Goal: Task Accomplishment & Management: Manage account settings

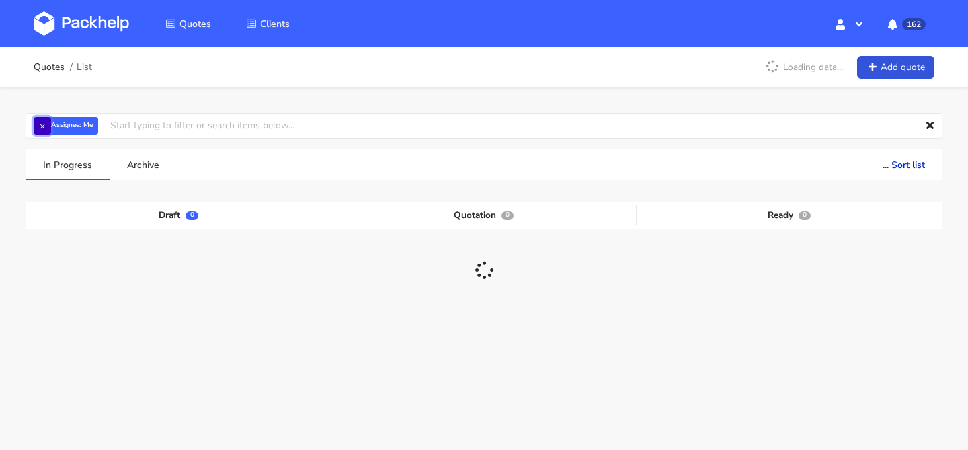
click at [38, 128] on button "×" at bounding box center [42, 125] width 17 height 17
click at [67, 128] on input "text" at bounding box center [484, 126] width 917 height 26
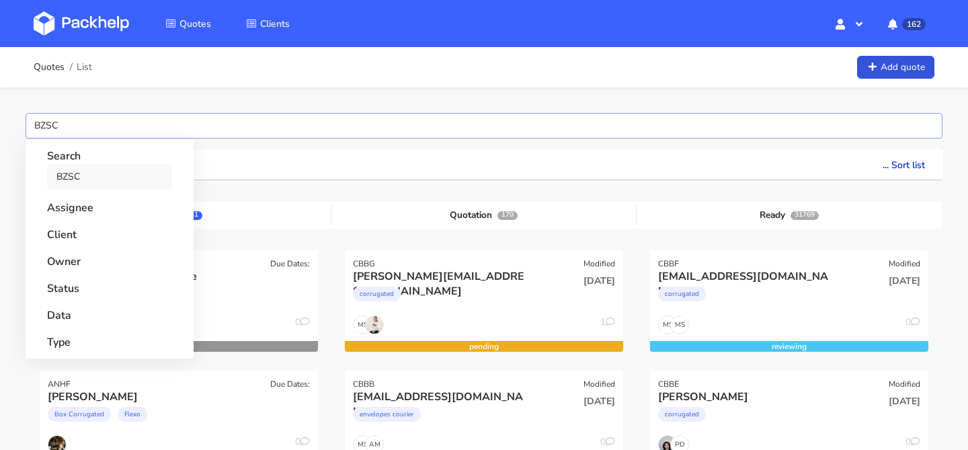
type input "BZSC"
click at [83, 173] on link "BZSC" at bounding box center [109, 176] width 125 height 25
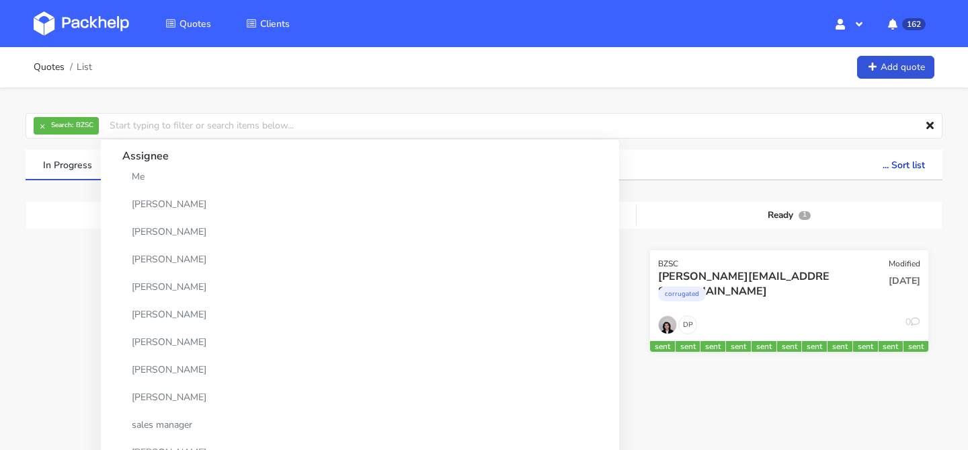
click at [837, 317] on div "DP 0" at bounding box center [789, 328] width 278 height 26
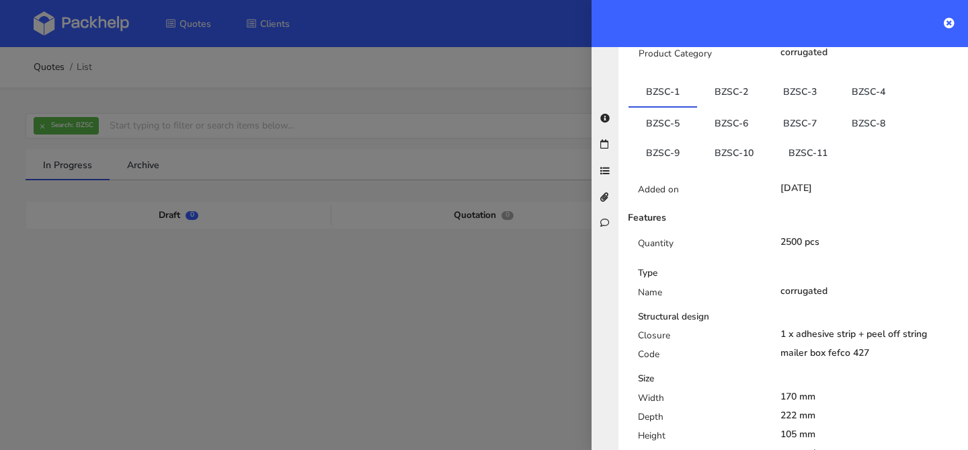
scroll to position [216, 0]
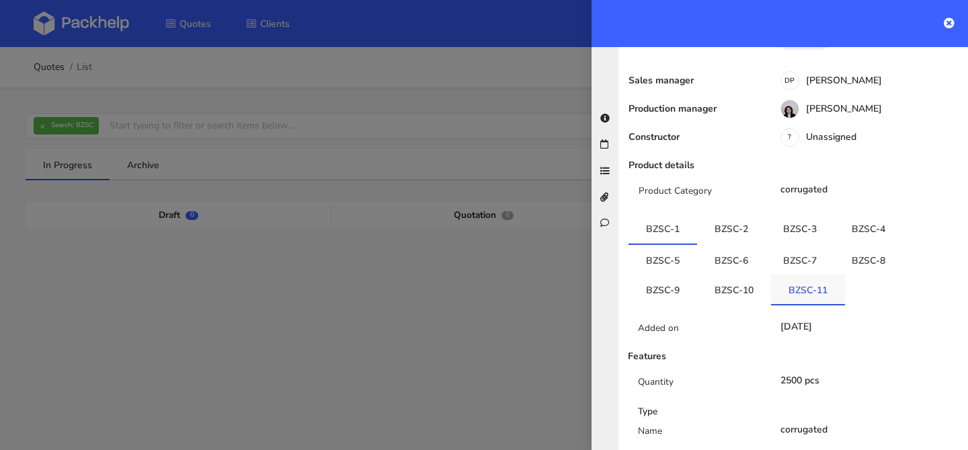
click at [803, 274] on link "BZSC-11" at bounding box center [808, 289] width 74 height 30
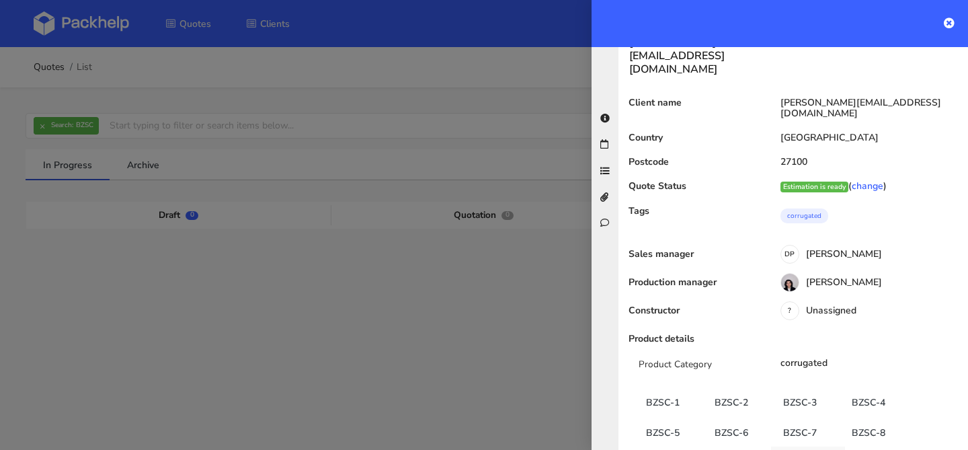
scroll to position [0, 0]
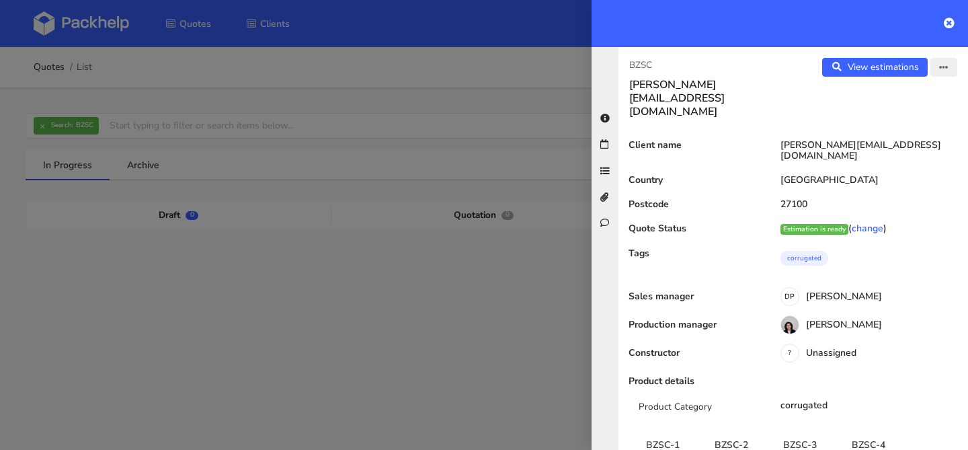
click at [940, 69] on icon "button" at bounding box center [943, 67] width 9 height 9
click at [911, 123] on link "Edit quote" at bounding box center [900, 120] width 118 height 22
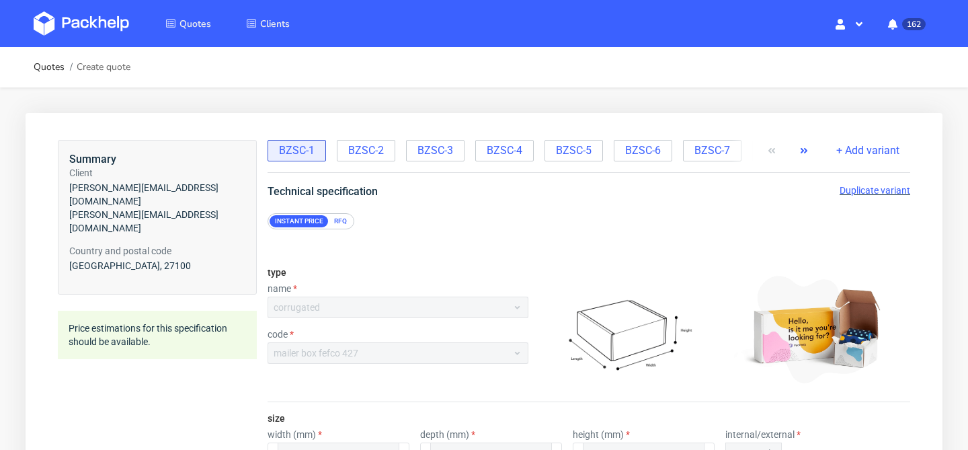
click at [804, 153] on icon "button" at bounding box center [803, 150] width 11 height 11
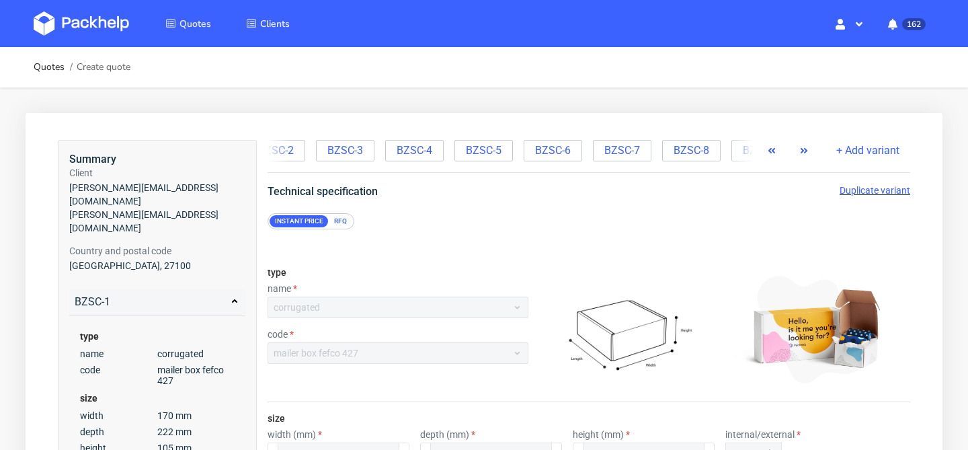
click at [804, 153] on icon "button" at bounding box center [803, 150] width 11 height 11
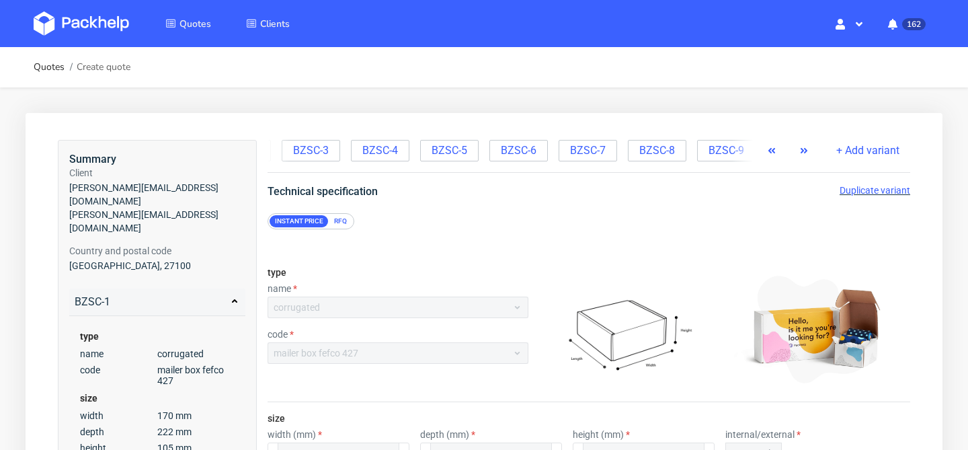
click at [804, 153] on icon "button" at bounding box center [803, 150] width 11 height 11
click at [808, 153] on icon "button" at bounding box center [803, 150] width 11 height 11
click at [864, 153] on span "+ Add variant" at bounding box center [867, 150] width 63 height 15
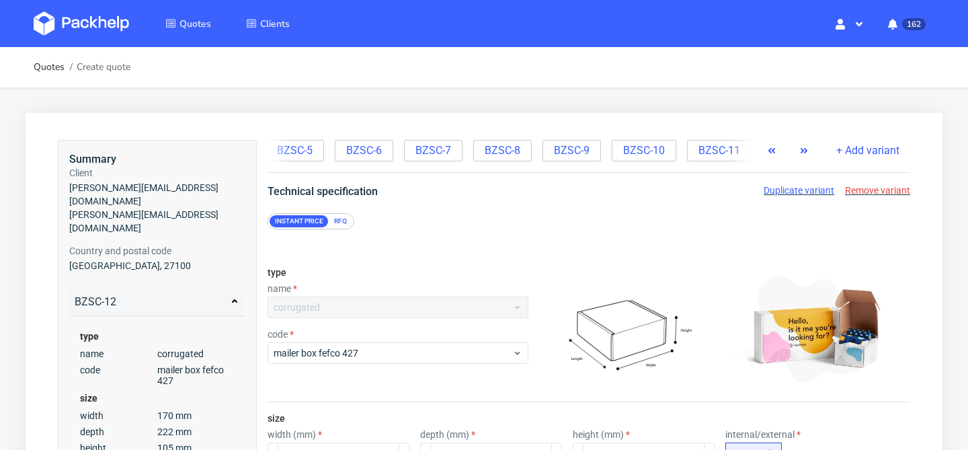
click at [800, 149] on icon "button" at bounding box center [803, 150] width 11 height 11
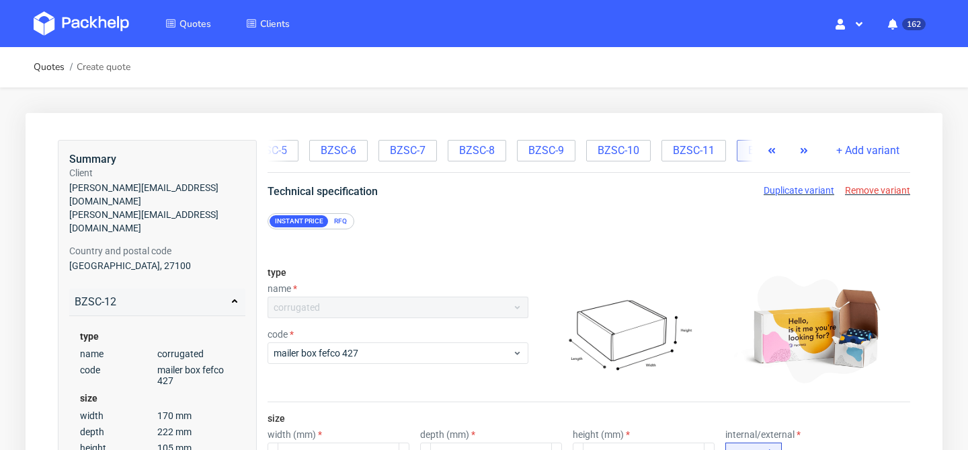
click at [800, 149] on icon "button" at bounding box center [803, 150] width 11 height 11
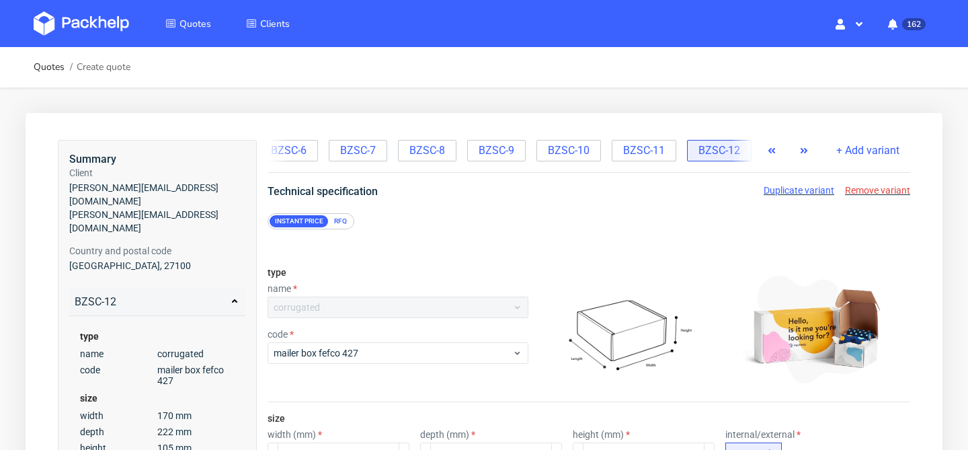
click at [800, 149] on icon "button" at bounding box center [803, 150] width 11 height 11
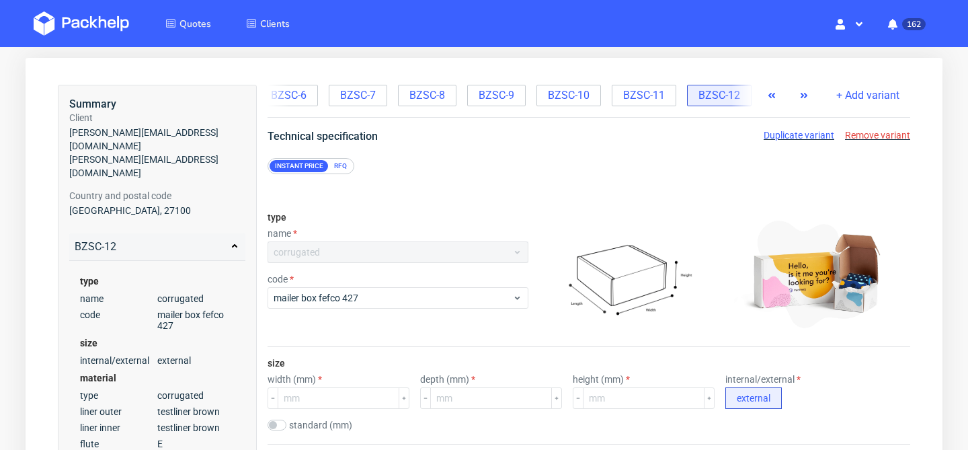
scroll to position [57, 0]
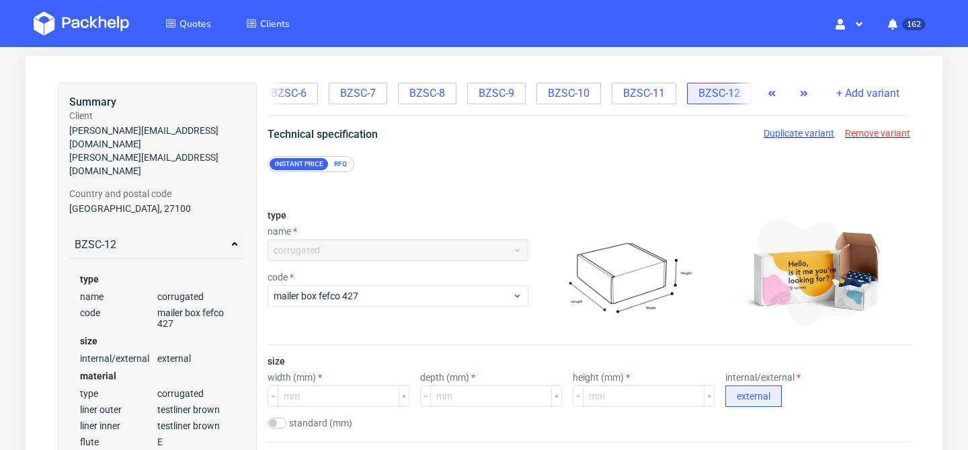
click at [342, 161] on div "RFQ" at bounding box center [341, 164] width 24 height 12
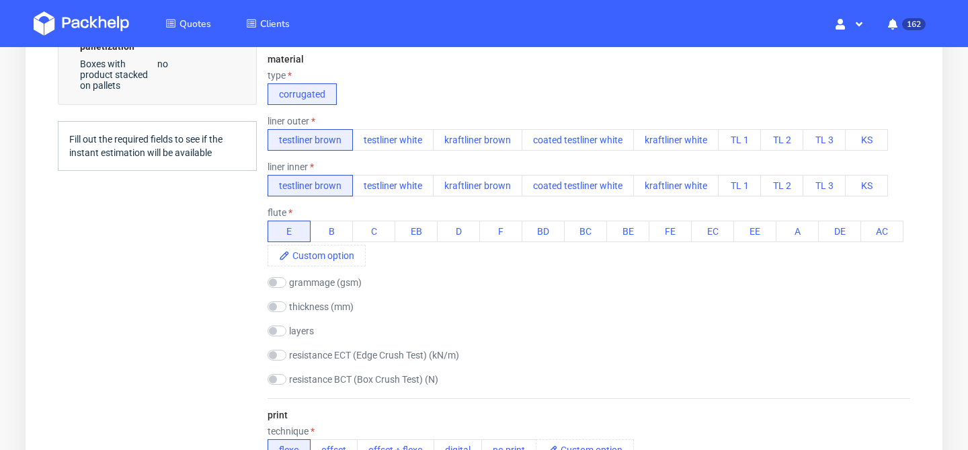
scroll to position [504, 0]
click at [414, 189] on button "testliner white" at bounding box center [392, 186] width 81 height 22
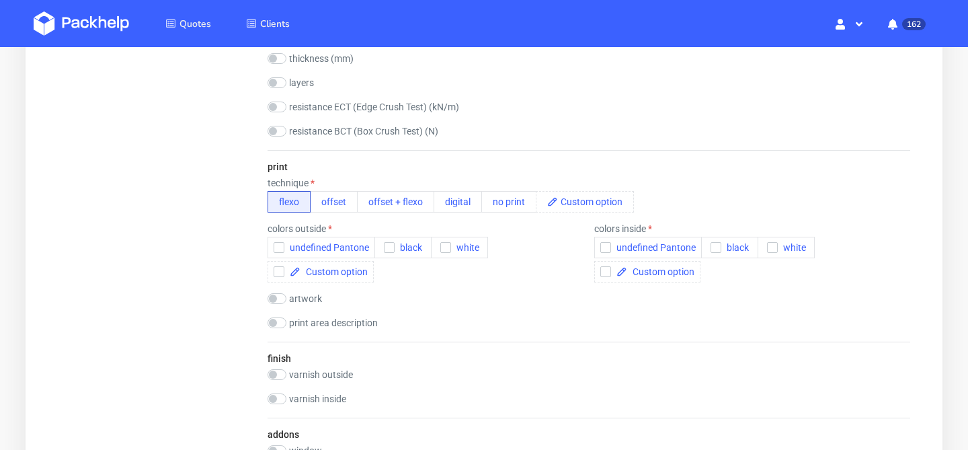
scroll to position [767, 0]
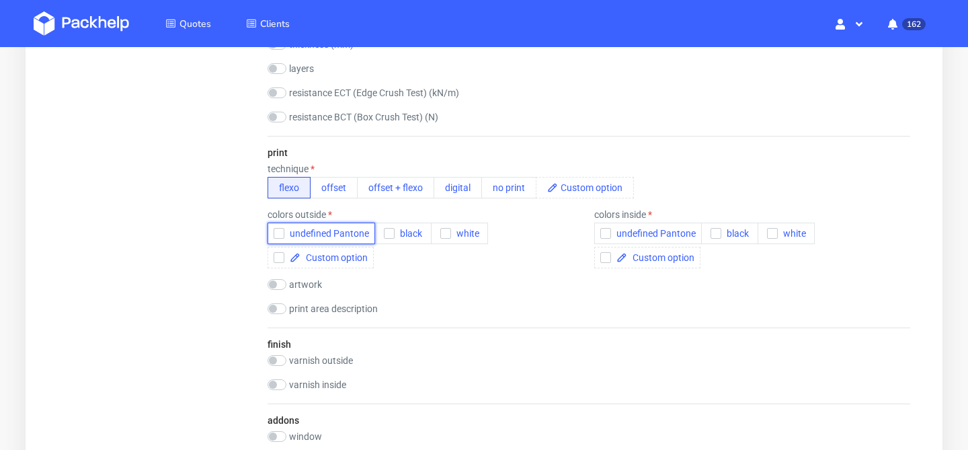
click at [278, 233] on icon "button" at bounding box center [278, 232] width 9 height 9
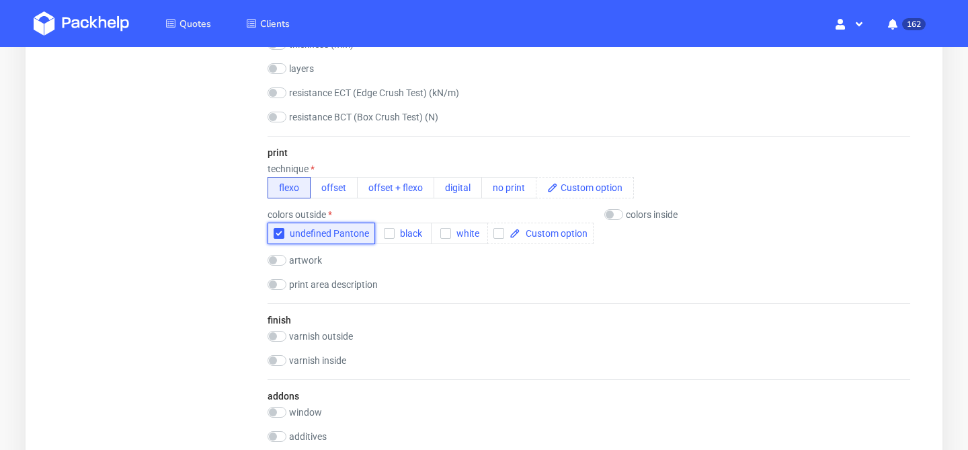
click at [279, 226] on button "undefined Pantone" at bounding box center [321, 233] width 108 height 22
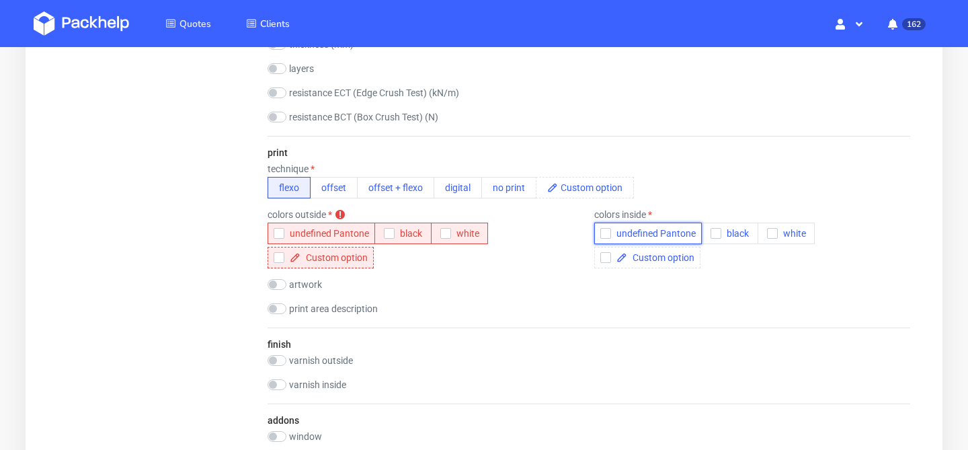
click at [599, 235] on button "undefined Pantone" at bounding box center [648, 233] width 108 height 22
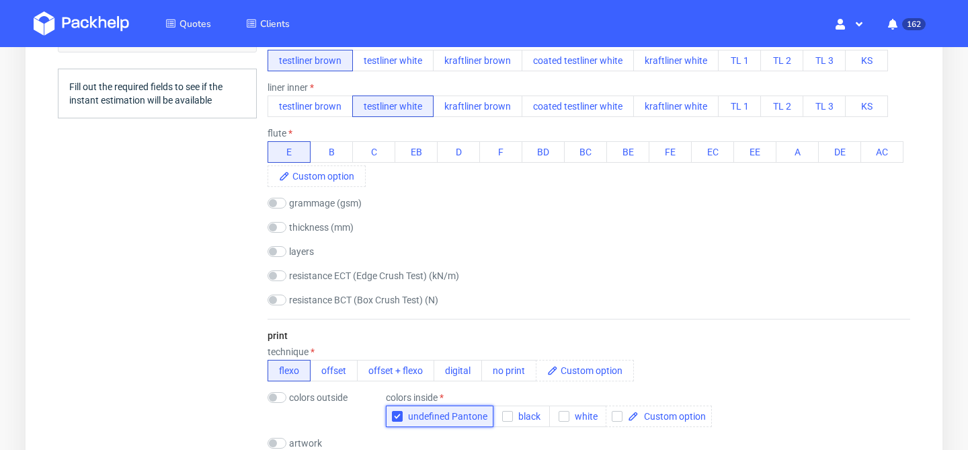
scroll to position [712, 0]
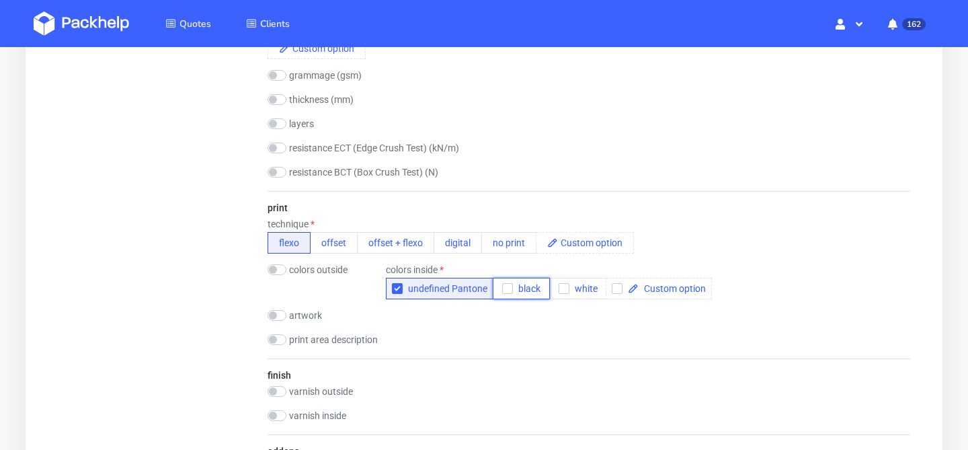
click at [505, 288] on use "button" at bounding box center [508, 288] width 6 height 5
click at [609, 321] on div "artwork drop" at bounding box center [588, 316] width 642 height 13
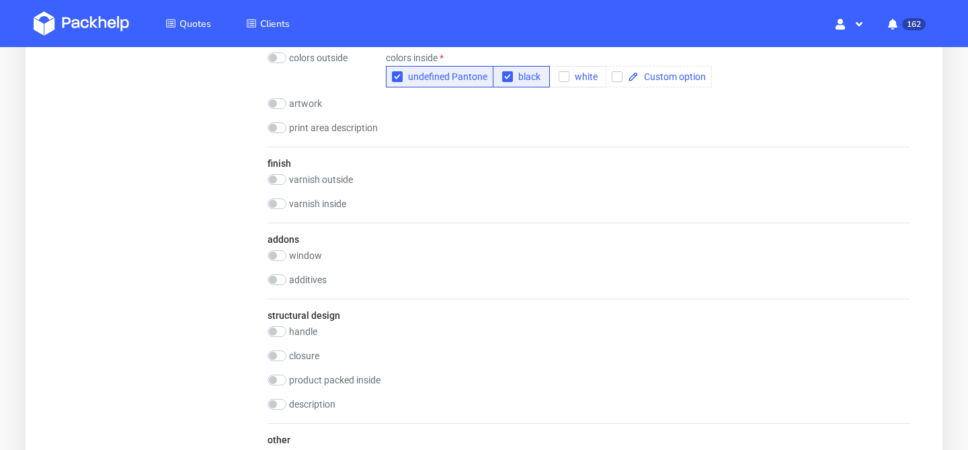
scroll to position [925, 0]
click at [276, 177] on input "checkbox" at bounding box center [276, 178] width 19 height 11
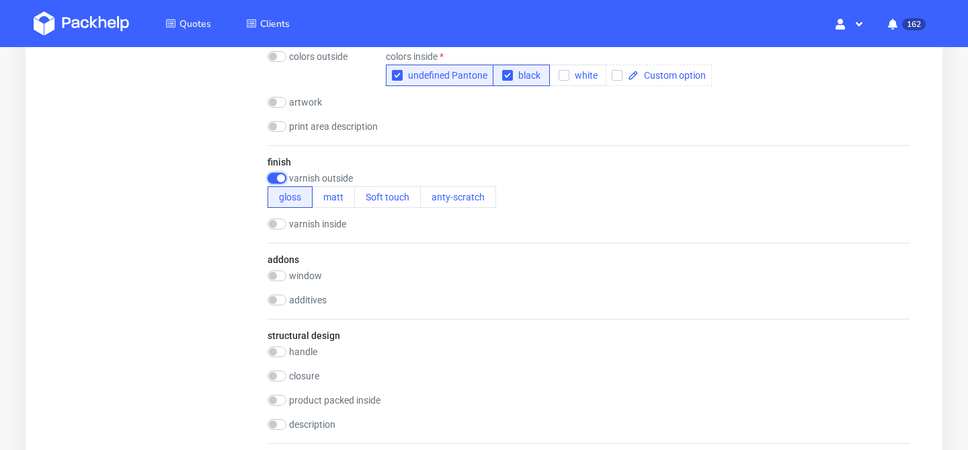
click at [276, 177] on input "checkbox" at bounding box center [276, 178] width 19 height 11
checkbox input "false"
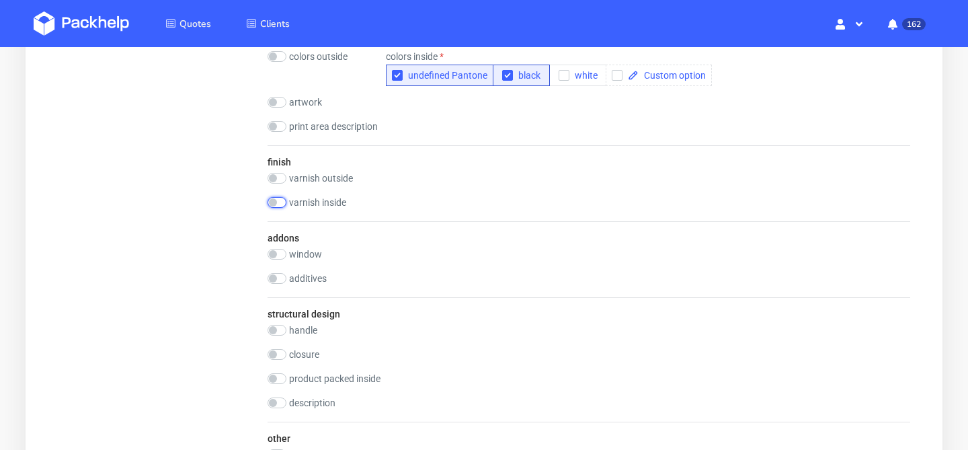
click at [277, 206] on input "checkbox" at bounding box center [276, 202] width 19 height 11
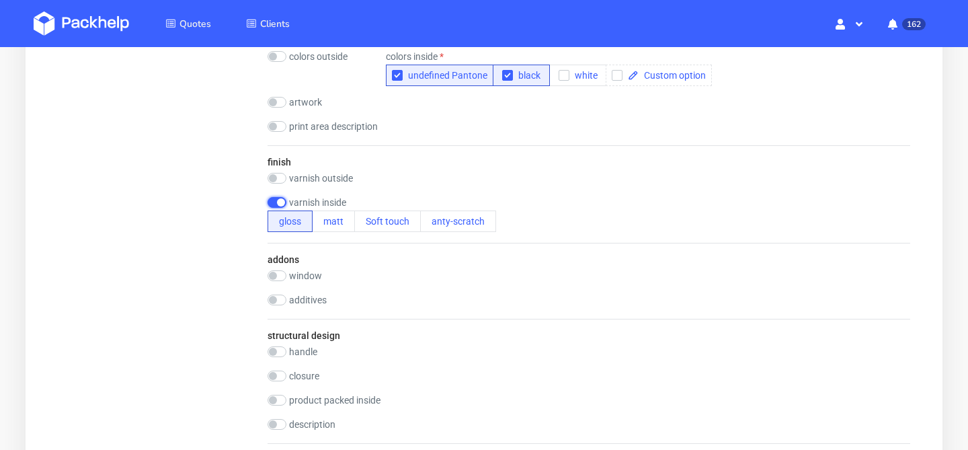
click at [277, 206] on input "checkbox" at bounding box center [276, 202] width 19 height 11
checkbox input "false"
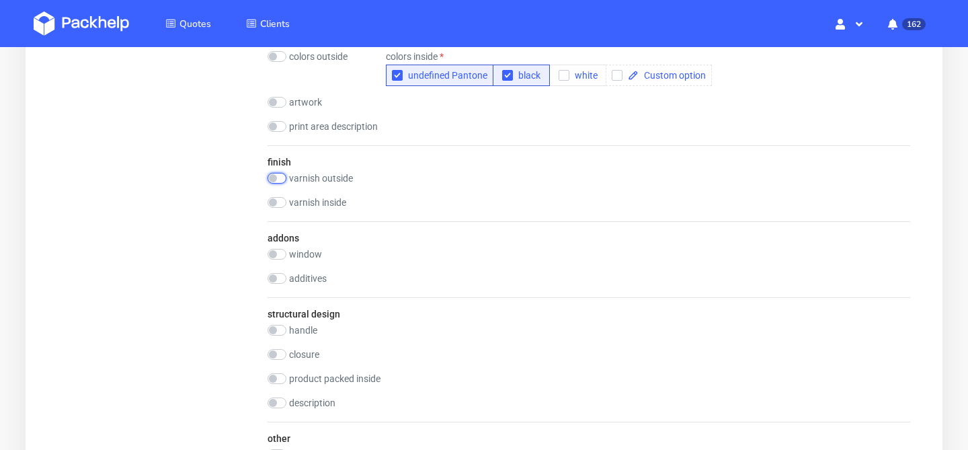
click at [278, 174] on input "checkbox" at bounding box center [276, 178] width 19 height 11
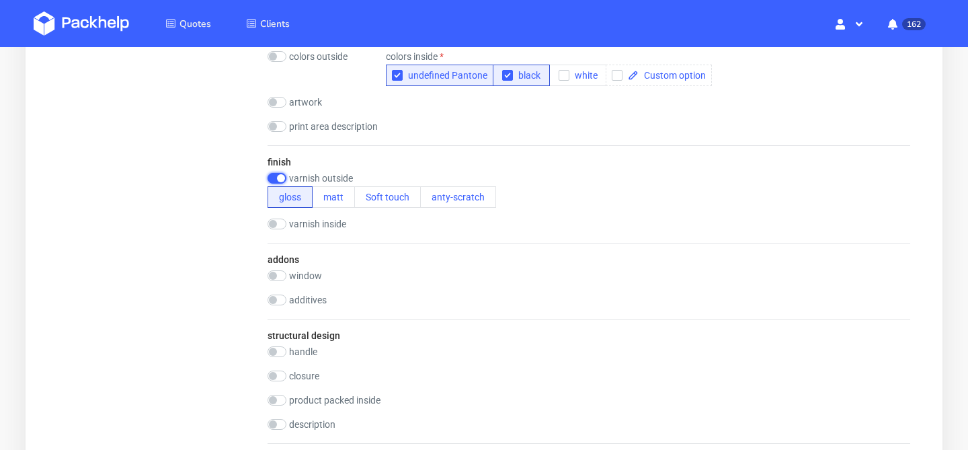
click at [278, 174] on input "checkbox" at bounding box center [276, 178] width 19 height 11
checkbox input "false"
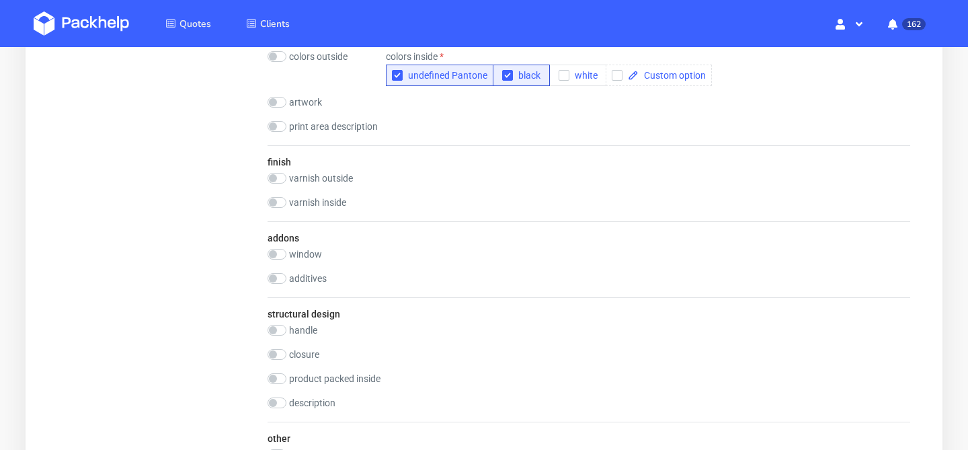
click at [275, 208] on div "varnish inside gloss matt Soft touch anty-scratch" at bounding box center [321, 203] width 108 height 13
click at [276, 205] on input "checkbox" at bounding box center [276, 202] width 19 height 11
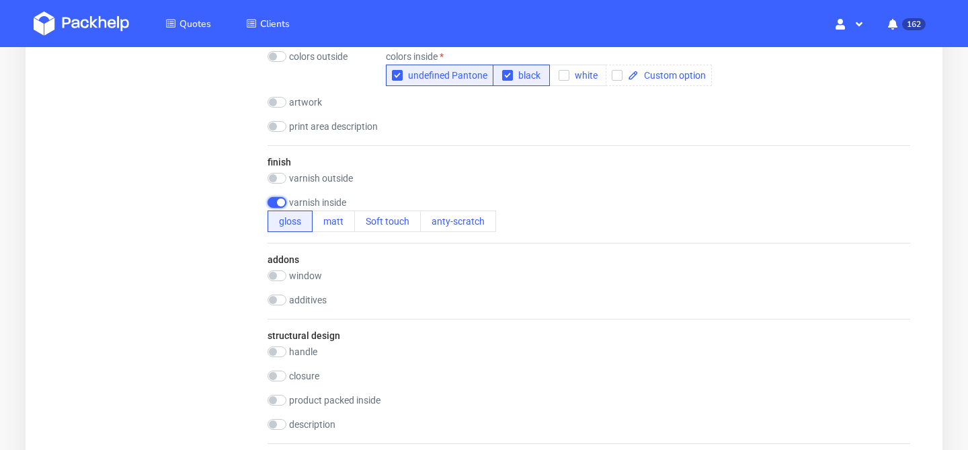
click at [276, 205] on input "checkbox" at bounding box center [276, 202] width 19 height 11
checkbox input "false"
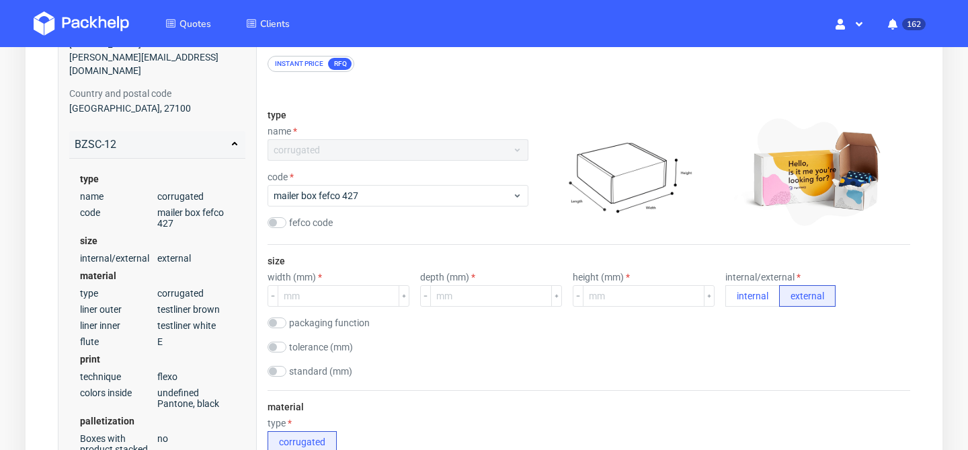
scroll to position [149, 0]
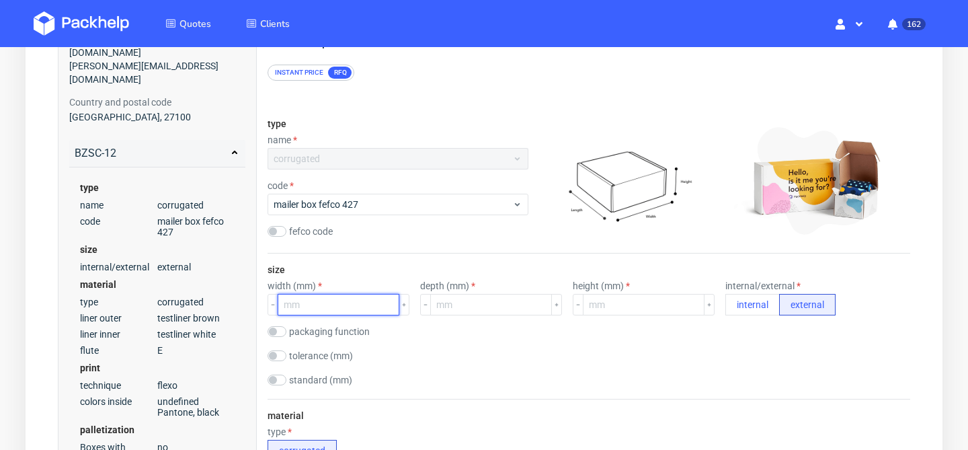
click at [339, 304] on input "number" at bounding box center [339, 305] width 122 height 22
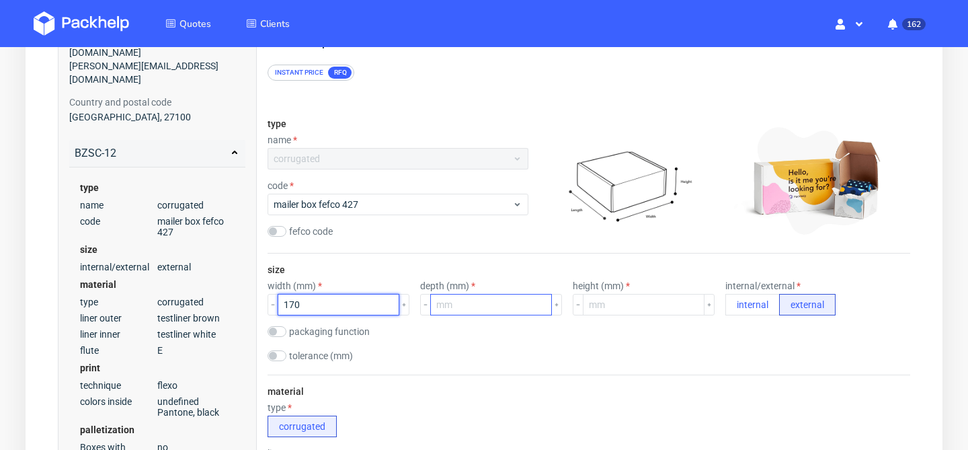
type input "170"
click at [442, 311] on input "number" at bounding box center [491, 305] width 122 height 22
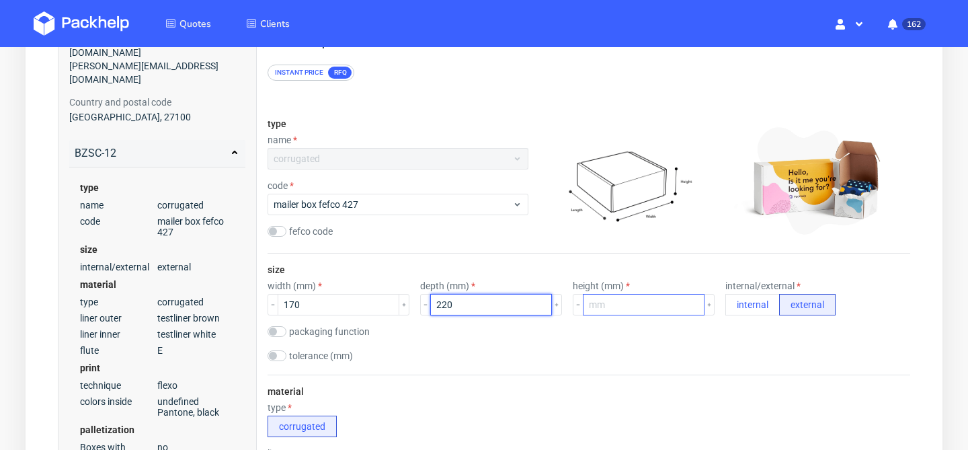
type input "220"
click at [583, 309] on input "number" at bounding box center [644, 305] width 122 height 22
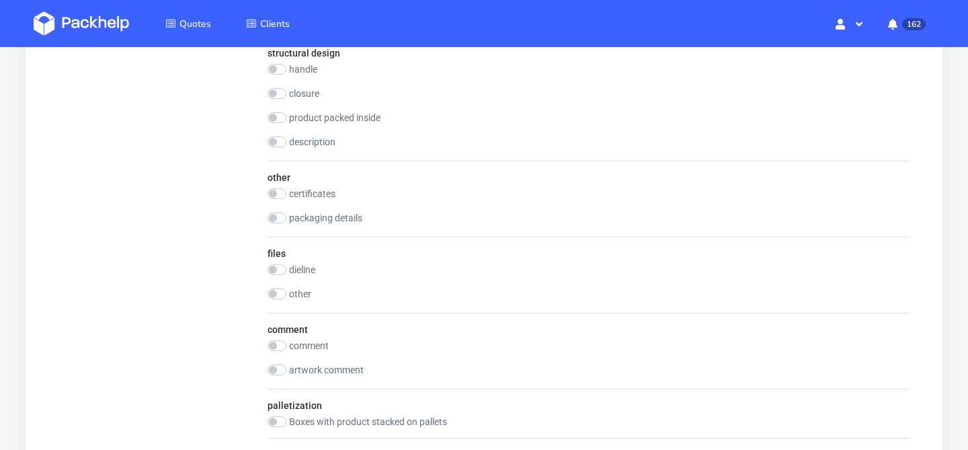
scroll to position [1165, 0]
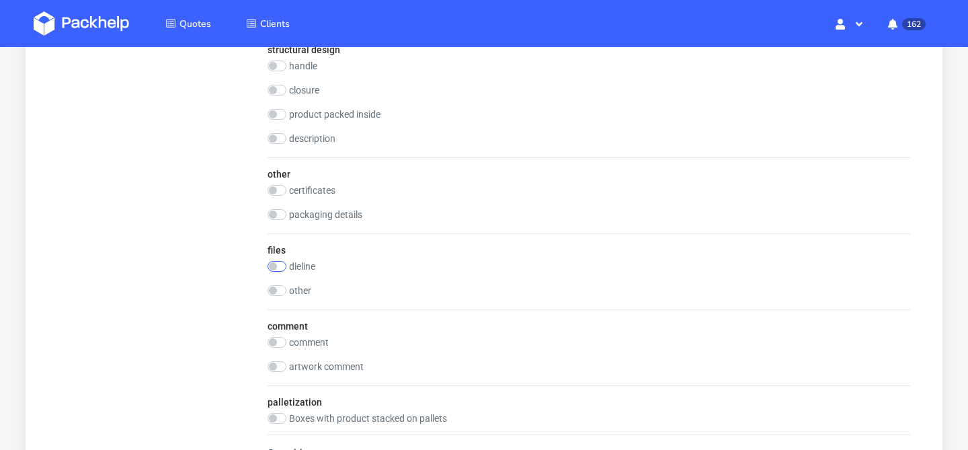
type input "105"
click at [275, 265] on input "checkbox" at bounding box center [276, 266] width 19 height 11
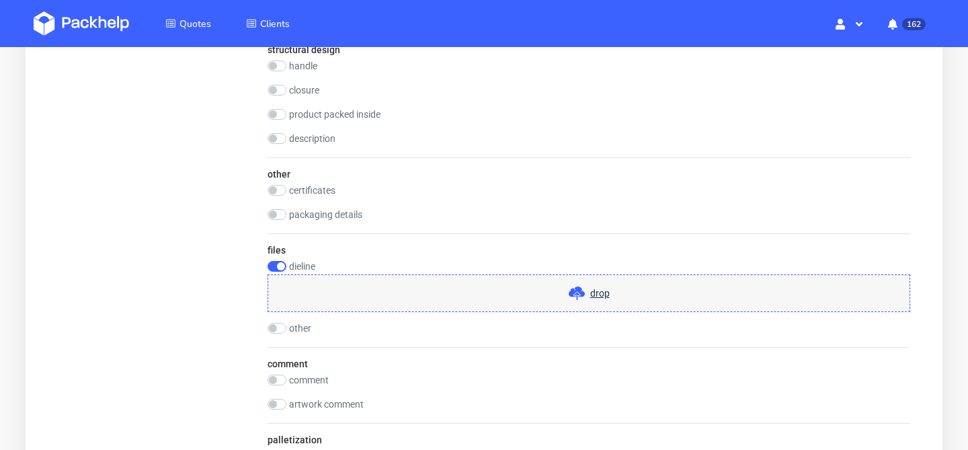
click at [597, 296] on span "drop" at bounding box center [599, 292] width 19 height 13
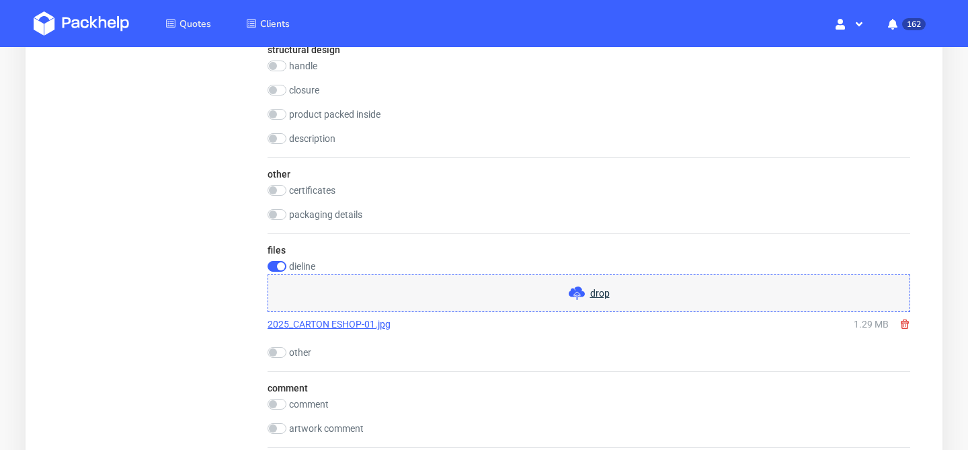
click at [905, 321] on use at bounding box center [904, 323] width 8 height 9
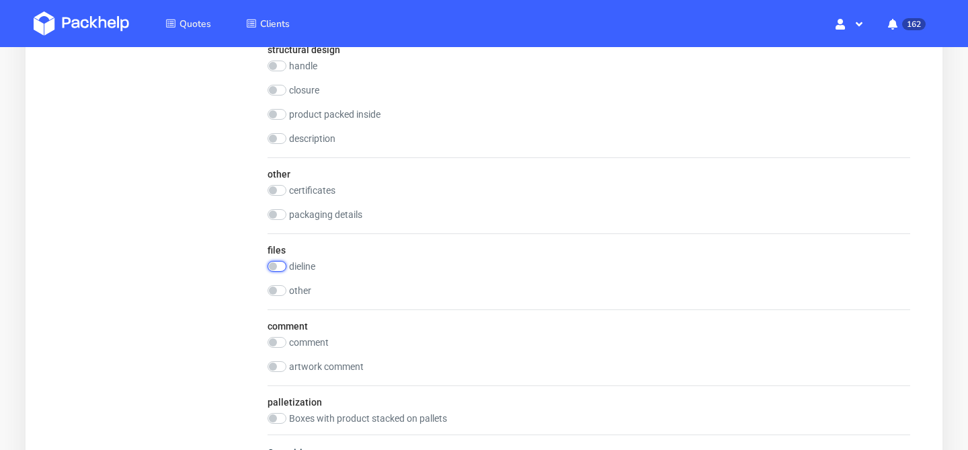
click at [273, 261] on input "checkbox" at bounding box center [276, 266] width 19 height 11
checkbox input "true"
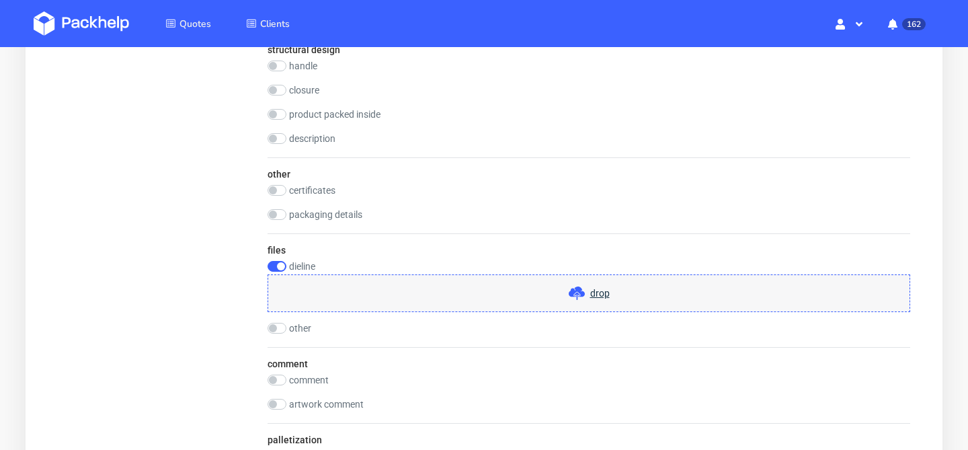
click at [599, 295] on span "drop" at bounding box center [599, 292] width 19 height 13
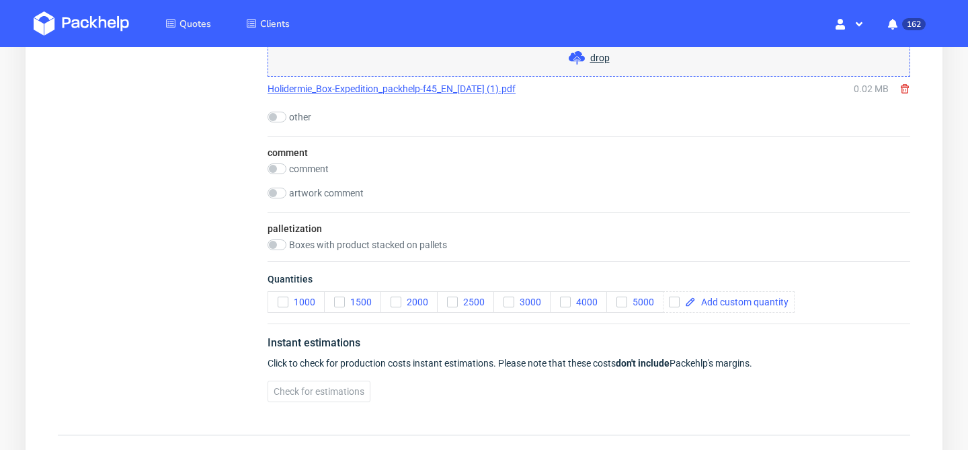
scroll to position [1402, 0]
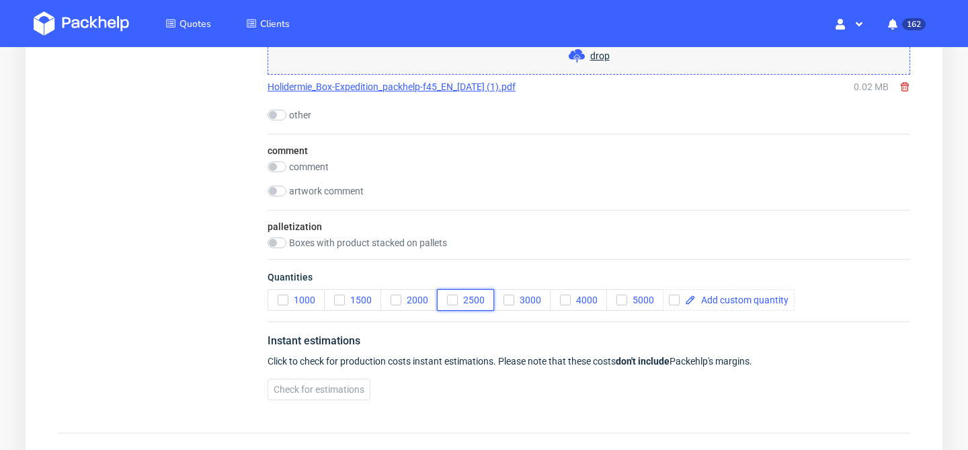
click at [454, 300] on icon "button" at bounding box center [452, 299] width 9 height 9
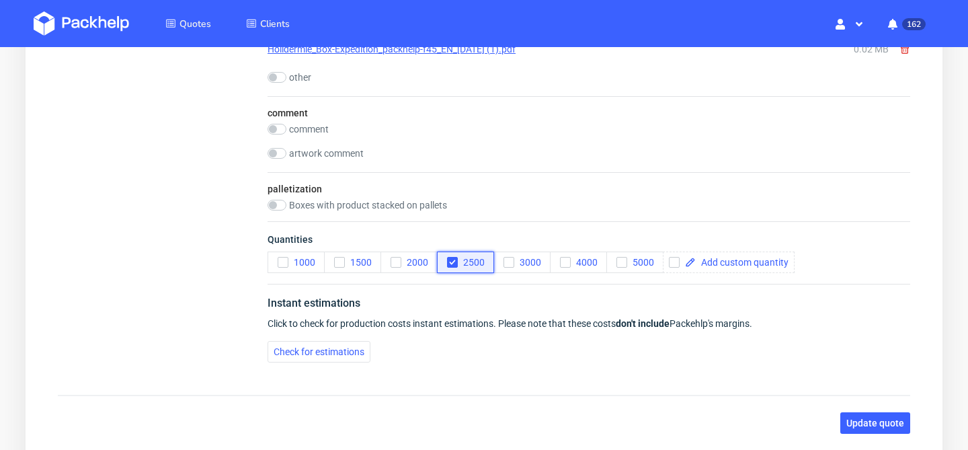
scroll to position [1441, 0]
click at [884, 425] on span "Update quote" at bounding box center [875, 421] width 58 height 9
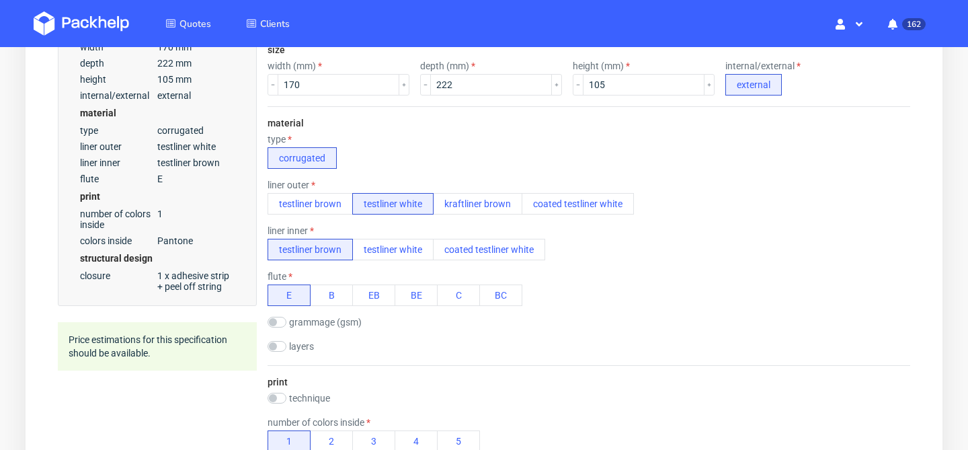
scroll to position [0, 290]
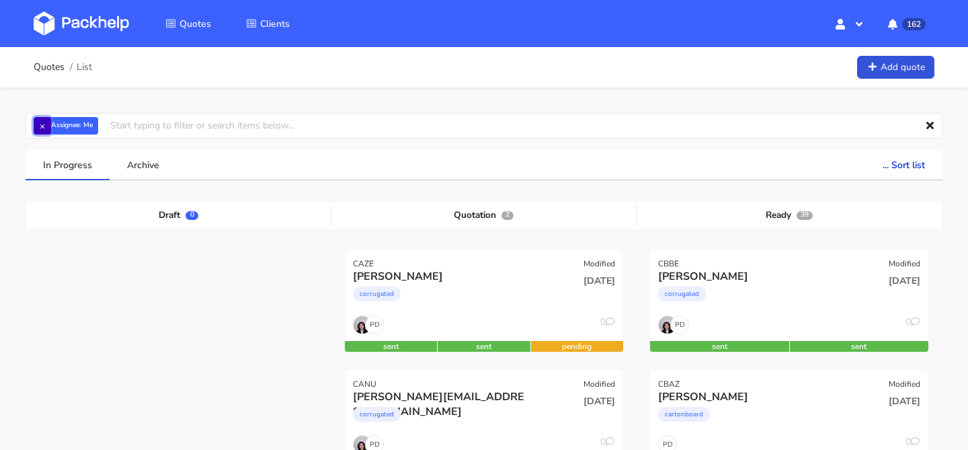
click at [40, 126] on button "×" at bounding box center [42, 125] width 17 height 17
click at [79, 126] on input "text" at bounding box center [484, 126] width 917 height 26
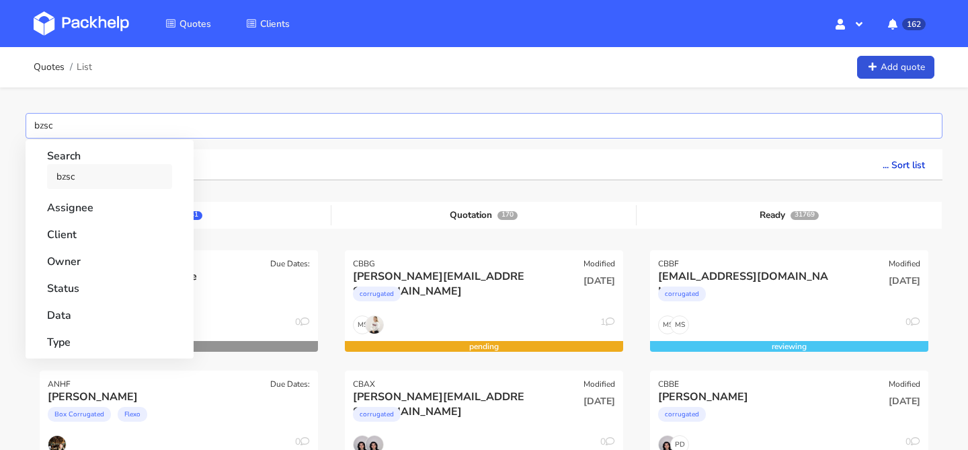
type input "bzsc"
click at [90, 178] on link "bzsc" at bounding box center [109, 176] width 125 height 25
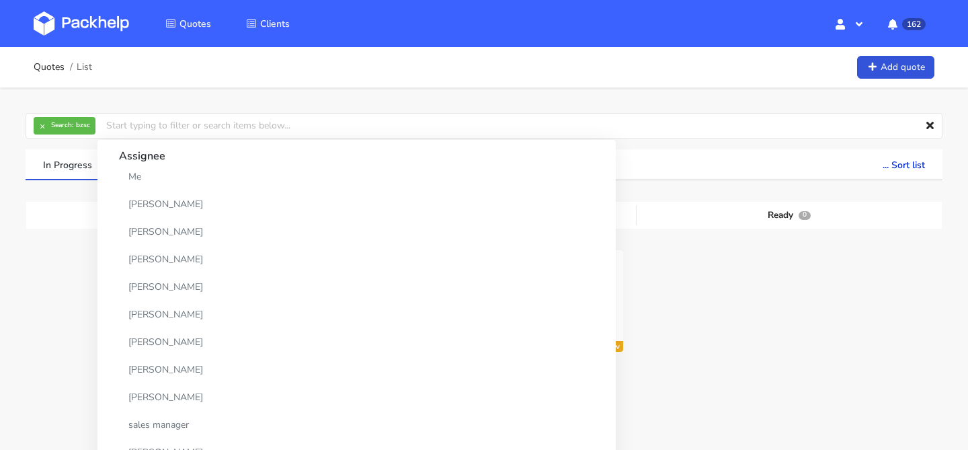
click at [12, 163] on div "× Search: bzsc Assignee Me Dylan Dewit Natalia Misiewicz Andrzej Winecki Maciej…" at bounding box center [484, 277] width 968 height 380
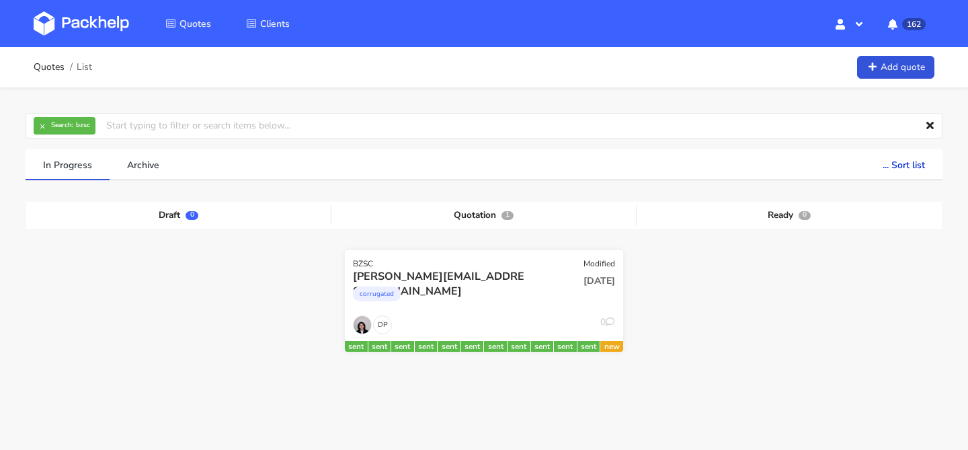
click at [503, 298] on div "corrugated" at bounding box center [442, 297] width 178 height 27
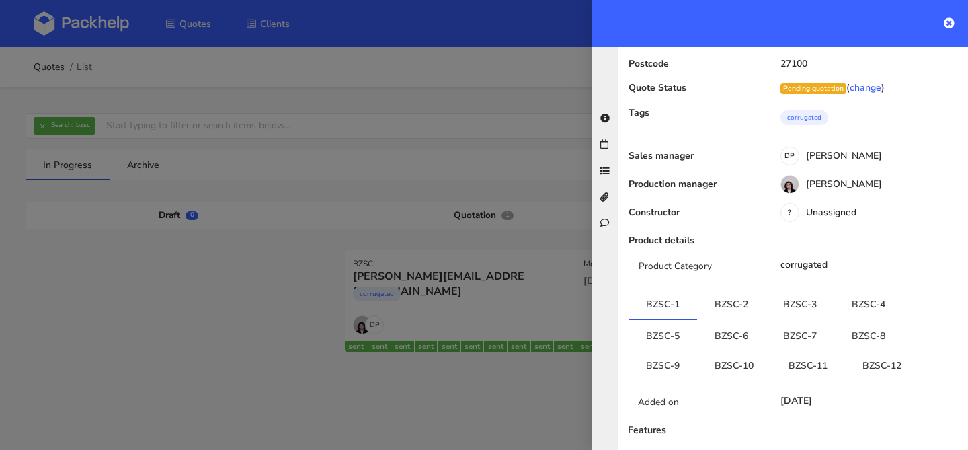
scroll to position [140, 0]
click at [884, 350] on link "BZSC-12" at bounding box center [882, 365] width 74 height 30
click at [731, 290] on link "BZSC-2" at bounding box center [731, 305] width 69 height 30
click at [726, 321] on link "BZSC-6" at bounding box center [731, 336] width 69 height 30
click at [804, 319] on link "BZSC-7" at bounding box center [799, 334] width 69 height 30
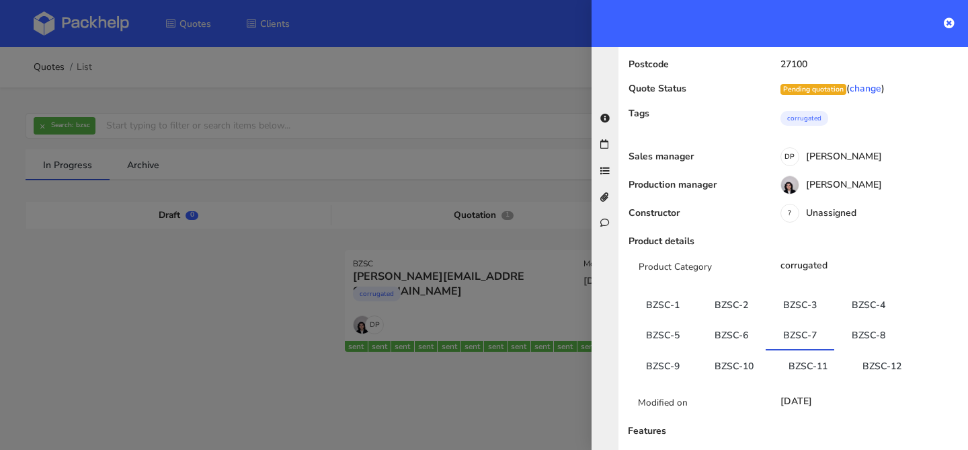
click at [653, 290] on link "BZSC-1" at bounding box center [662, 305] width 69 height 30
click at [730, 290] on link "BZSC-2" at bounding box center [731, 305] width 69 height 30
click at [802, 290] on link "BZSC-3" at bounding box center [799, 305] width 69 height 30
click at [717, 295] on li "BZSC-2" at bounding box center [731, 305] width 69 height 31
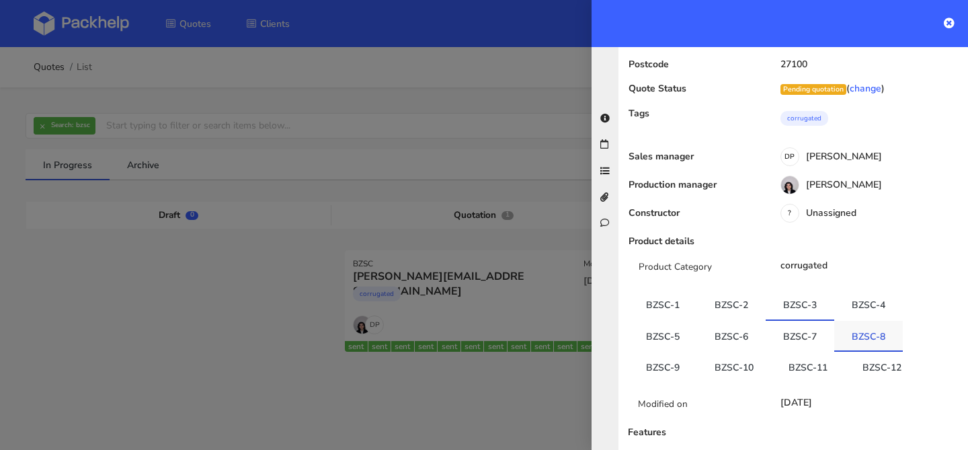
click at [837, 321] on link "BZSC-8" at bounding box center [868, 336] width 69 height 30
click at [862, 350] on link "BZSC-12" at bounding box center [882, 365] width 74 height 30
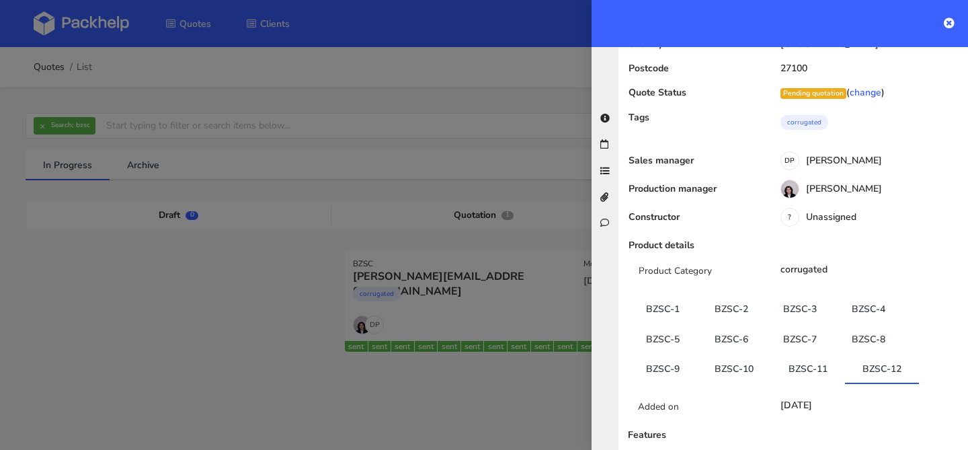
scroll to position [0, 0]
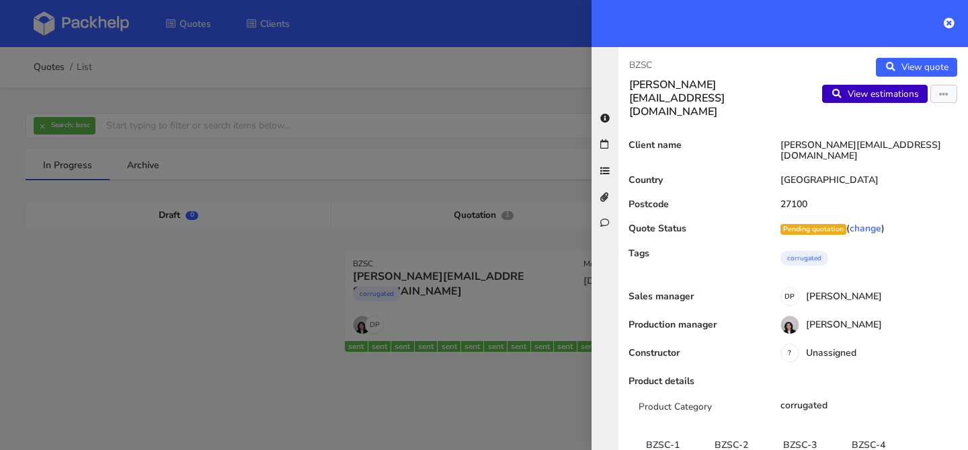
click at [913, 96] on link "View estimations" at bounding box center [875, 94] width 106 height 19
click at [937, 98] on button "button" at bounding box center [943, 94] width 27 height 19
click at [915, 123] on link "Edit quote" at bounding box center [900, 122] width 118 height 22
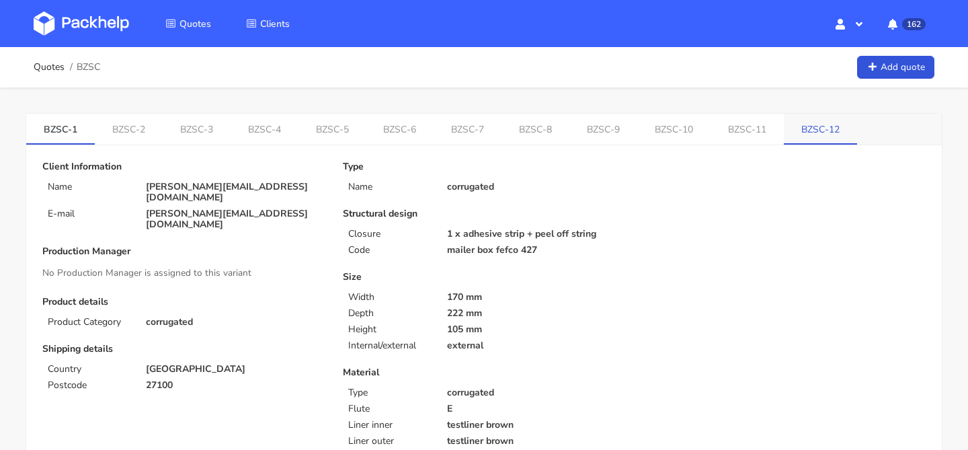
click at [832, 137] on link "BZSC-12" at bounding box center [820, 129] width 73 height 30
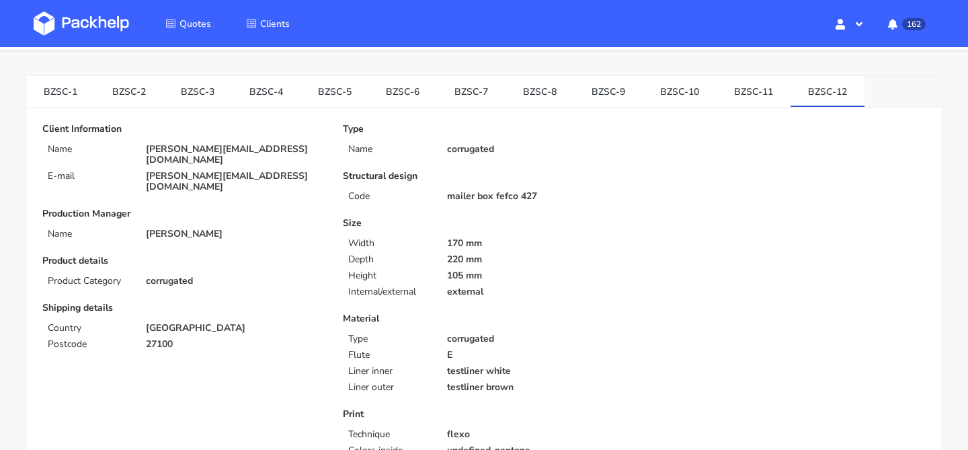
scroll to position [9, 0]
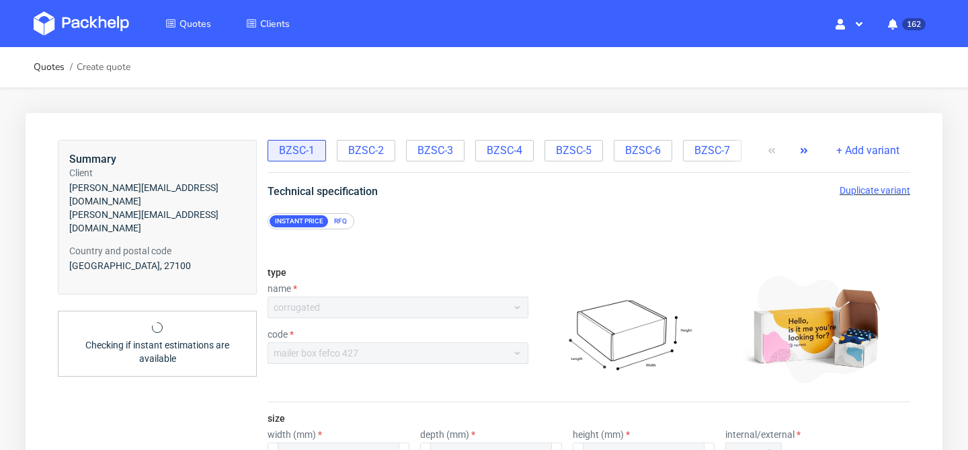
click at [807, 153] on icon "button" at bounding box center [803, 150] width 11 height 11
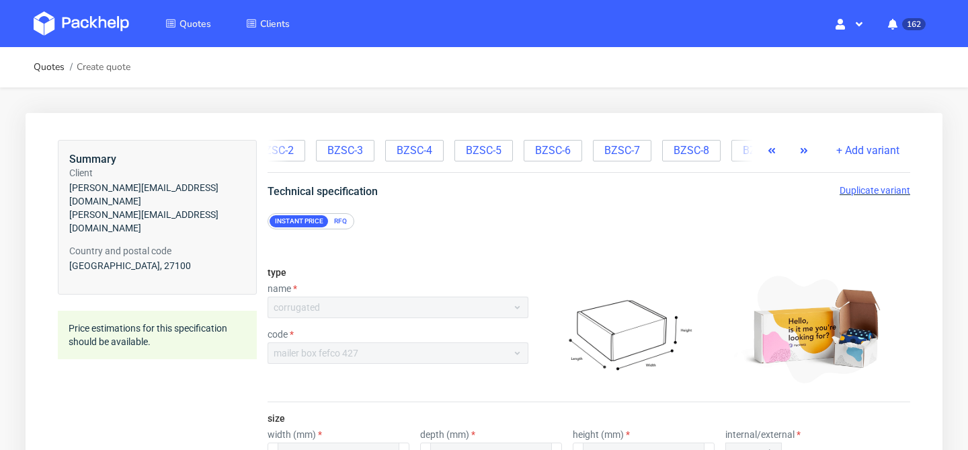
click at [807, 153] on icon "button" at bounding box center [803, 150] width 11 height 11
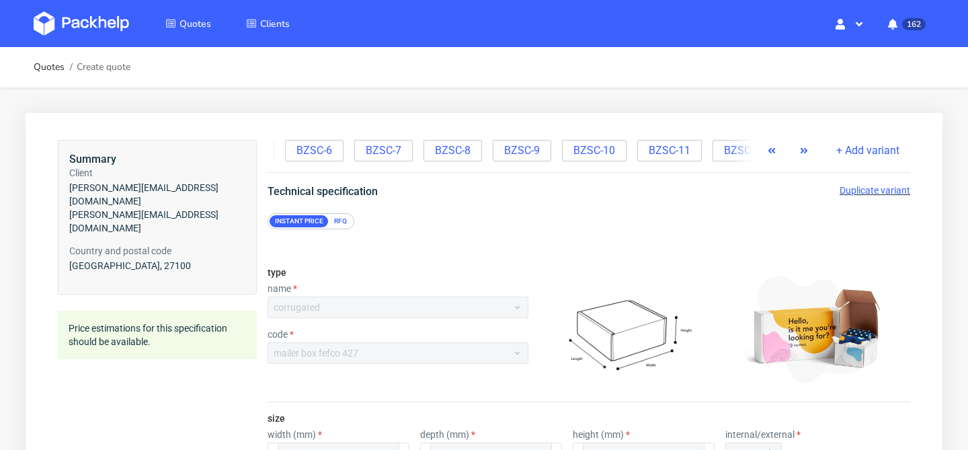
click at [807, 153] on icon "button" at bounding box center [803, 150] width 11 height 11
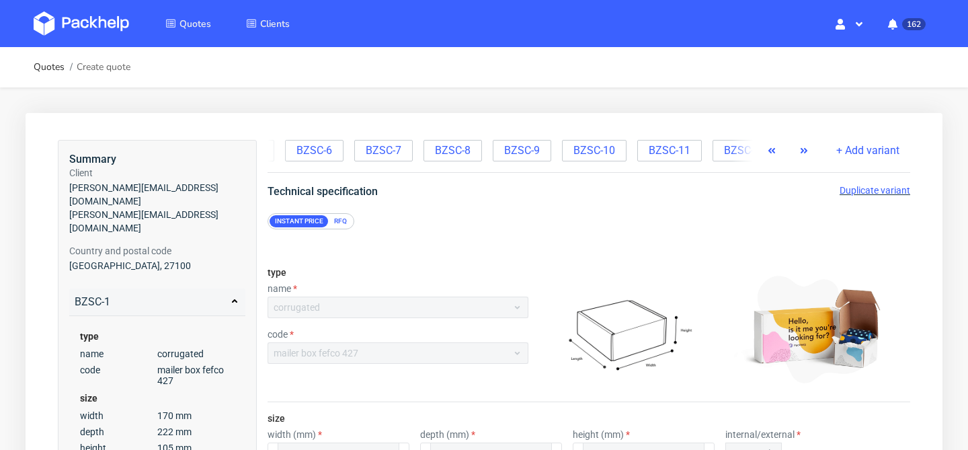
scroll to position [0, 365]
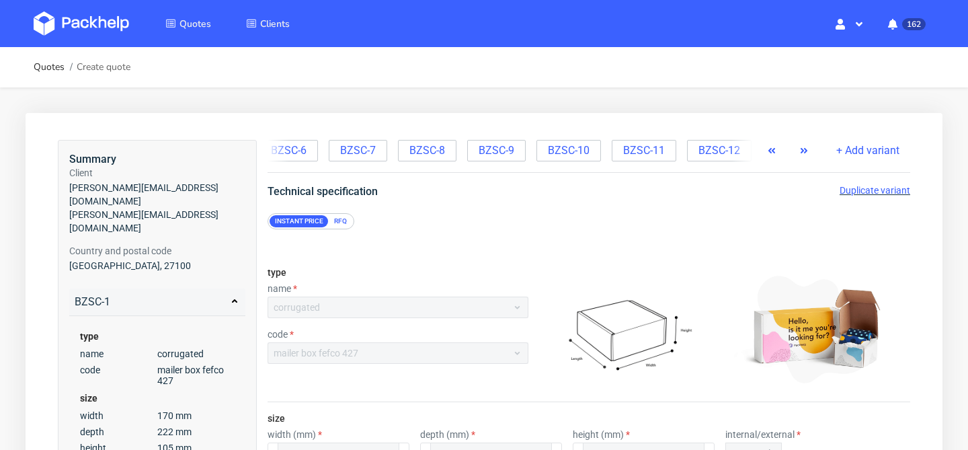
click at [807, 153] on icon "button" at bounding box center [803, 150] width 11 height 11
click at [707, 151] on span "BZSC-12" at bounding box center [719, 150] width 42 height 15
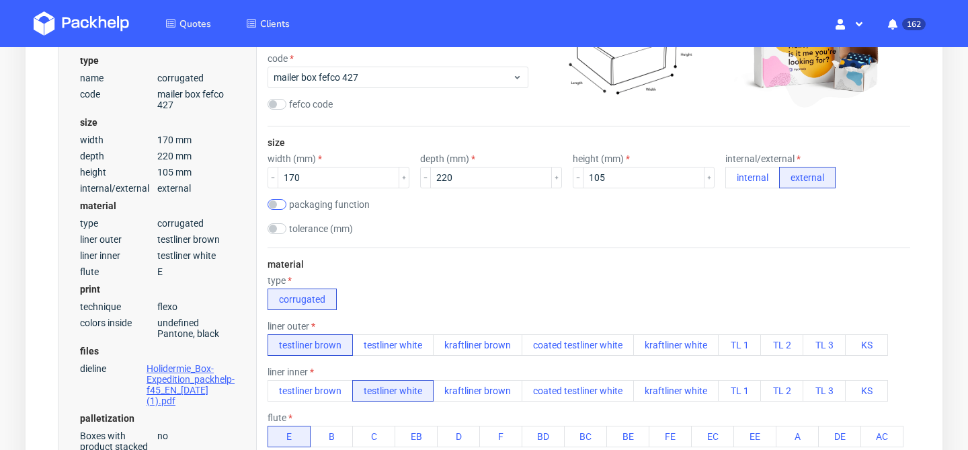
scroll to position [275, 0]
click at [322, 175] on input "170" at bounding box center [339, 178] width 122 height 22
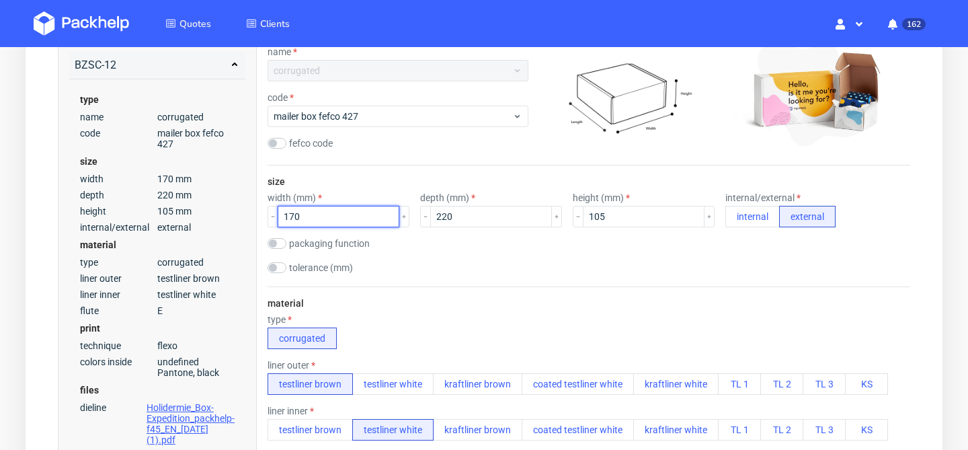
scroll to position [251, 0]
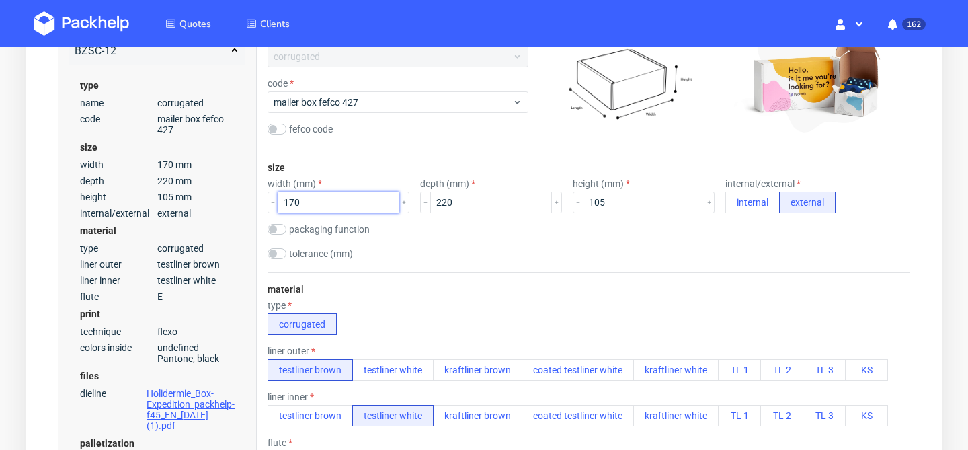
drag, startPoint x: 316, startPoint y: 204, endPoint x: 259, endPoint y: 204, distance: 56.4
type input "220"
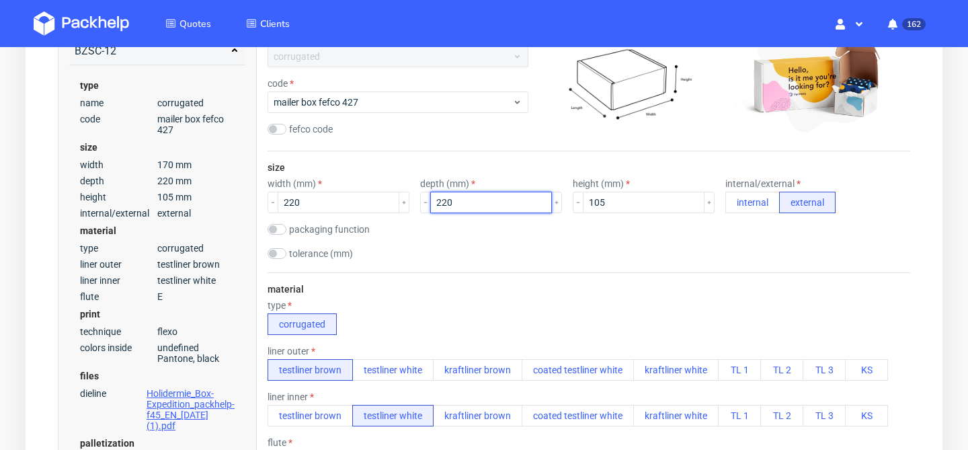
click at [496, 192] on input "220" at bounding box center [491, 203] width 122 height 22
click at [482, 201] on input "220" at bounding box center [491, 203] width 122 height 22
type input "2"
type input "170"
click at [486, 259] on div "tolerance (mm)" at bounding box center [588, 254] width 642 height 13
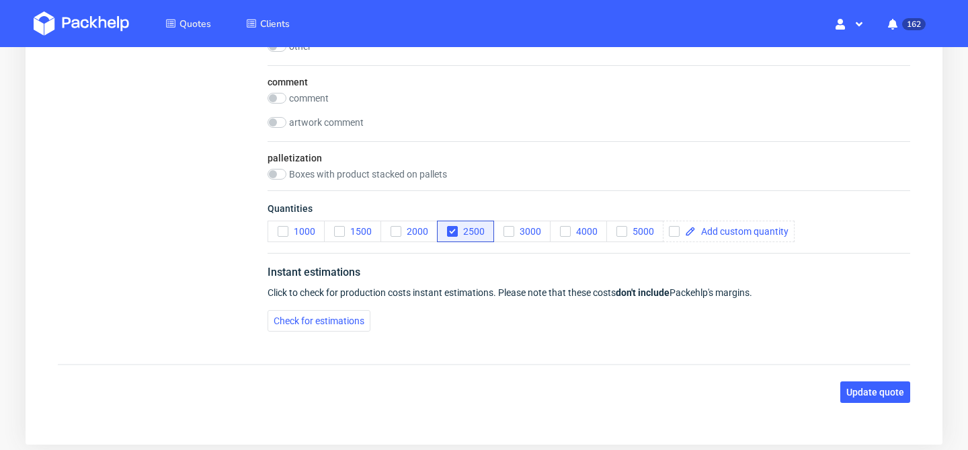
scroll to position [1491, 0]
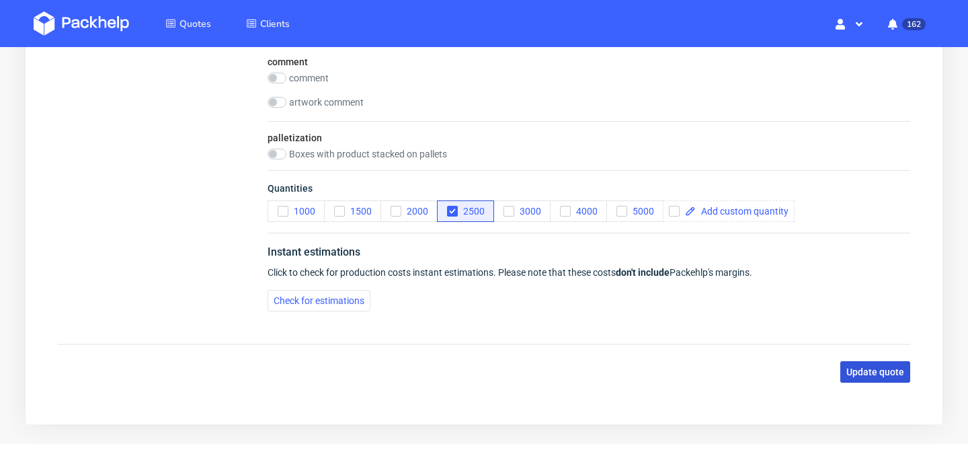
click at [866, 371] on span "Update quote" at bounding box center [875, 371] width 58 height 9
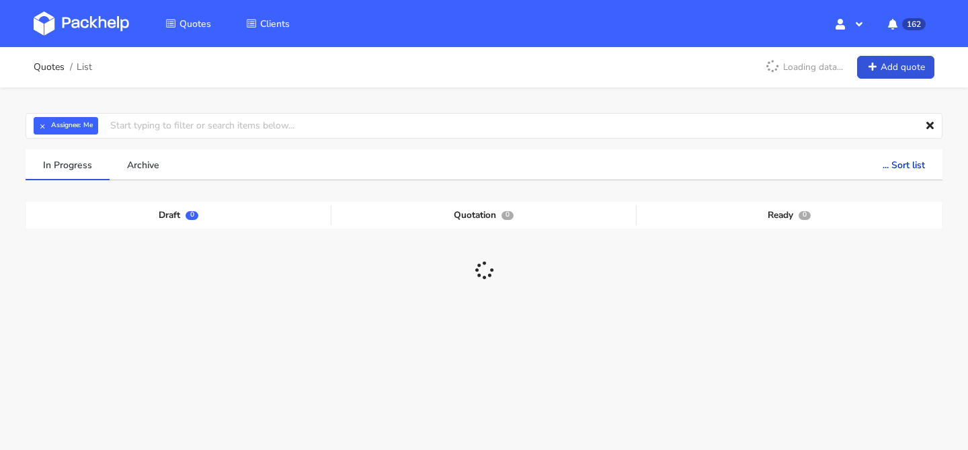
scroll to position [65, 0]
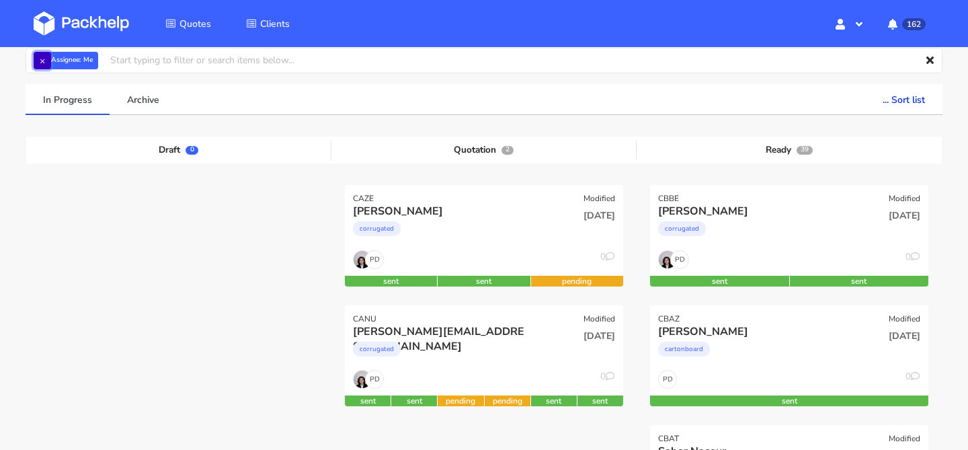
click at [44, 60] on button "×" at bounding box center [42, 60] width 17 height 17
click at [130, 64] on input "text" at bounding box center [484, 61] width 917 height 26
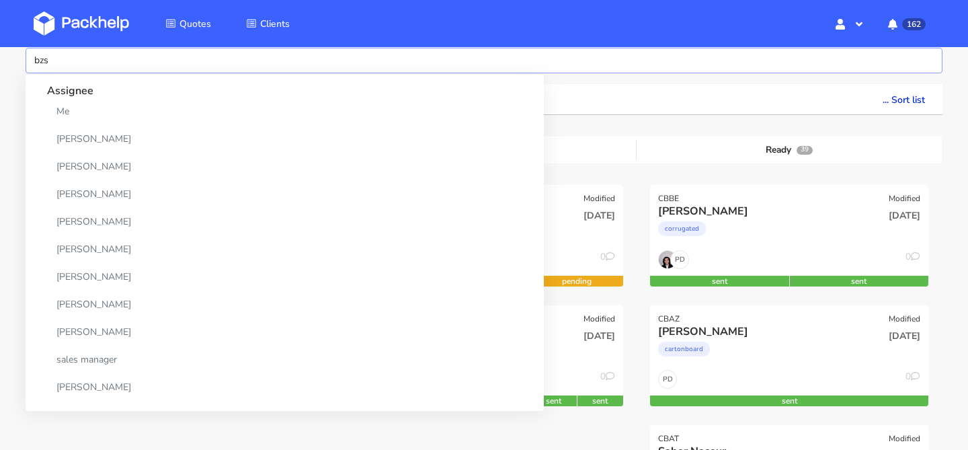
type input "bzsc"
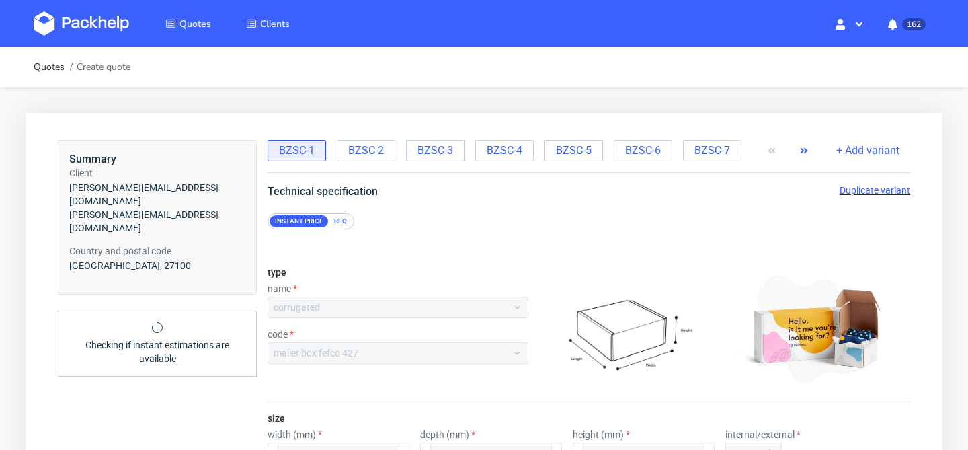
click at [808, 150] on icon "button" at bounding box center [803, 150] width 11 height 11
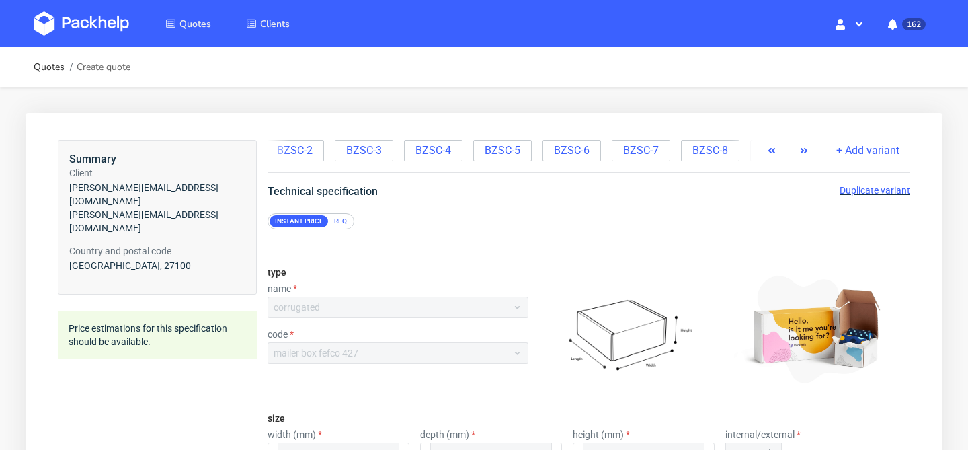
click at [808, 150] on icon "button" at bounding box center [803, 150] width 11 height 11
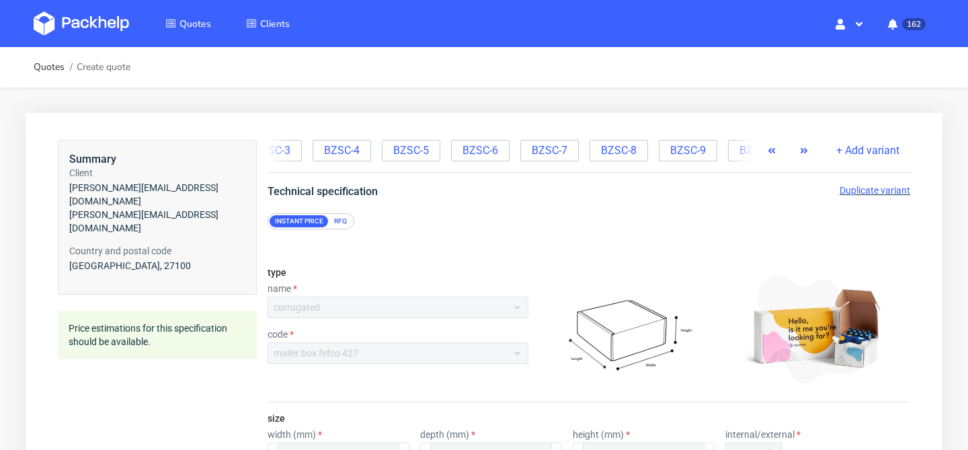
click at [808, 150] on icon "button" at bounding box center [803, 150] width 11 height 11
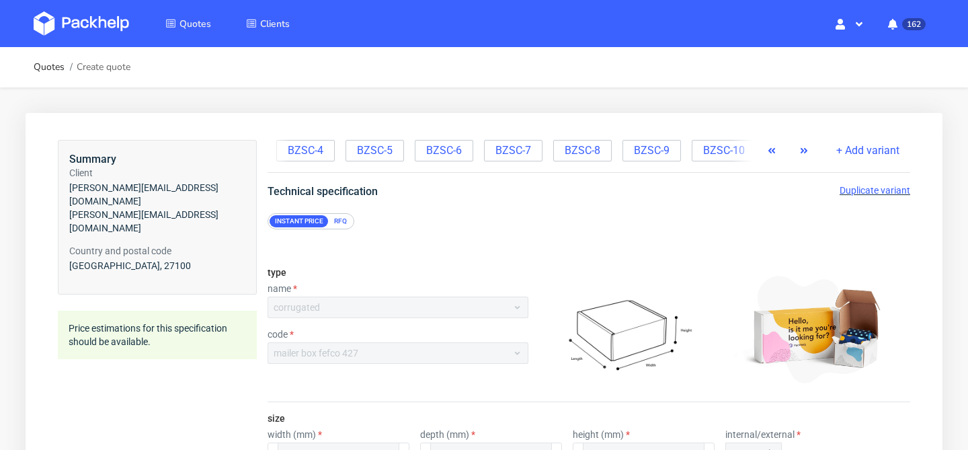
click at [808, 150] on icon "button" at bounding box center [803, 150] width 11 height 11
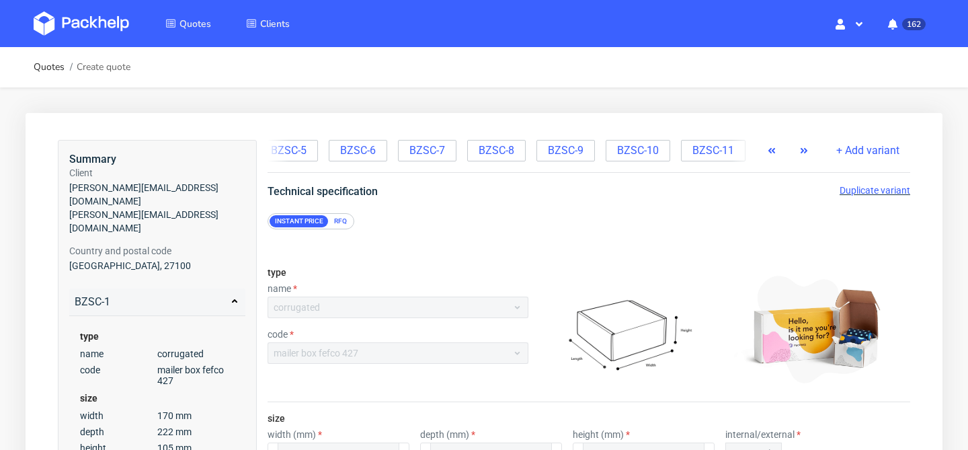
scroll to position [0, 365]
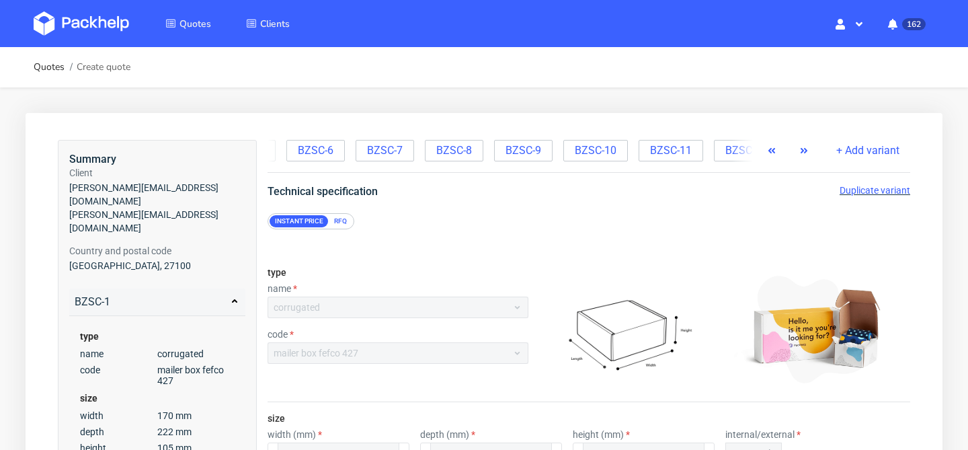
click at [808, 150] on icon "button" at bounding box center [803, 150] width 11 height 11
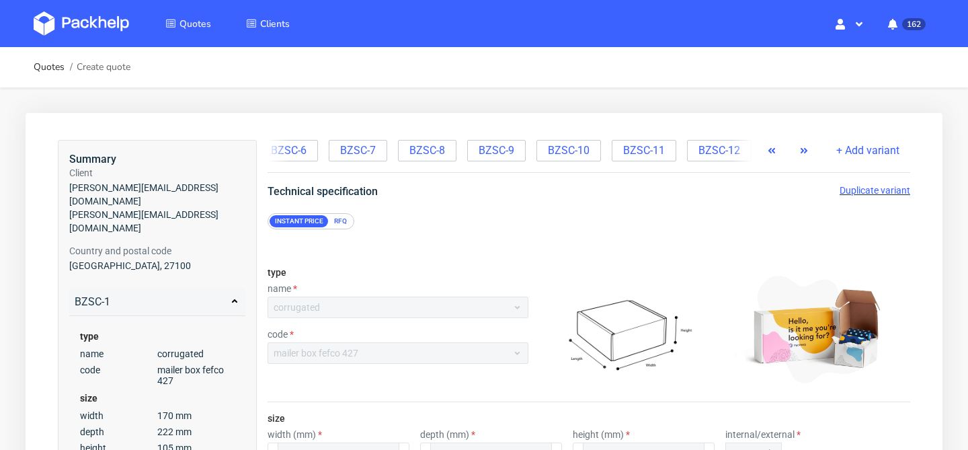
click at [808, 150] on icon "button" at bounding box center [803, 150] width 11 height 11
click at [701, 157] on span "BZSC-12" at bounding box center [719, 150] width 42 height 15
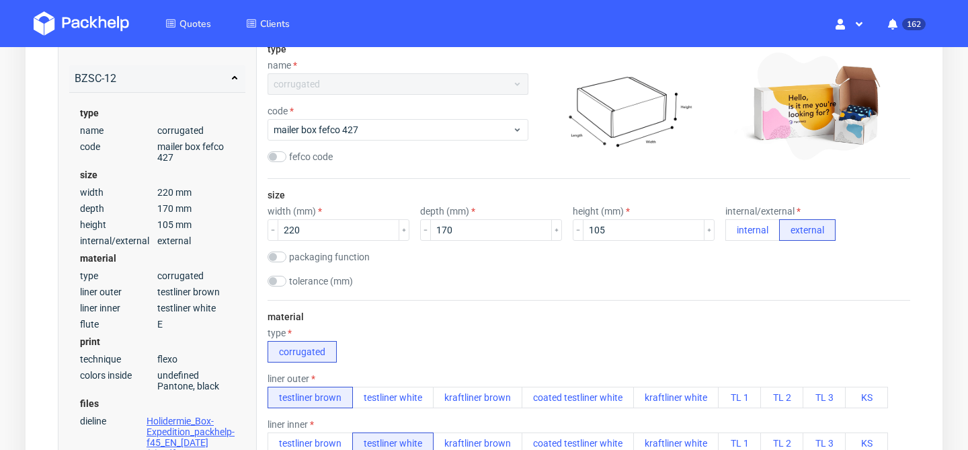
scroll to position [0, 0]
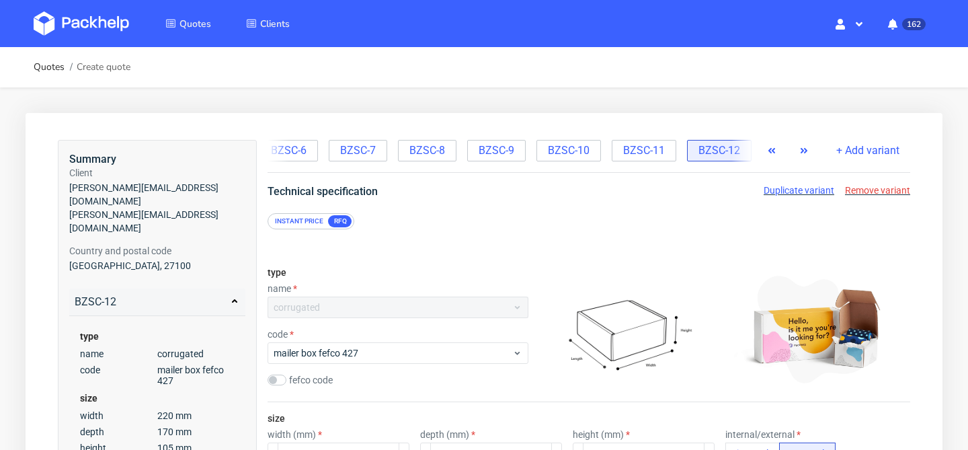
click at [801, 190] on span "Duplicate variant" at bounding box center [798, 190] width 71 height 11
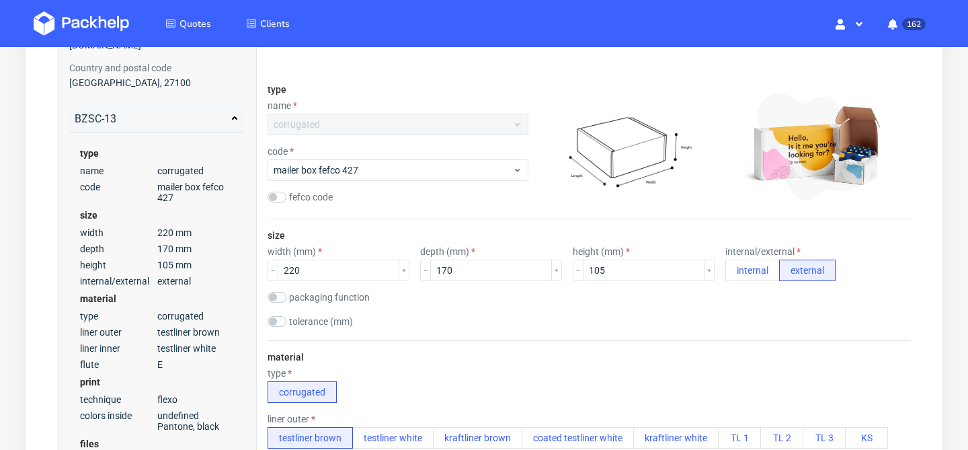
scroll to position [306, 0]
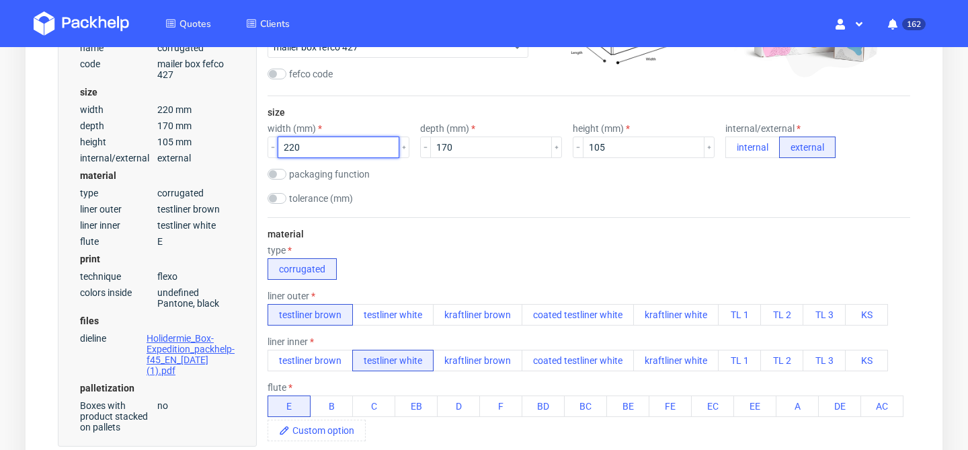
click at [335, 149] on input "220" at bounding box center [339, 147] width 122 height 22
type input "260"
click at [483, 151] on input "170" at bounding box center [491, 147] width 122 height 22
type input "1"
type input "200"
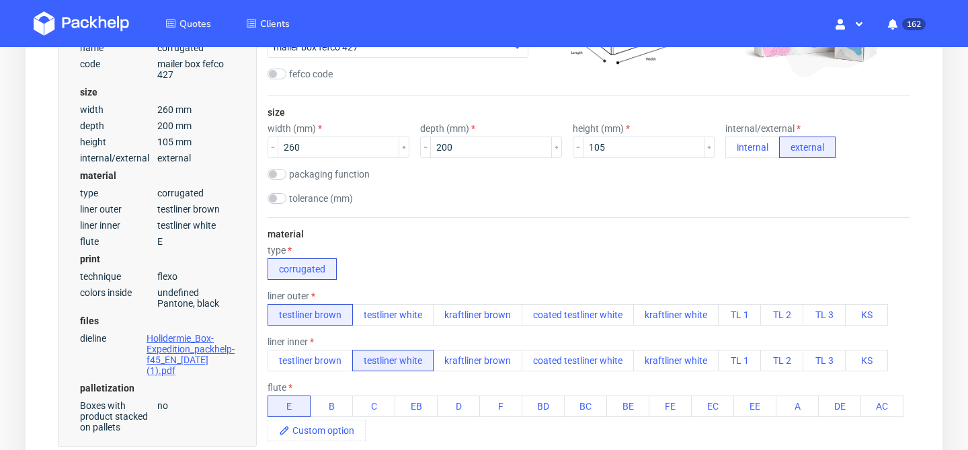
click at [505, 228] on div "material type corrugated liner outer testliner brown testliner white kraftliner…" at bounding box center [588, 394] width 642 height 355
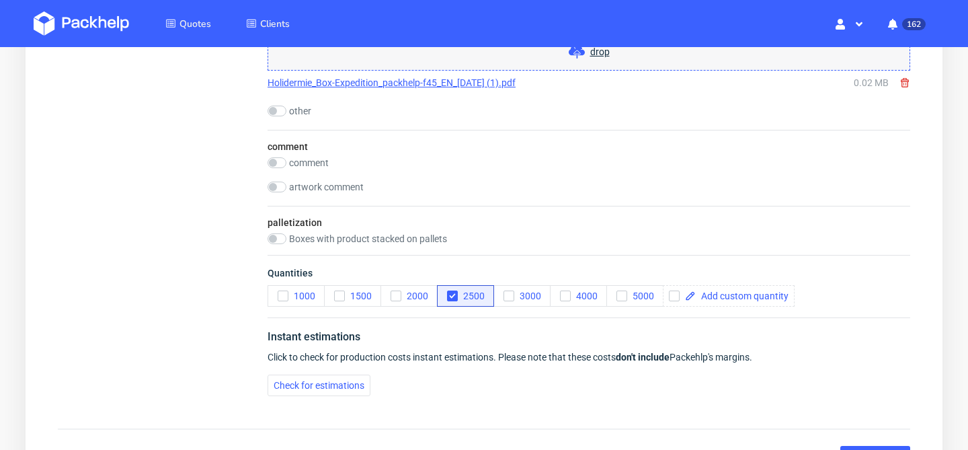
scroll to position [1407, 0]
click at [329, 302] on button "1500" at bounding box center [352, 295] width 57 height 22
click at [450, 299] on div "button" at bounding box center [452, 294] width 11 height 11
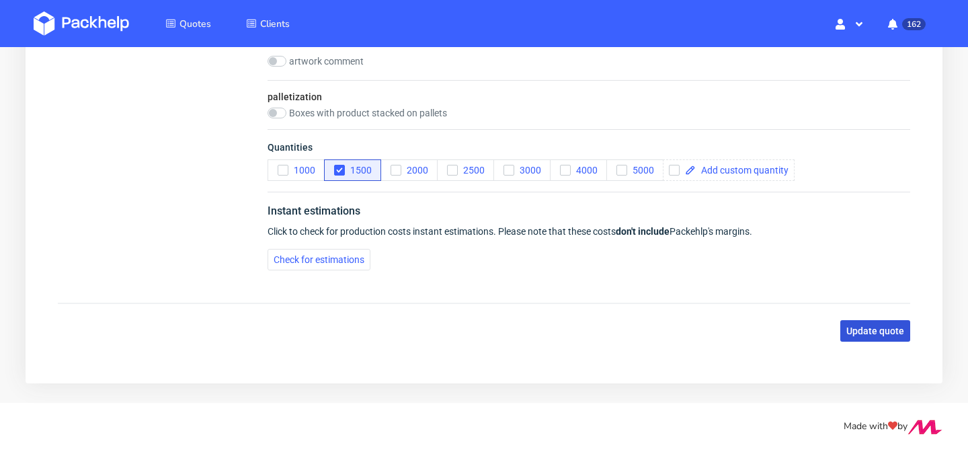
click at [872, 333] on span "Update quote" at bounding box center [875, 330] width 58 height 9
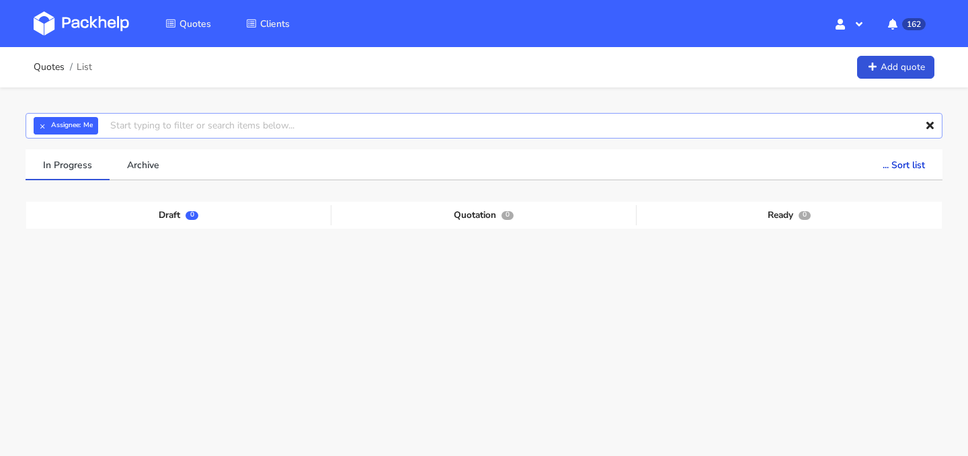
click at [303, 130] on input "text" at bounding box center [484, 126] width 917 height 26
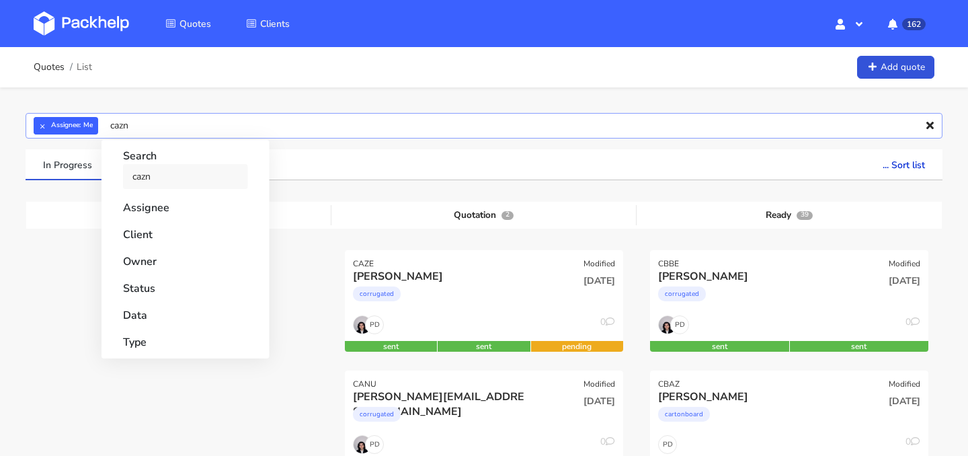
type input "cazn"
click at [179, 176] on link "cazn" at bounding box center [185, 176] width 125 height 25
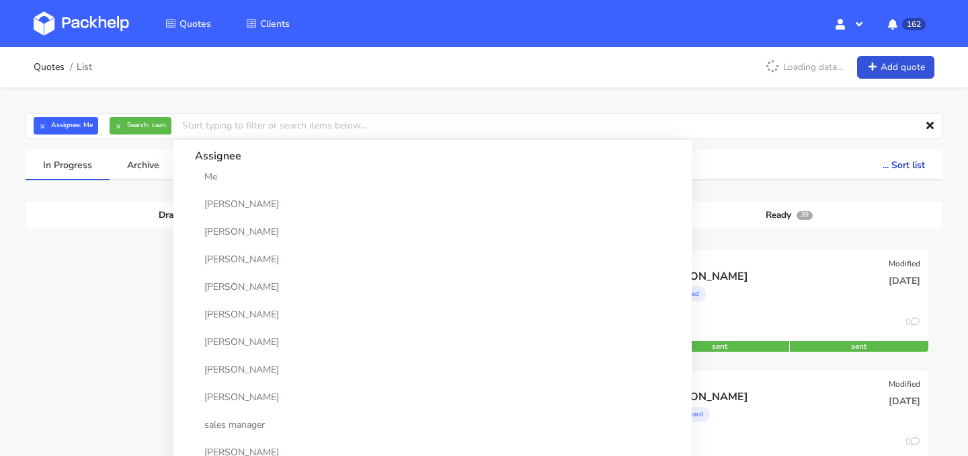
click at [654, 203] on div "Draft 0 Quotation 2 Ready 39" at bounding box center [483, 215] width 915 height 27
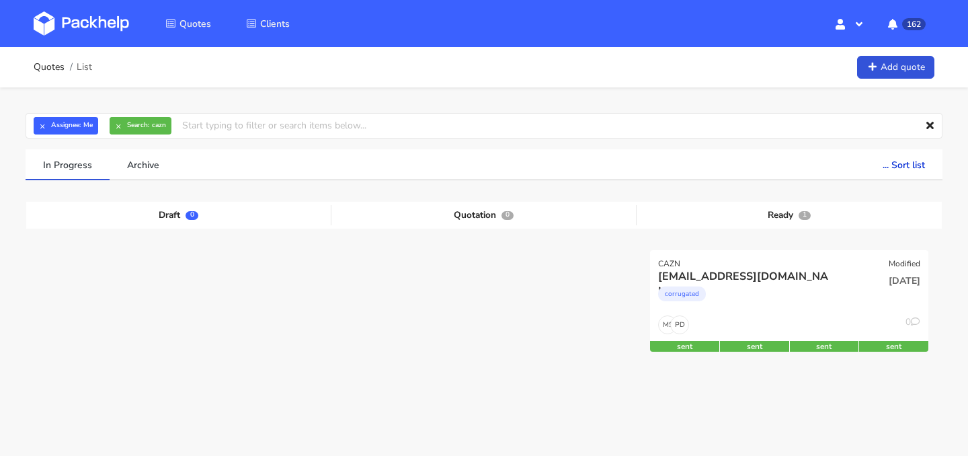
scroll to position [59, 0]
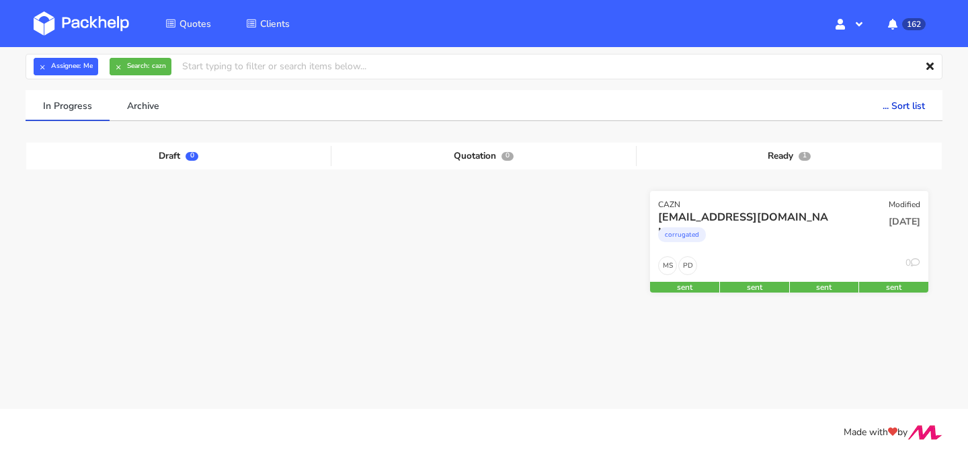
click at [806, 247] on div "corrugated" at bounding box center [747, 237] width 178 height 27
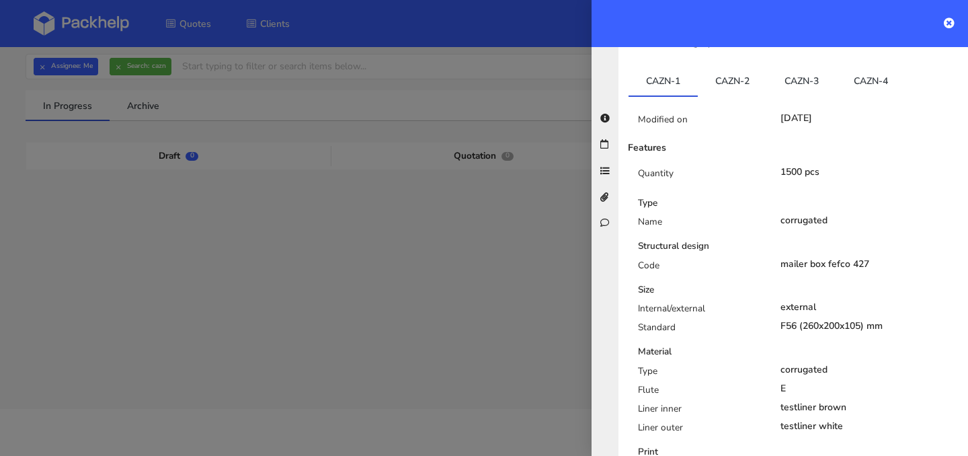
scroll to position [297, 0]
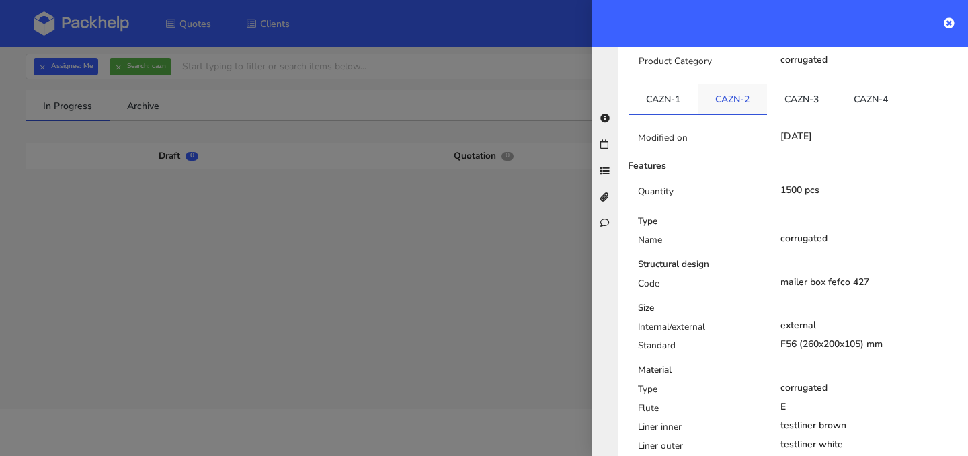
click at [735, 86] on link "CAZN-2" at bounding box center [732, 99] width 69 height 30
click at [687, 90] on link "CAZN-1" at bounding box center [662, 99] width 69 height 30
click at [715, 87] on link "CAZN-2" at bounding box center [732, 99] width 69 height 30
click at [788, 95] on link "CAZN-3" at bounding box center [801, 99] width 69 height 30
click at [856, 89] on link "CAZN-4" at bounding box center [870, 99] width 69 height 30
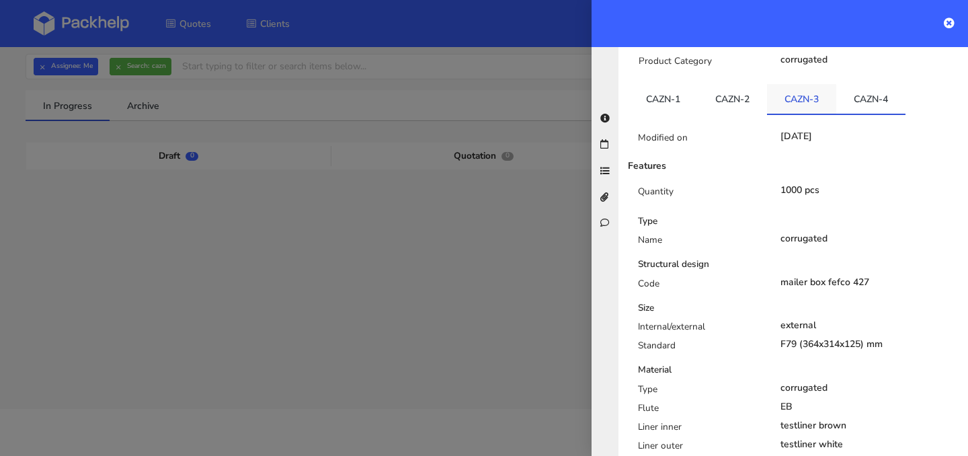
click at [782, 88] on link "CAZN-3" at bounding box center [801, 99] width 69 height 30
click at [673, 94] on link "CAZN-1" at bounding box center [662, 99] width 69 height 30
click at [797, 87] on link "CAZN-3" at bounding box center [801, 99] width 69 height 30
click at [749, 89] on link "CAZN-2" at bounding box center [732, 99] width 69 height 30
click at [801, 86] on link "CAZN-3" at bounding box center [801, 99] width 69 height 30
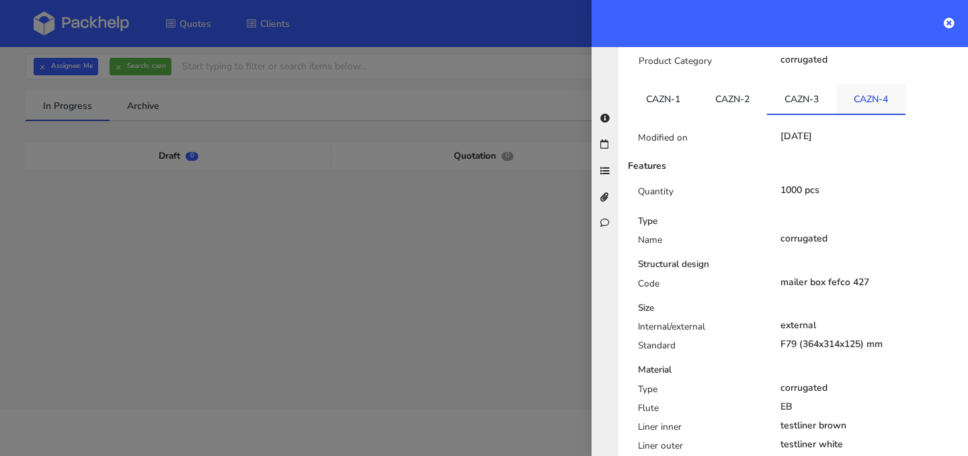
click at [859, 86] on link "CAZN-4" at bounding box center [870, 99] width 69 height 30
click at [802, 84] on link "CAZN-3" at bounding box center [801, 99] width 69 height 30
click at [859, 86] on link "CAZN-4" at bounding box center [870, 99] width 69 height 30
click at [823, 86] on link "CAZN-3" at bounding box center [801, 99] width 69 height 30
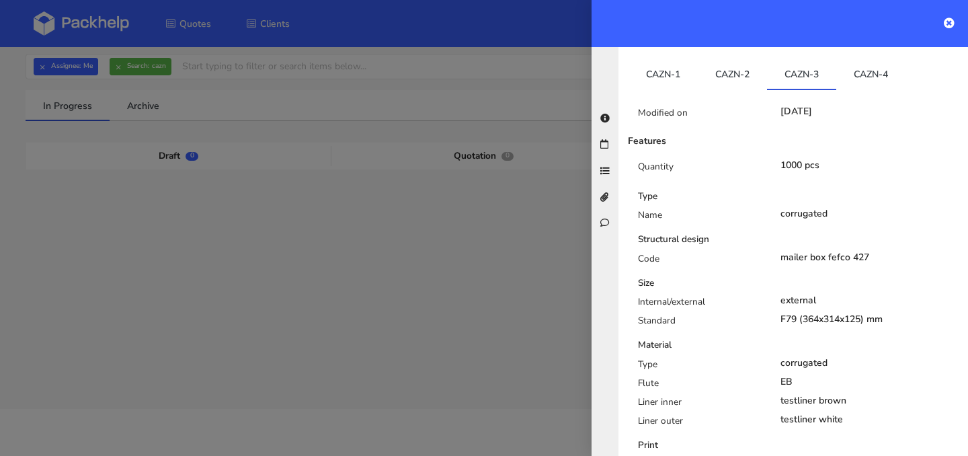
scroll to position [321, 0]
click at [869, 65] on link "CAZN-4" at bounding box center [870, 75] width 69 height 30
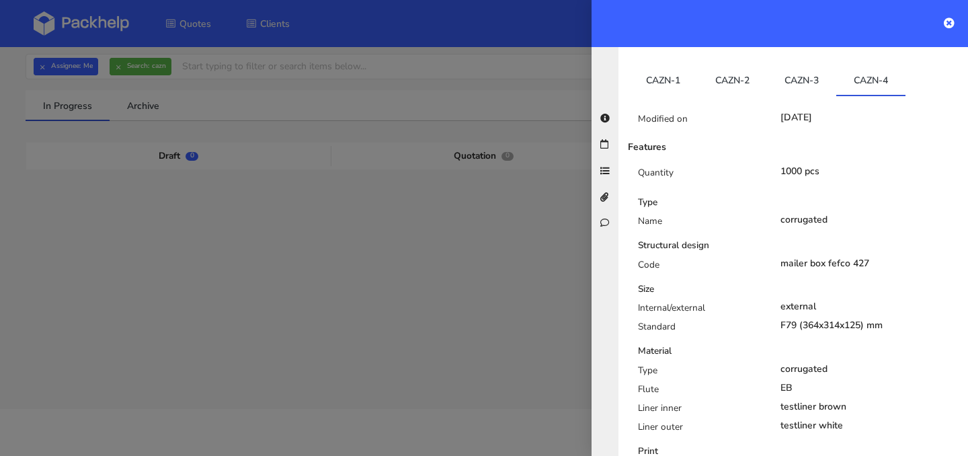
scroll to position [315, 0]
click at [806, 71] on link "CAZN-3" at bounding box center [801, 81] width 69 height 30
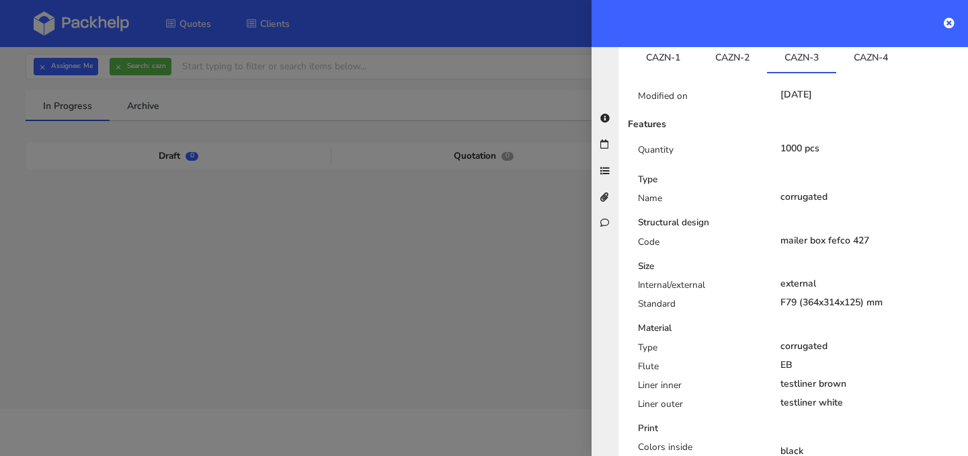
scroll to position [274, 0]
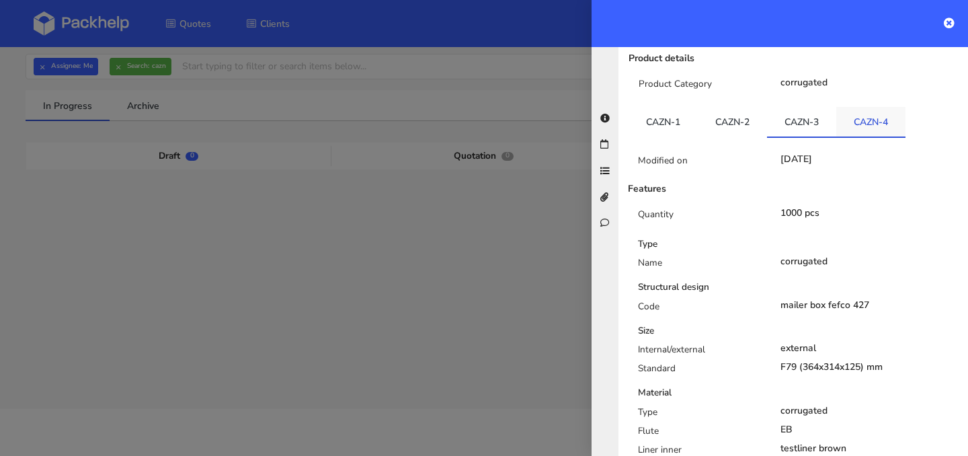
click at [870, 110] on link "CAZN-4" at bounding box center [870, 122] width 69 height 30
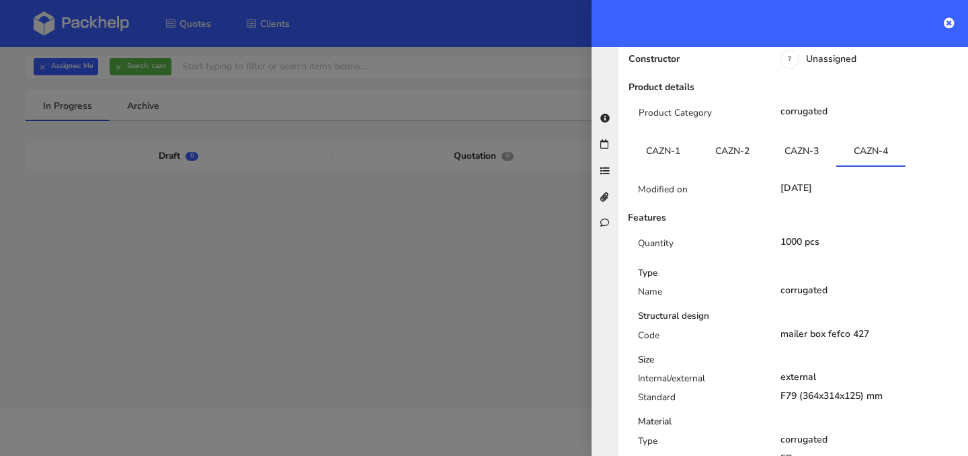
scroll to position [233, 0]
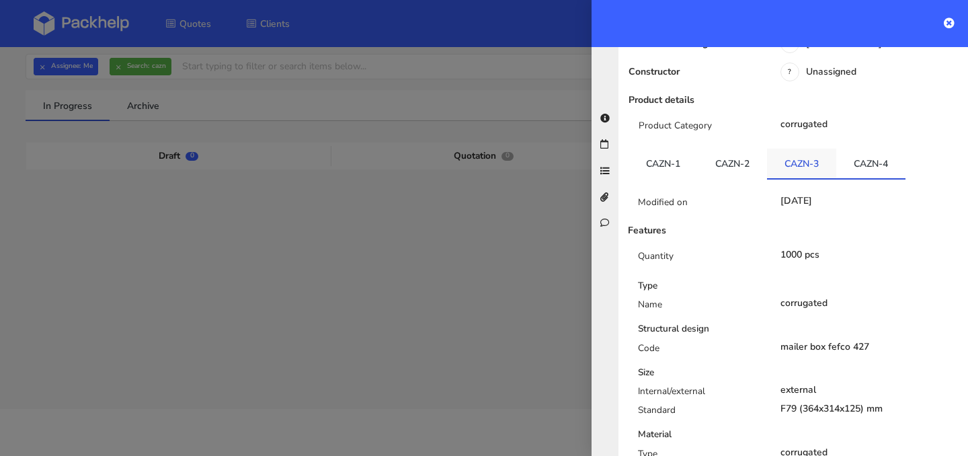
click at [813, 153] on link "CAZN-3" at bounding box center [801, 164] width 69 height 30
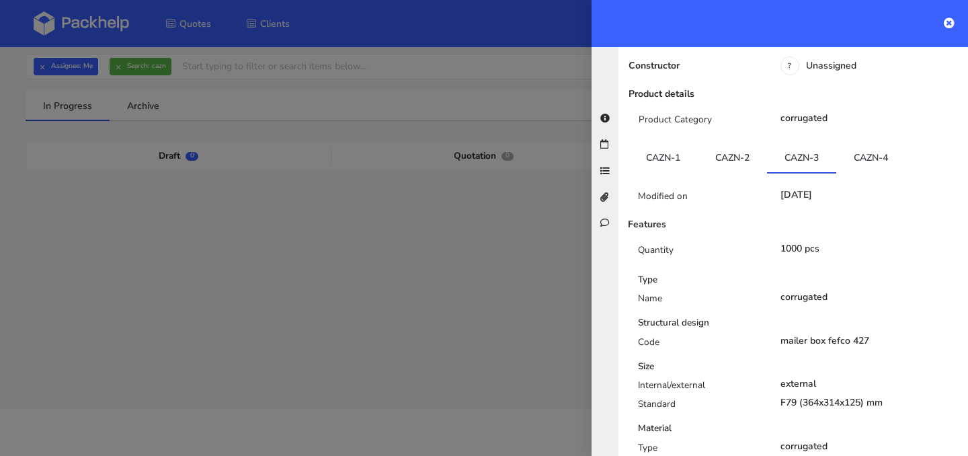
scroll to position [217, 0]
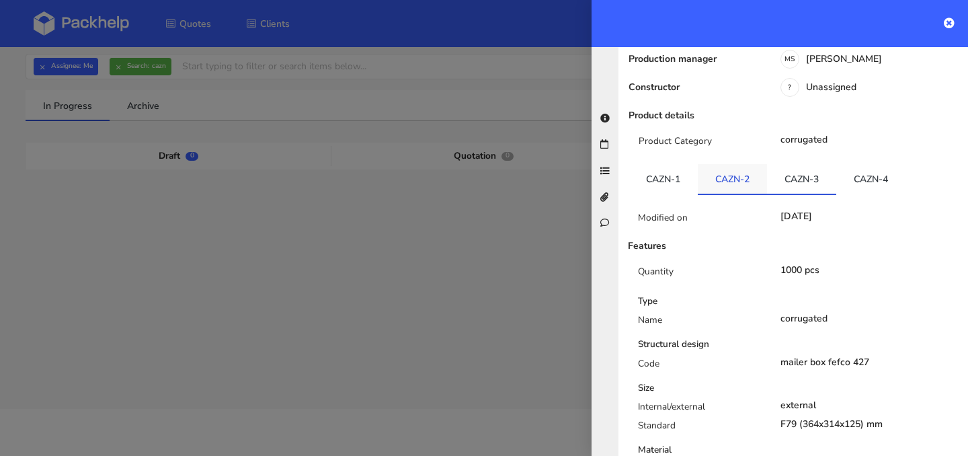
click at [728, 167] on link "CAZN-2" at bounding box center [732, 179] width 69 height 30
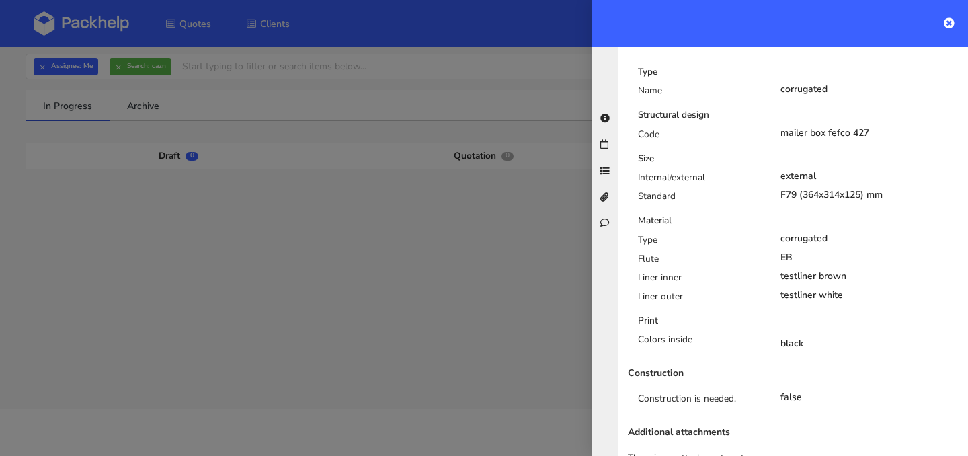
scroll to position [272, 0]
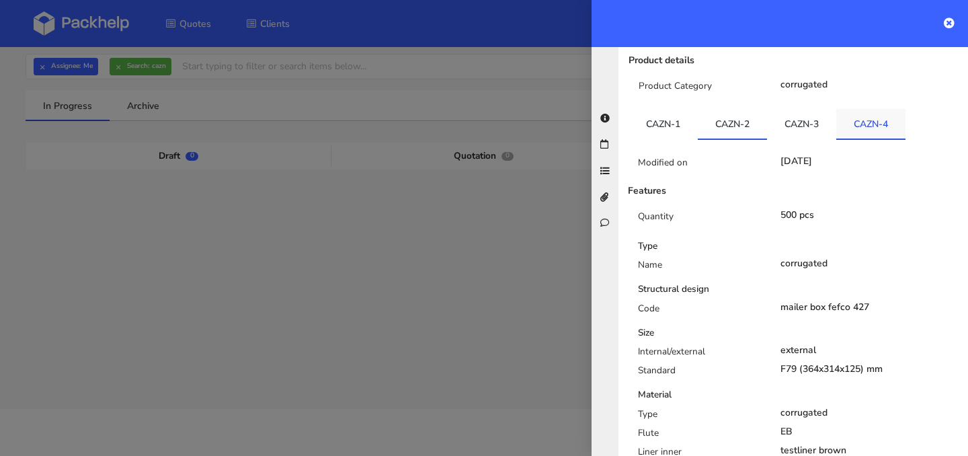
click at [850, 110] on link "CAZN-4" at bounding box center [870, 124] width 69 height 30
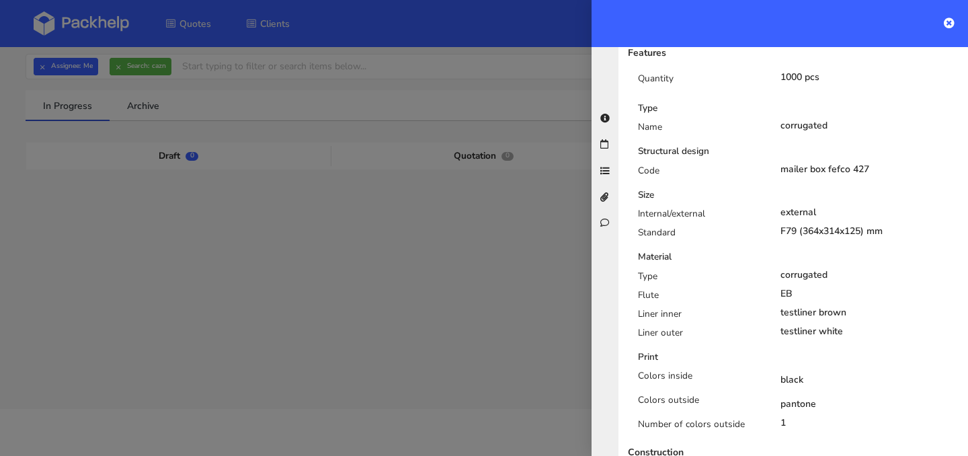
scroll to position [433, 0]
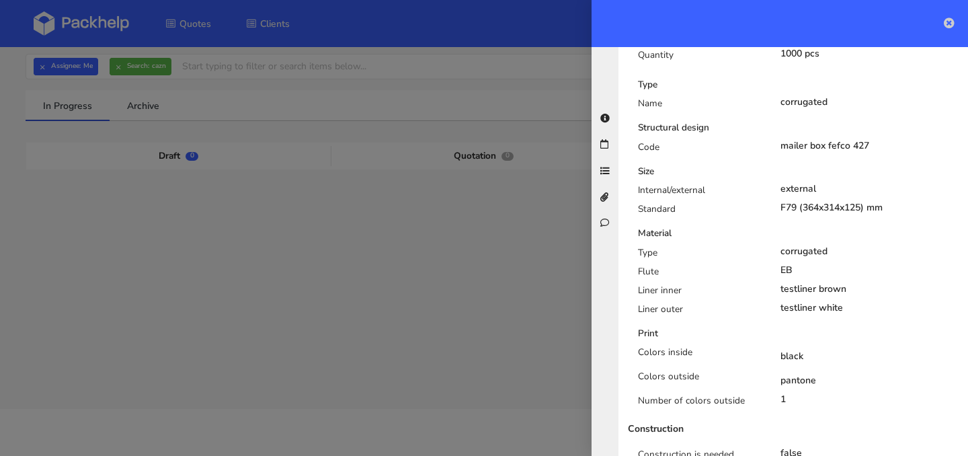
click at [950, 22] on icon at bounding box center [948, 22] width 11 height 11
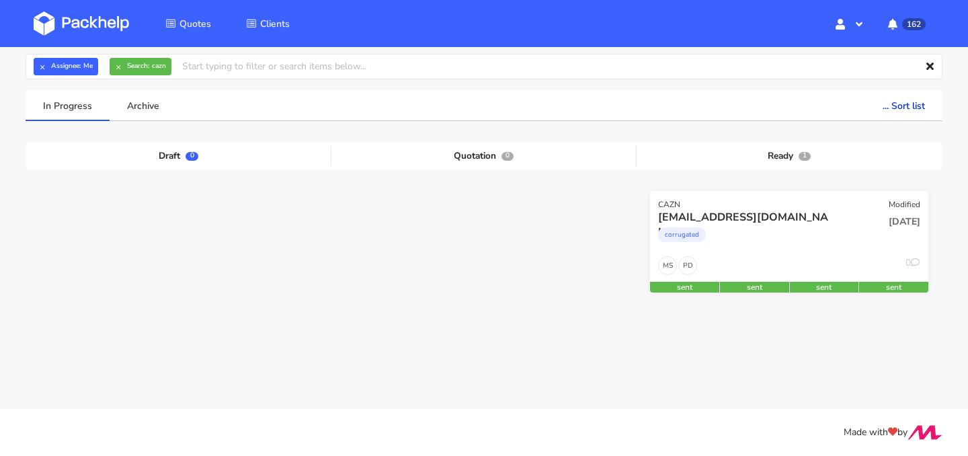
click at [770, 226] on div "corrugated" at bounding box center [747, 237] width 178 height 27
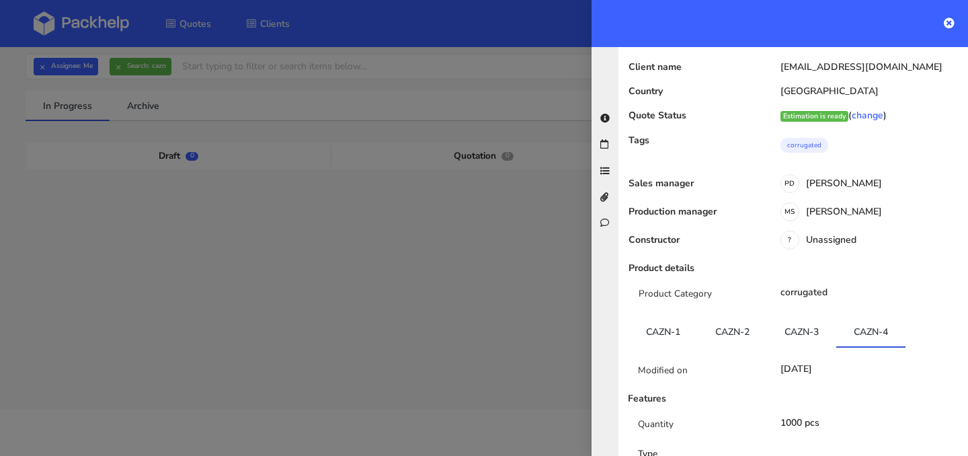
scroll to position [0, 0]
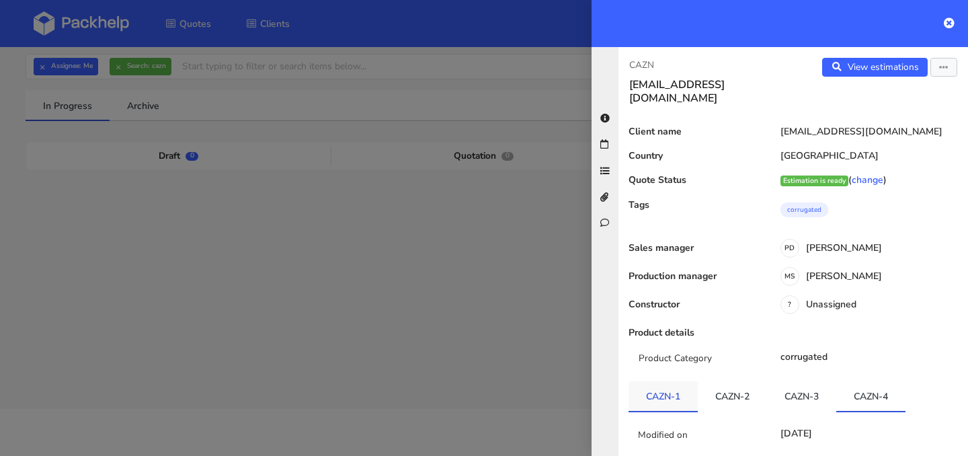
click at [664, 381] on link "CAZN-1" at bounding box center [662, 396] width 69 height 30
click at [939, 66] on icon "button" at bounding box center [943, 67] width 9 height 9
click at [908, 114] on link "Edit quote" at bounding box center [900, 120] width 118 height 22
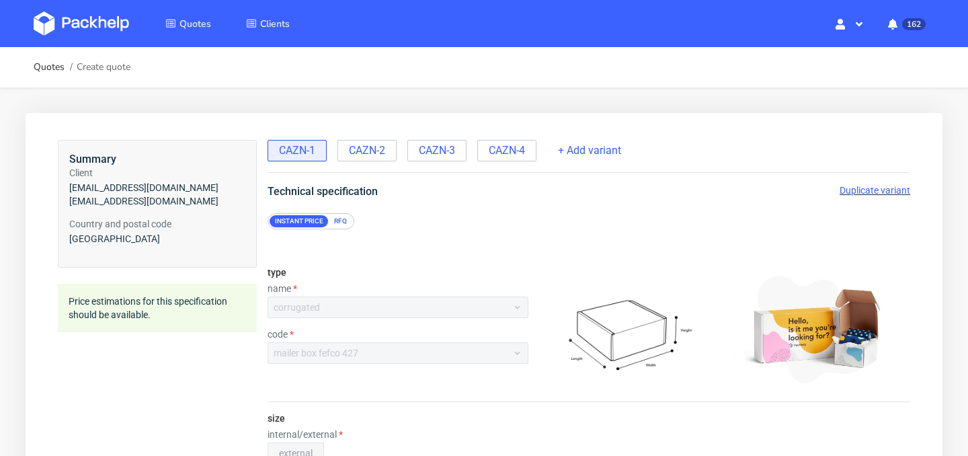
click at [860, 192] on span "Duplicate variant" at bounding box center [874, 190] width 71 height 11
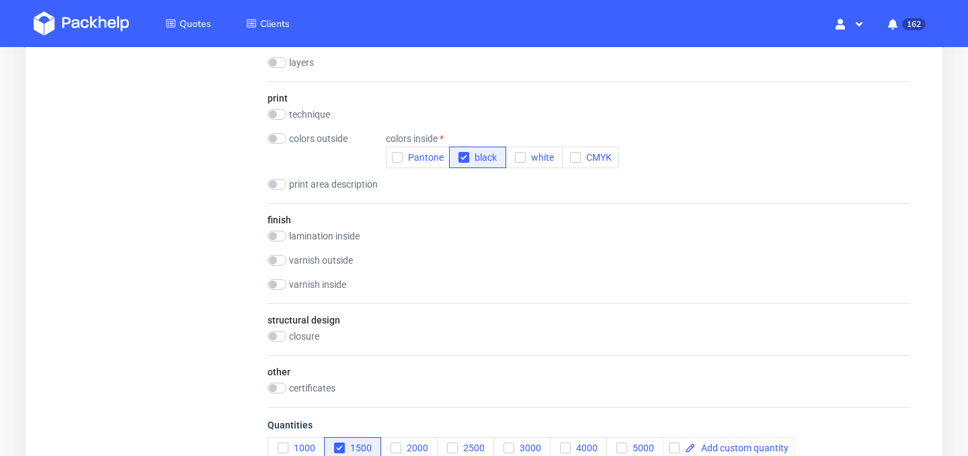
scroll to position [766, 0]
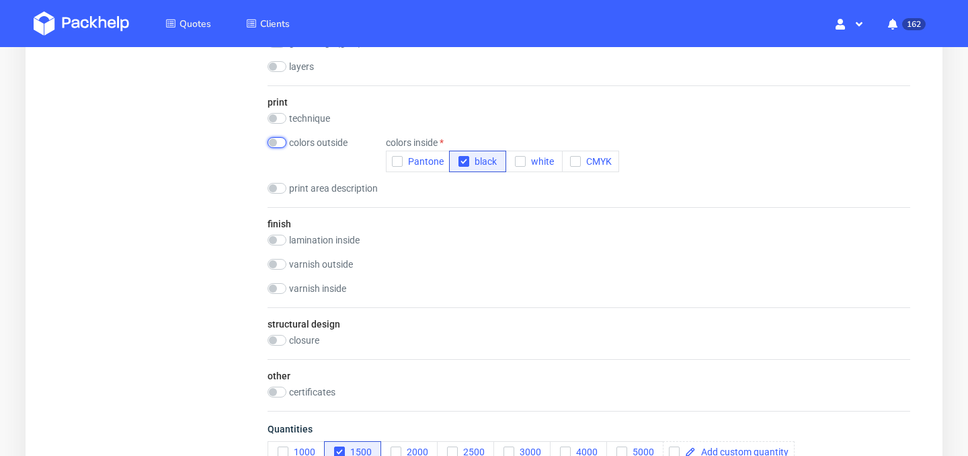
click at [277, 144] on input "checkbox" at bounding box center [276, 142] width 19 height 11
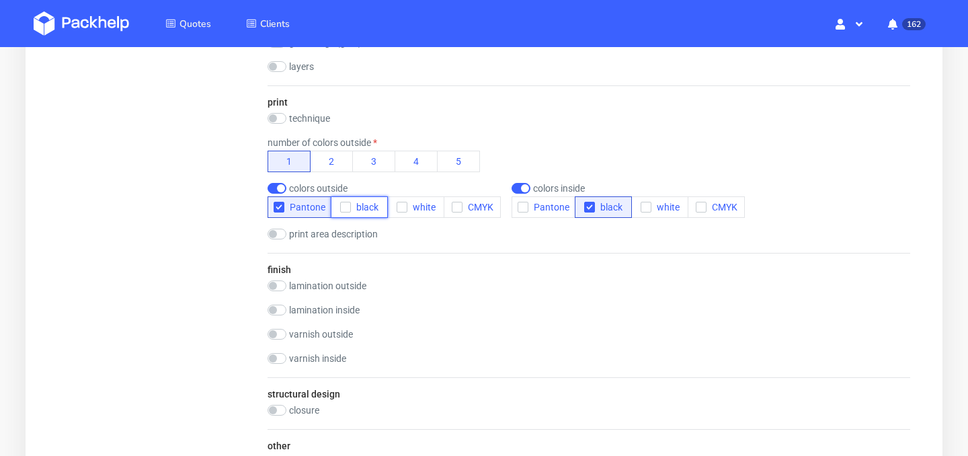
click at [341, 205] on icon "button" at bounding box center [345, 206] width 9 height 9
click at [280, 209] on icon "button" at bounding box center [278, 206] width 9 height 9
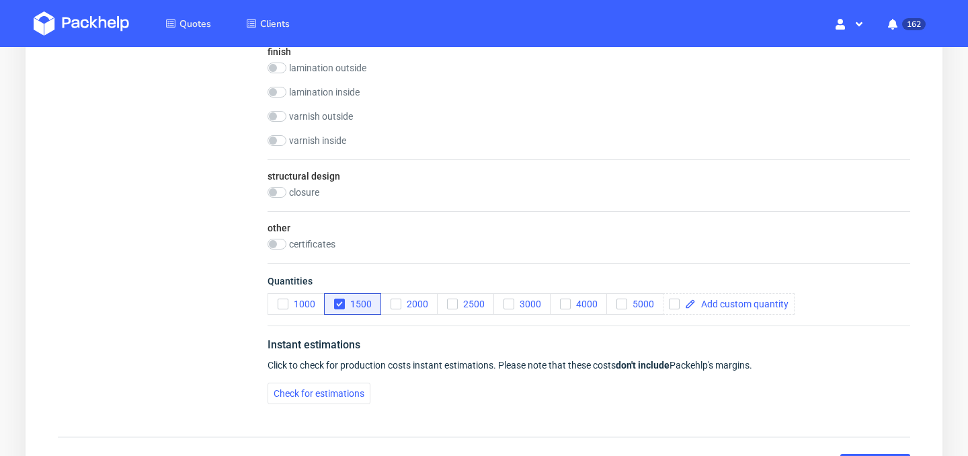
scroll to position [966, 0]
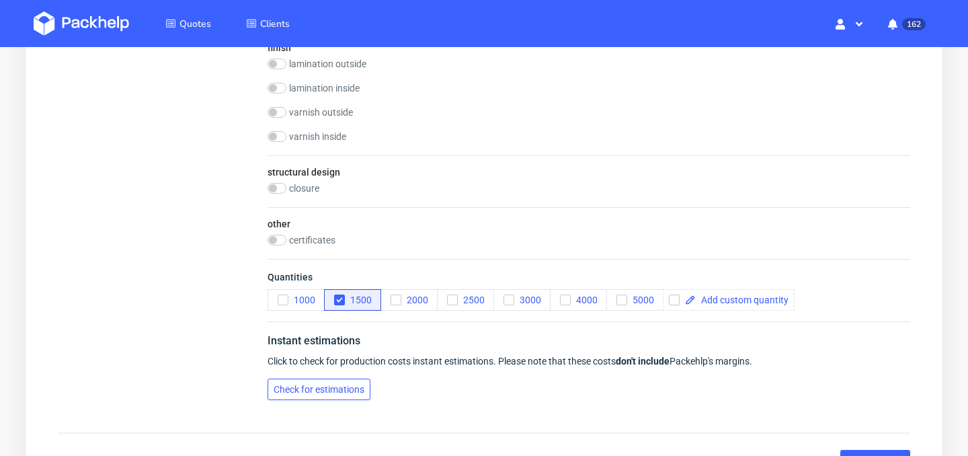
click at [319, 392] on span "Check for estimations" at bounding box center [319, 388] width 91 height 9
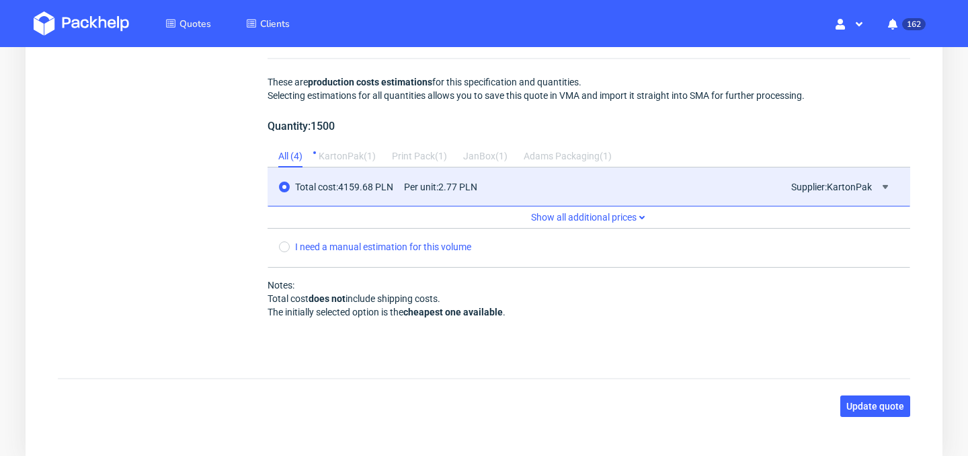
scroll to position [1370, 0]
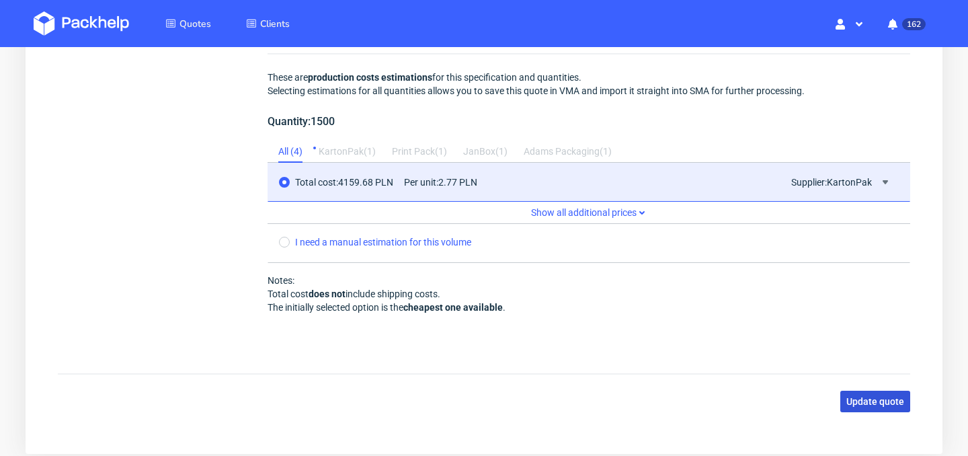
click at [879, 397] on span "Update quote" at bounding box center [875, 400] width 58 height 9
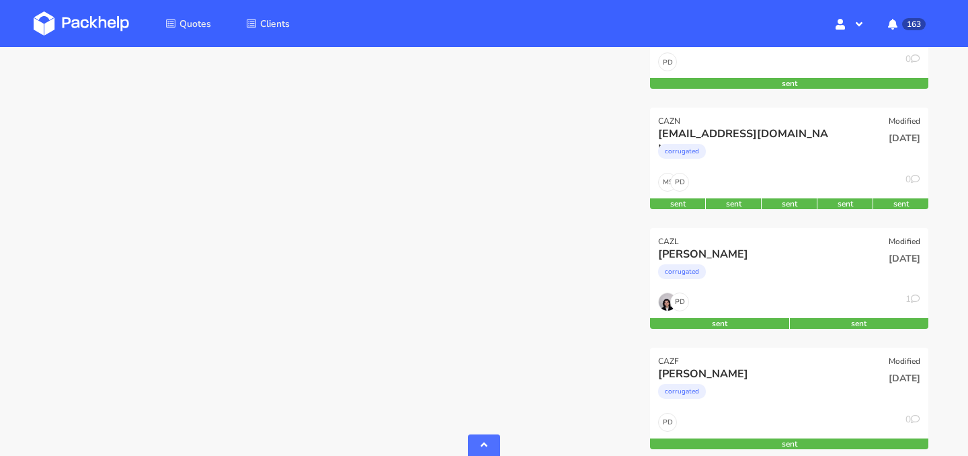
scroll to position [501, 0]
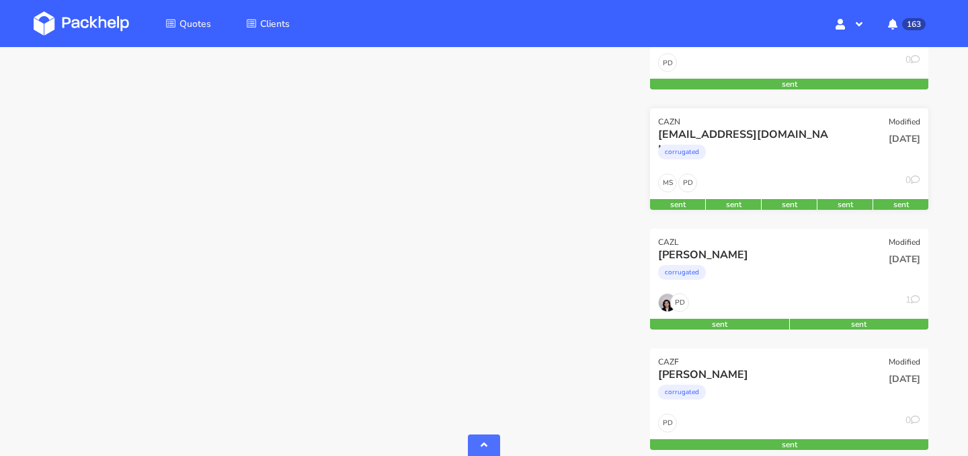
click at [782, 180] on div "PD MS 0" at bounding box center [789, 186] width 278 height 26
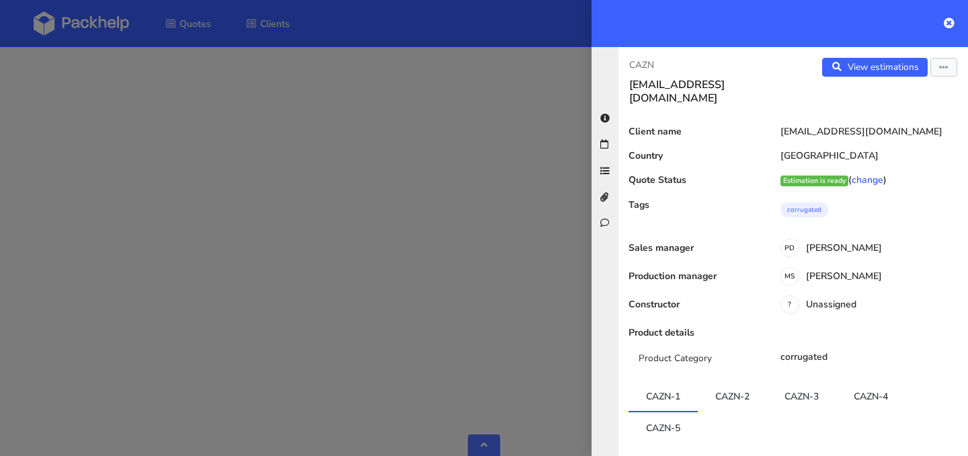
scroll to position [122, 0]
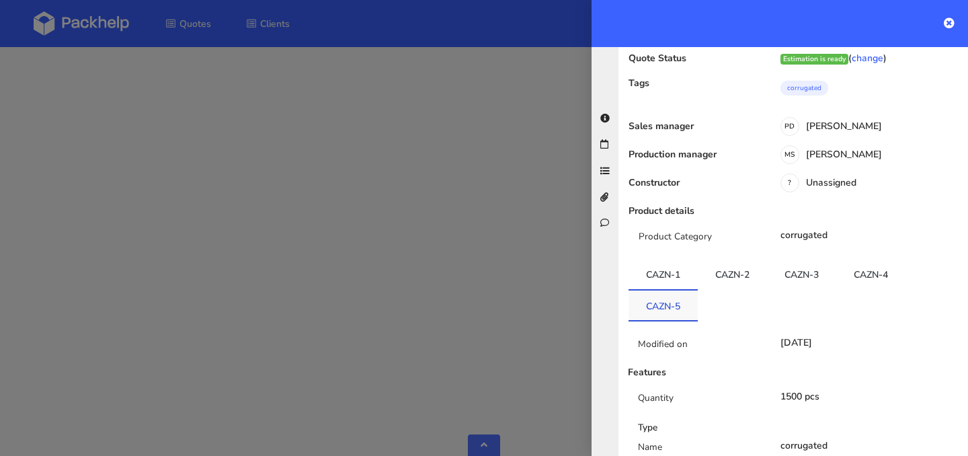
click at [681, 292] on link "CAZN-5" at bounding box center [662, 305] width 69 height 30
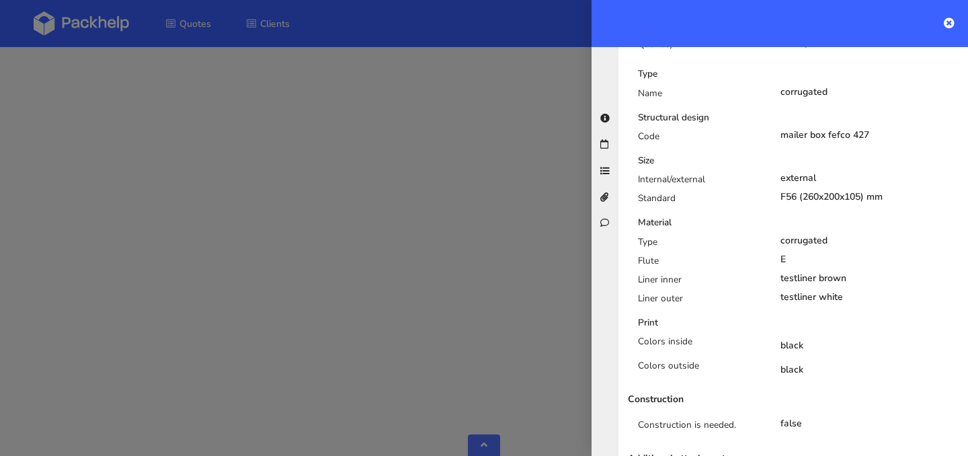
scroll to position [0, 0]
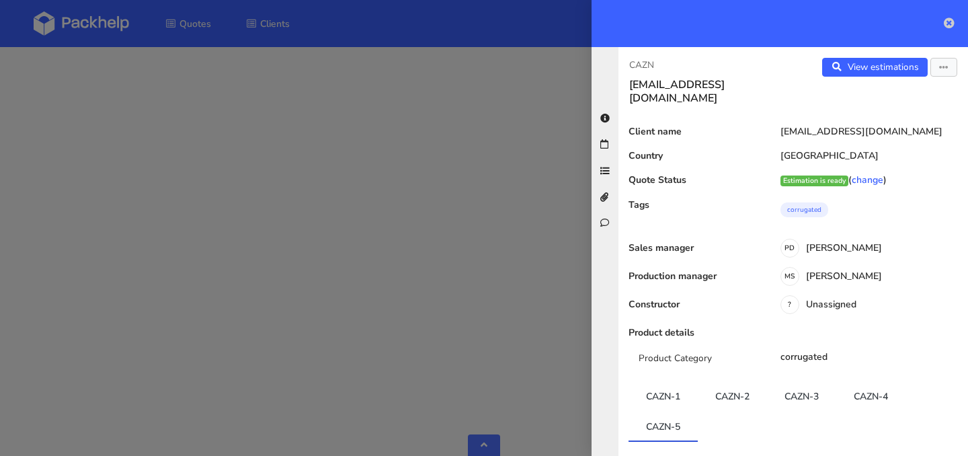
click at [945, 30] on link at bounding box center [948, 23] width 11 height 16
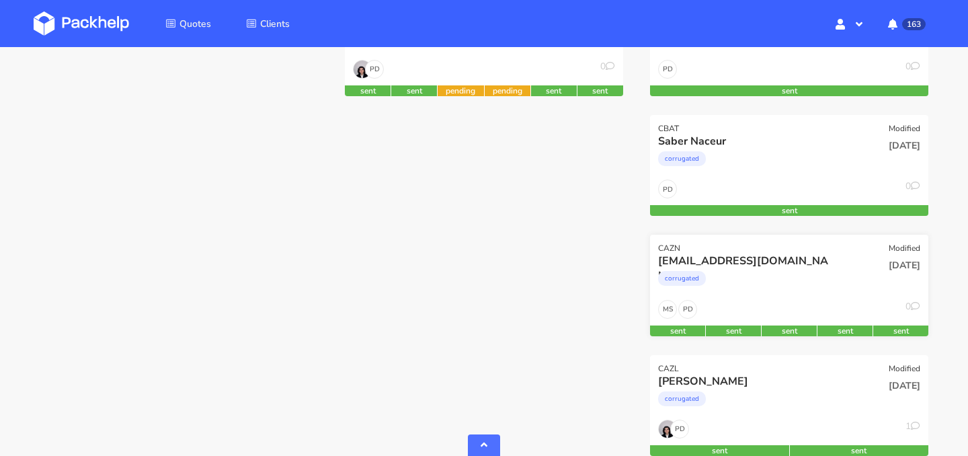
scroll to position [374, 0]
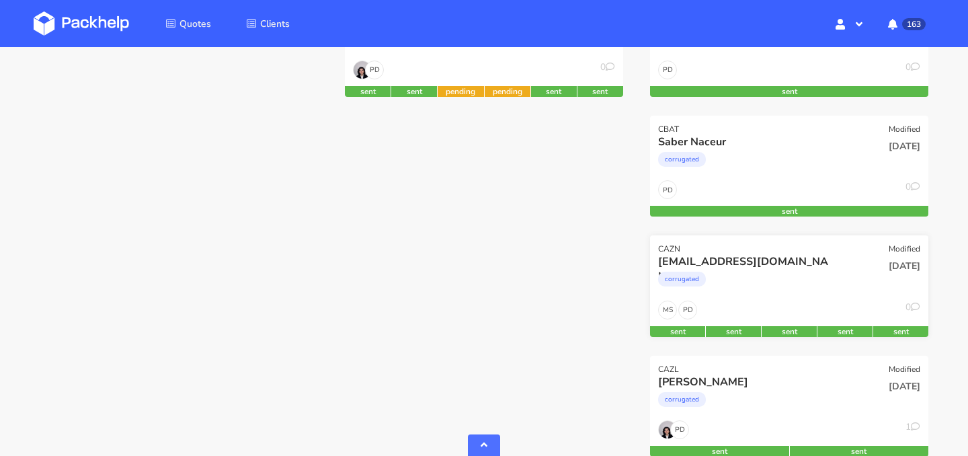
click at [810, 280] on div "corrugated" at bounding box center [747, 282] width 178 height 27
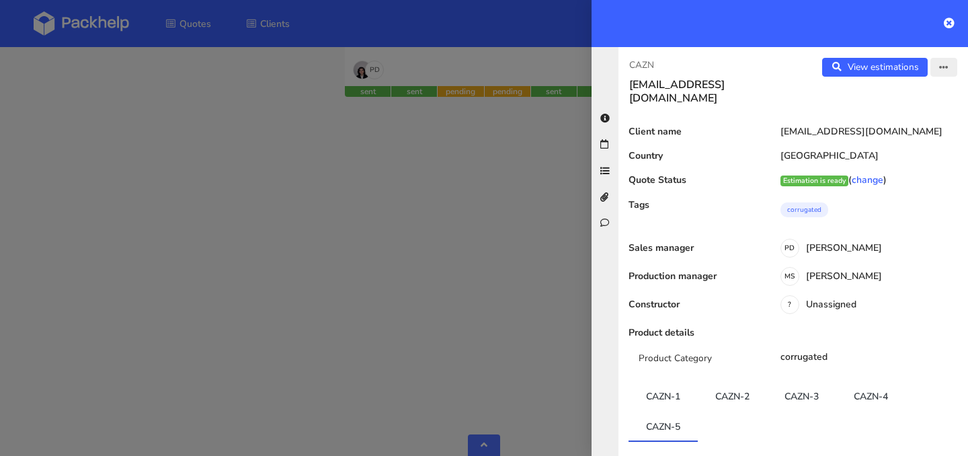
click at [941, 66] on icon "button" at bounding box center [943, 67] width 9 height 9
click at [912, 115] on link "Edit quote" at bounding box center [900, 120] width 118 height 22
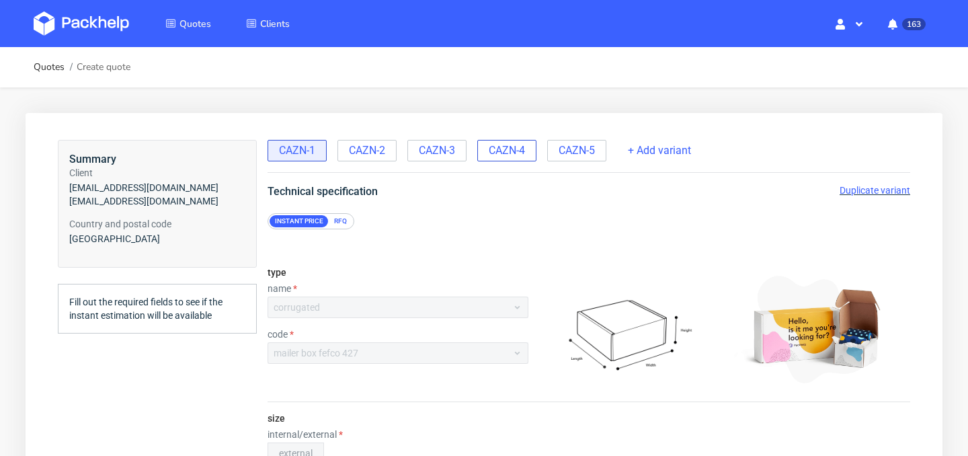
click at [503, 153] on span "CAZN-4" at bounding box center [507, 150] width 36 height 15
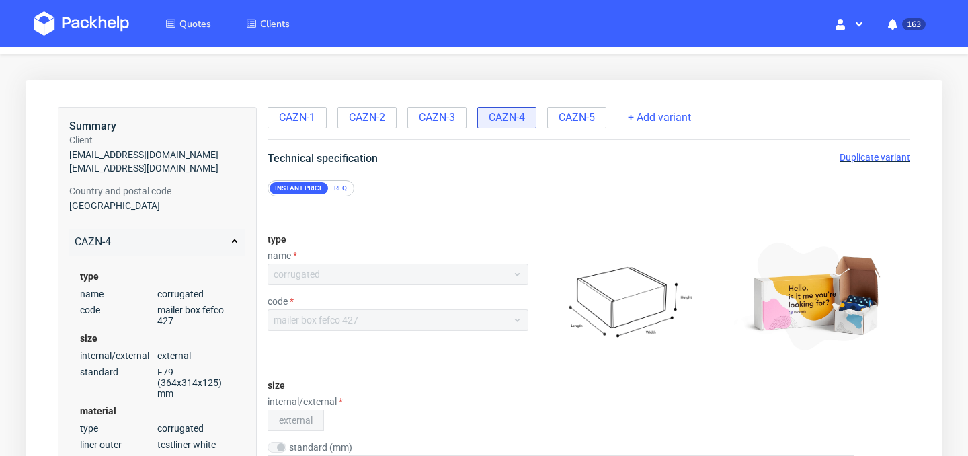
scroll to position [26, 0]
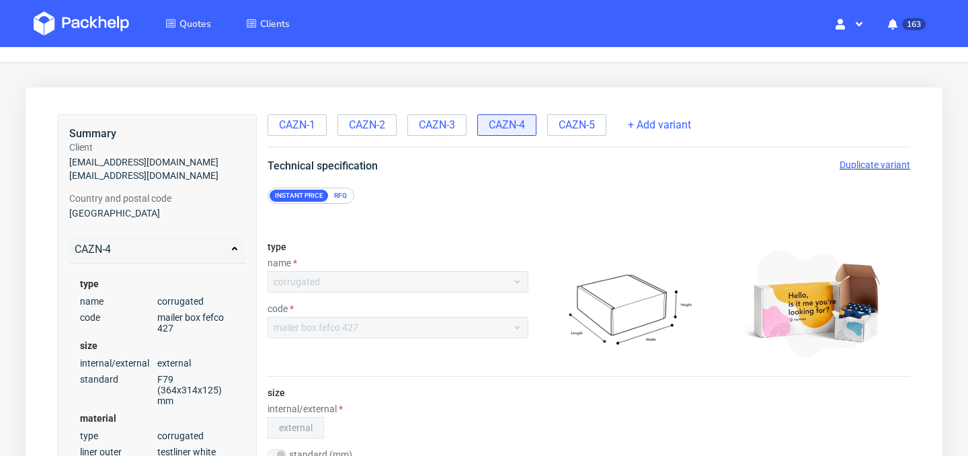
click at [890, 166] on span "Duplicate variant" at bounding box center [874, 164] width 71 height 11
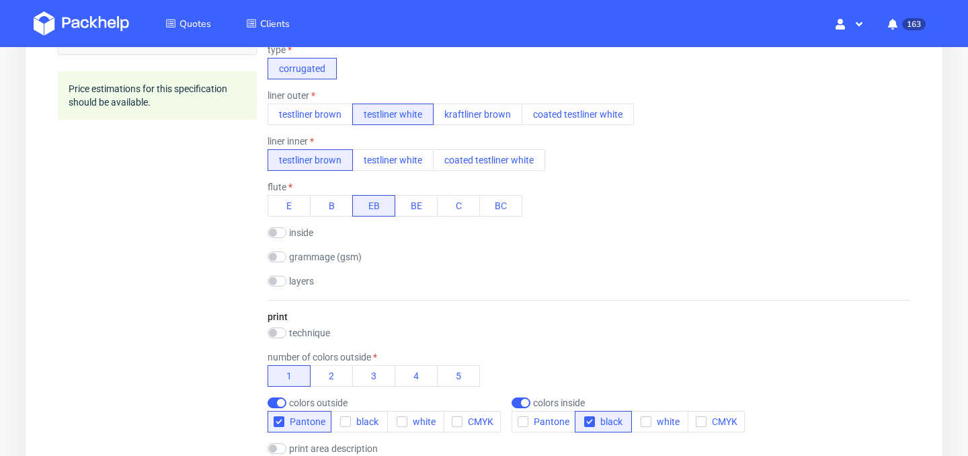
scroll to position [624, 0]
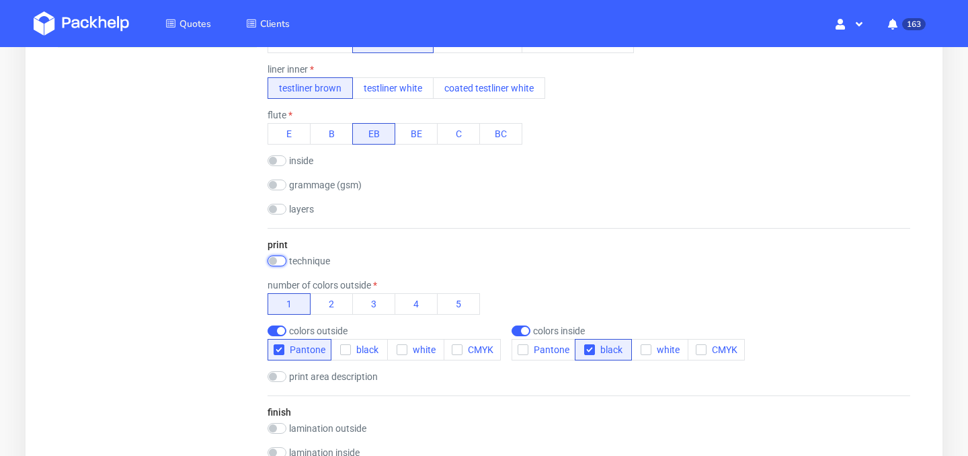
click at [275, 263] on input "checkbox" at bounding box center [276, 260] width 19 height 11
checkbox input "true"
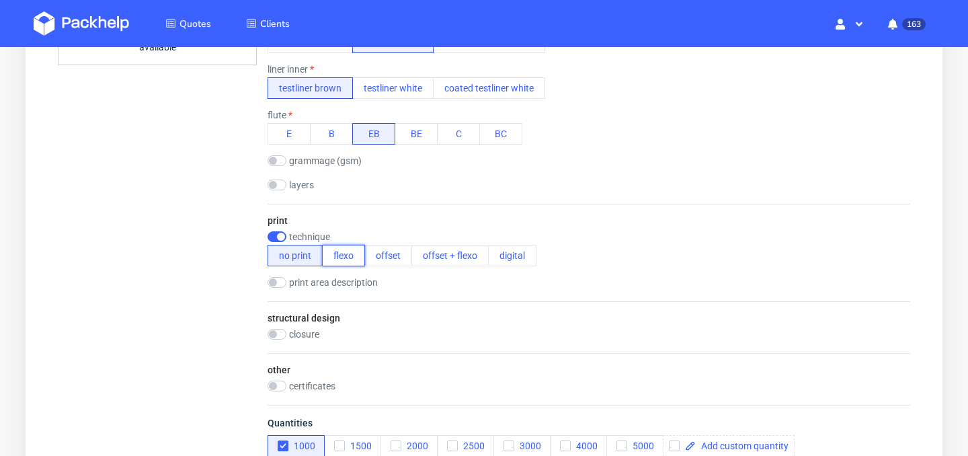
click at [354, 261] on button "flexo" at bounding box center [343, 256] width 43 height 22
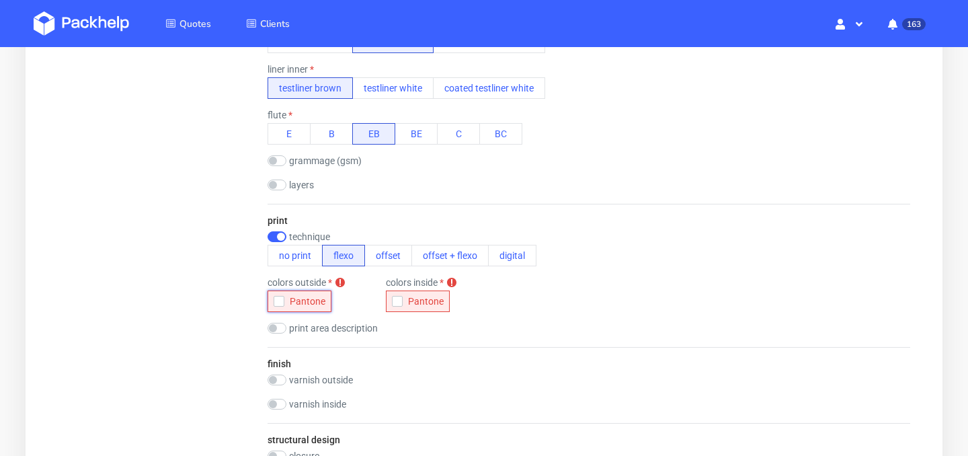
click at [280, 301] on icon "button" at bounding box center [278, 300] width 9 height 9
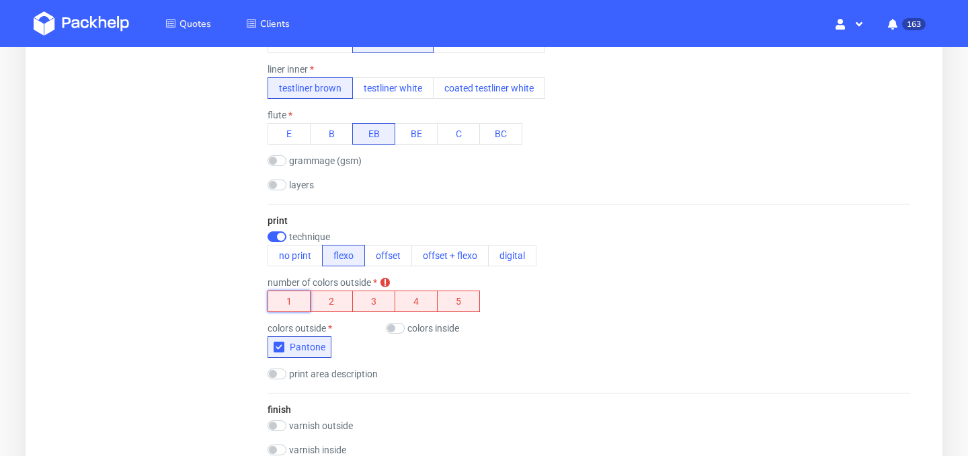
click at [289, 306] on button "1" at bounding box center [288, 301] width 43 height 22
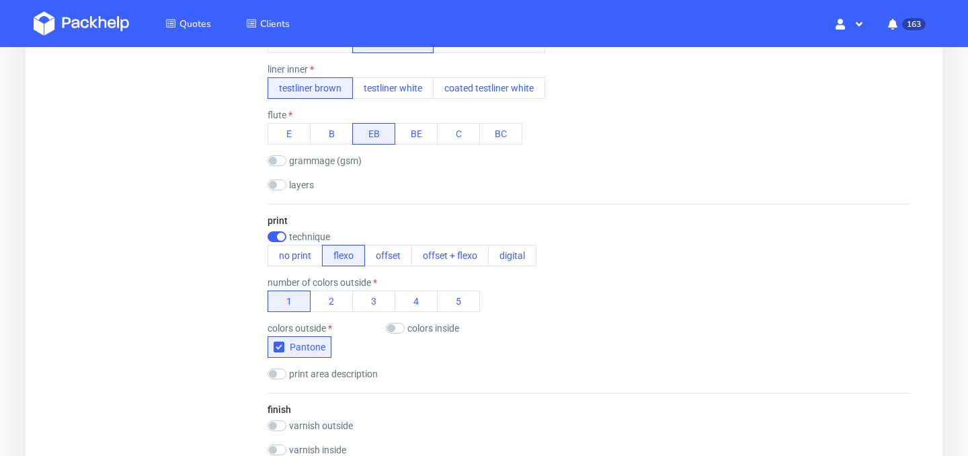
click at [405, 331] on div "colors inside" at bounding box center [440, 328] width 108 height 11
click at [395, 329] on input "checkbox" at bounding box center [395, 328] width 19 height 11
checkbox input "true"
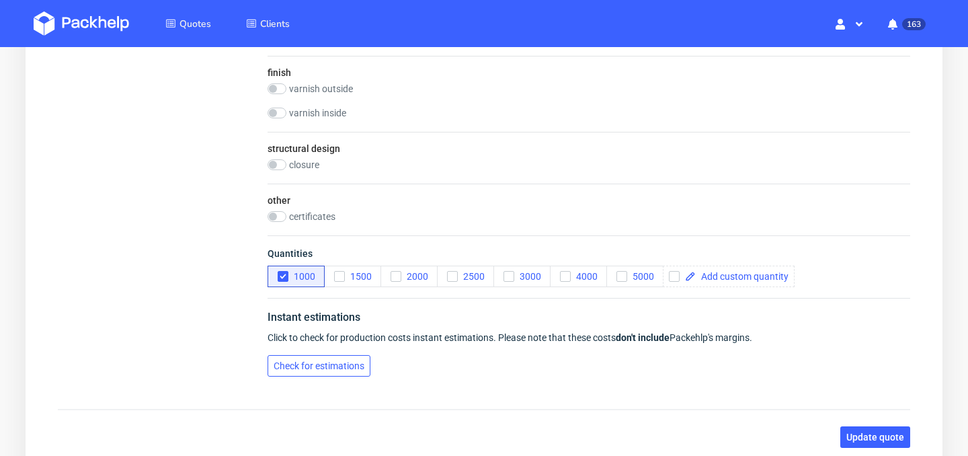
scroll to position [976, 0]
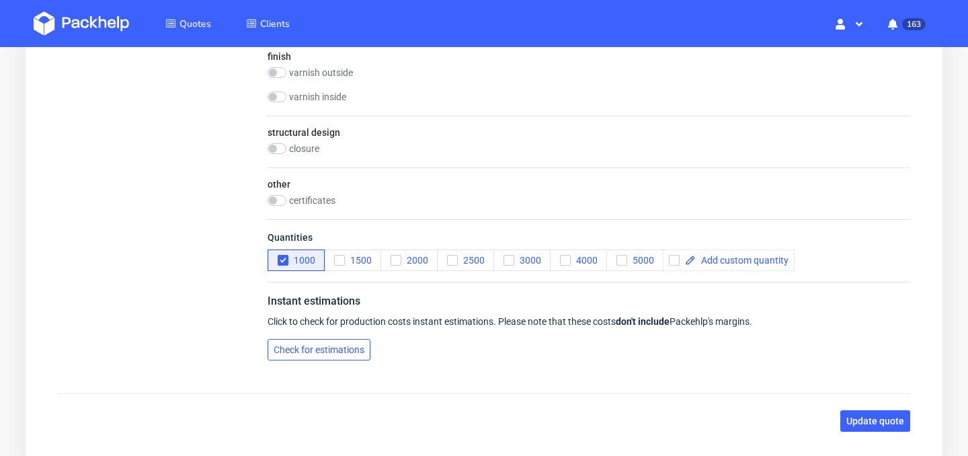
click at [322, 358] on button "Check for estimations" at bounding box center [318, 350] width 103 height 22
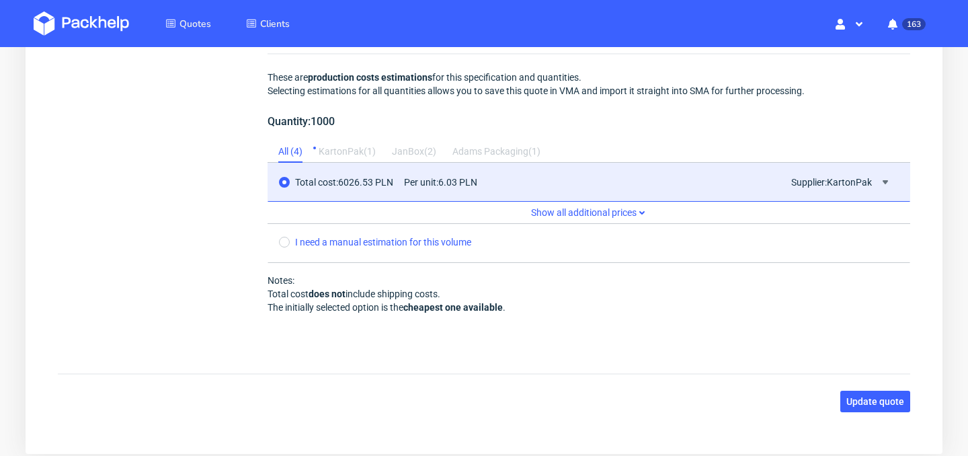
scroll to position [1330, 0]
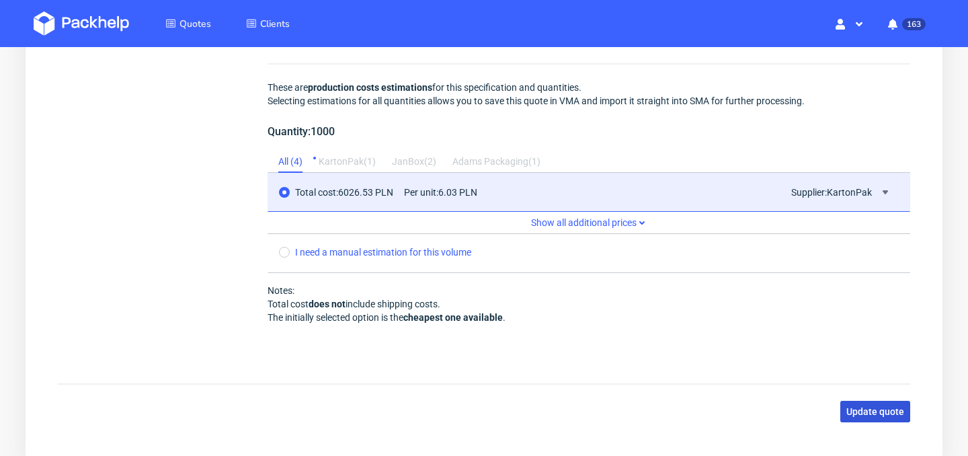
click at [865, 411] on span "Update quote" at bounding box center [875, 411] width 58 height 9
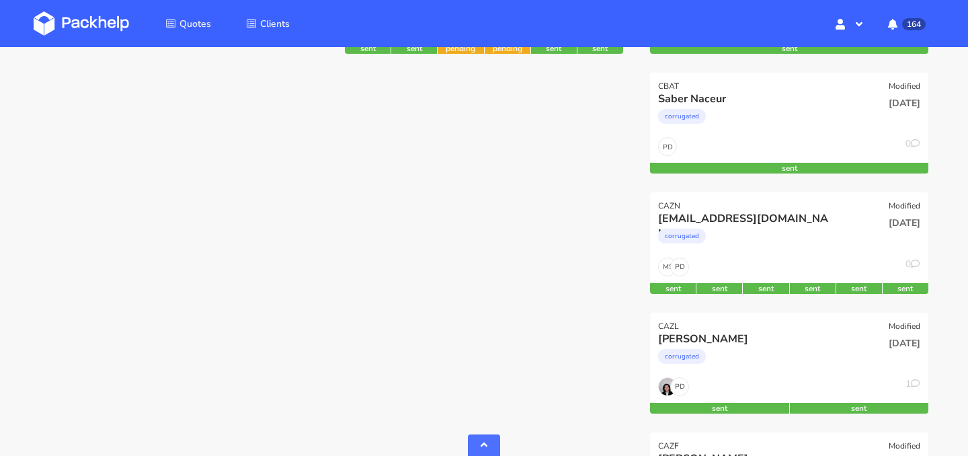
scroll to position [418, 0]
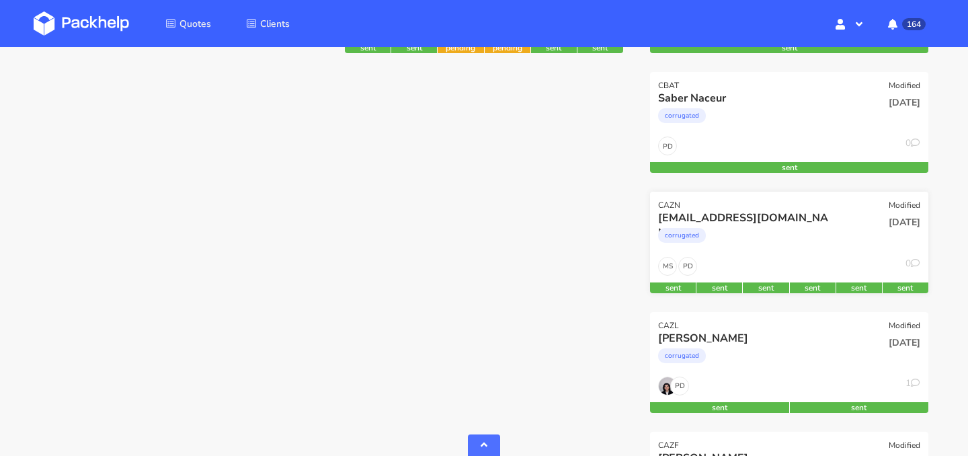
click at [793, 245] on div "corrugated" at bounding box center [747, 238] width 178 height 27
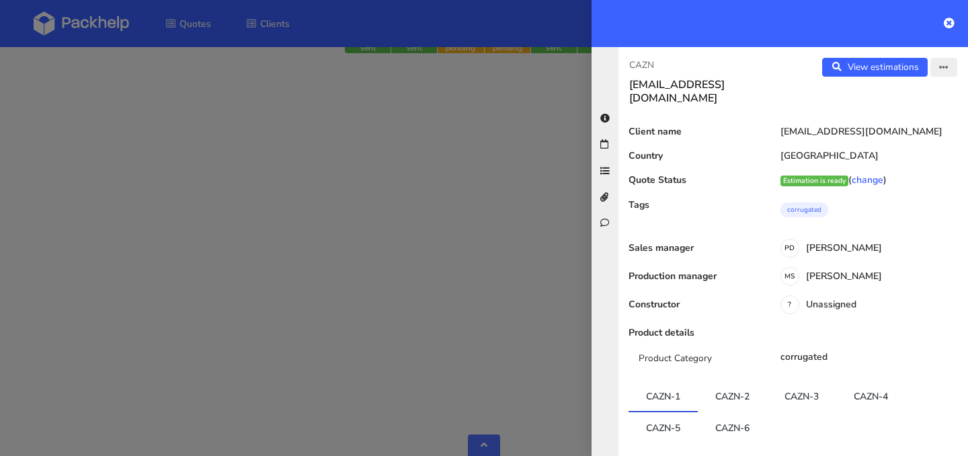
click at [950, 73] on button "button" at bounding box center [943, 67] width 27 height 19
click at [911, 119] on link "Edit quote" at bounding box center [900, 120] width 118 height 22
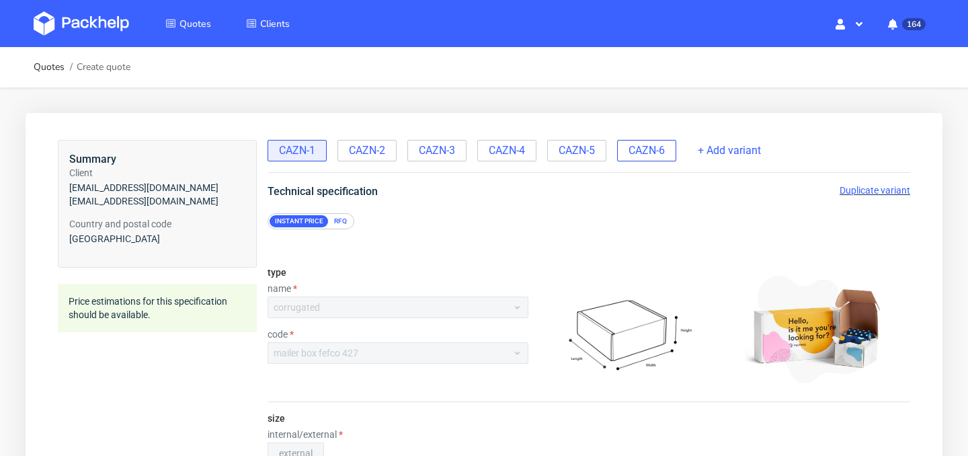
click at [657, 155] on span "CAZN-6" at bounding box center [646, 150] width 36 height 15
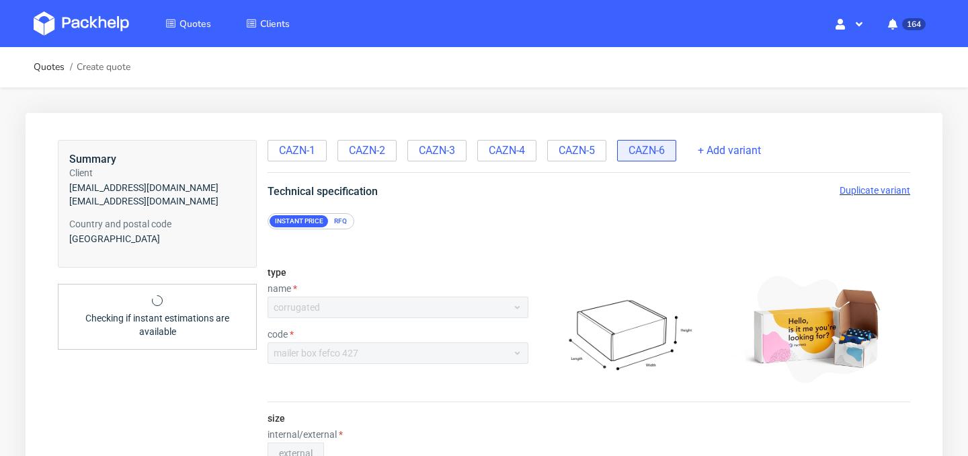
click at [862, 198] on div "Technical specification Duplicate variant" at bounding box center [589, 191] width 696 height 16
click at [872, 193] on span "Duplicate variant" at bounding box center [874, 190] width 71 height 11
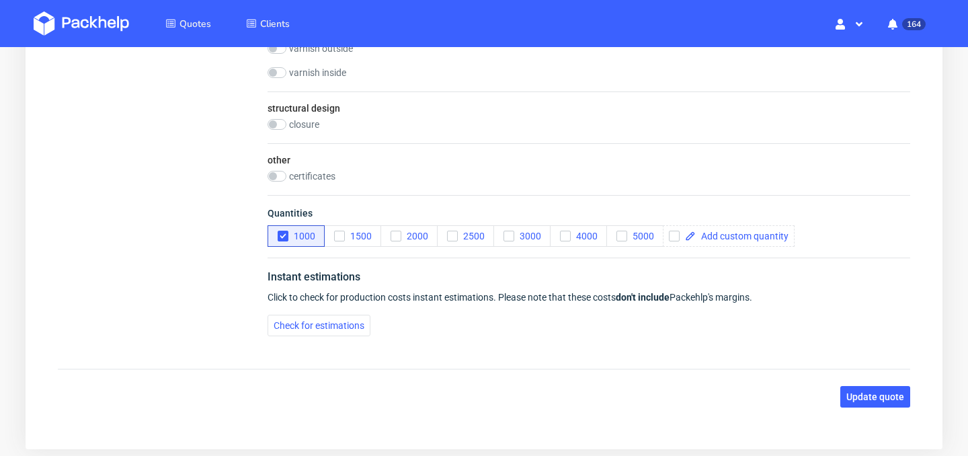
scroll to position [1001, 0]
click at [284, 234] on use "button" at bounding box center [283, 235] width 6 height 5
click at [705, 237] on span at bounding box center [742, 234] width 93 height 9
checkbox input "true"
click at [357, 330] on button "Check for estimations" at bounding box center [318, 325] width 103 height 22
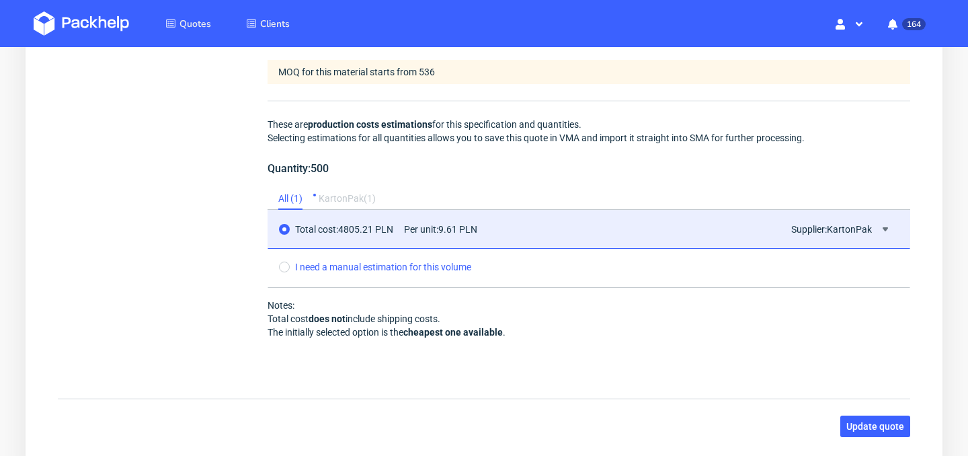
scroll to position [1388, 0]
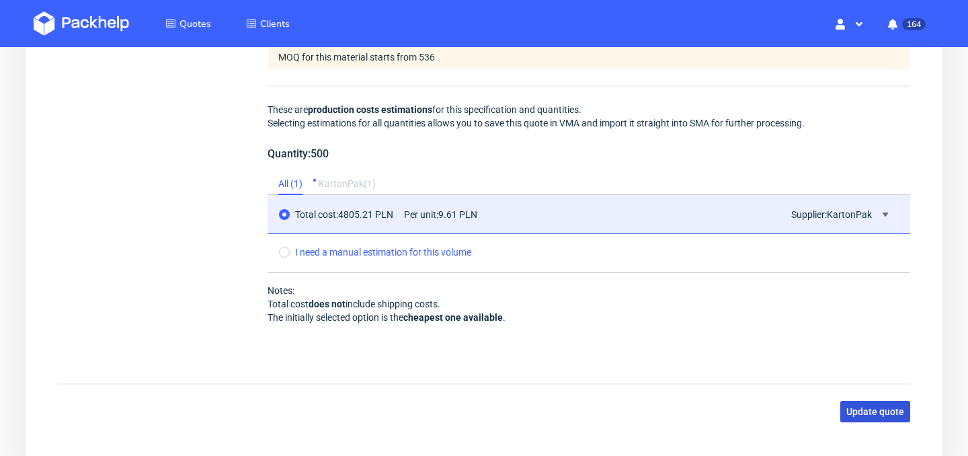
click at [884, 411] on span "Update quote" at bounding box center [875, 411] width 58 height 9
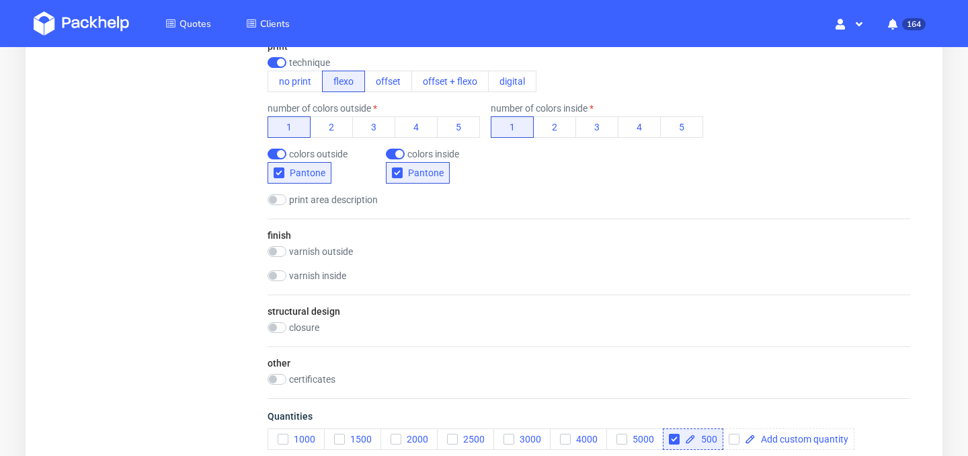
scroll to position [778, 0]
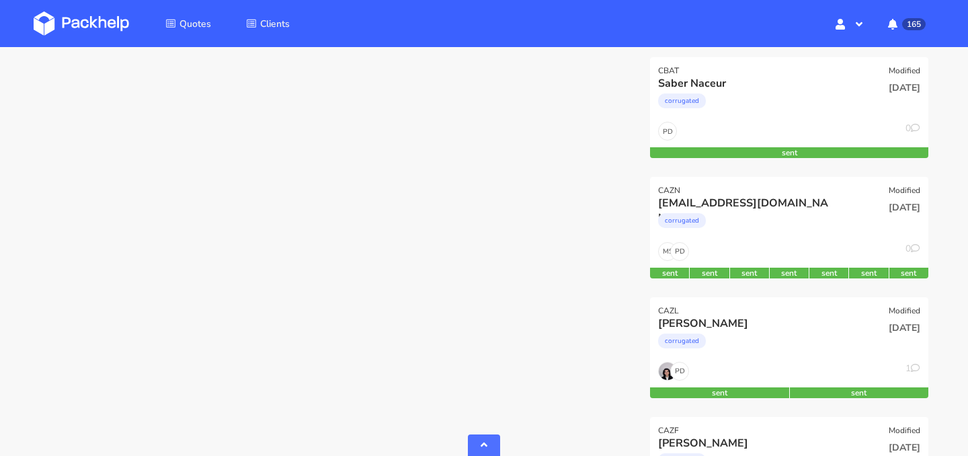
scroll to position [434, 0]
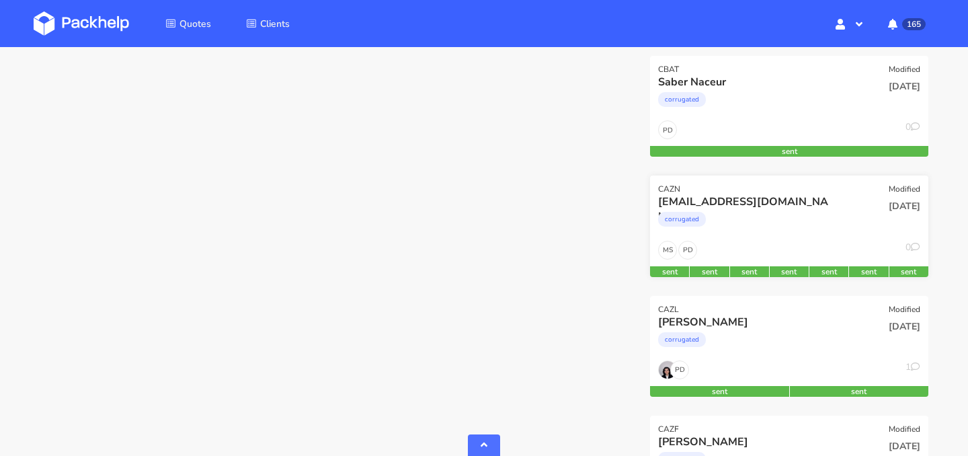
click at [785, 221] on div "corrugated" at bounding box center [747, 222] width 178 height 27
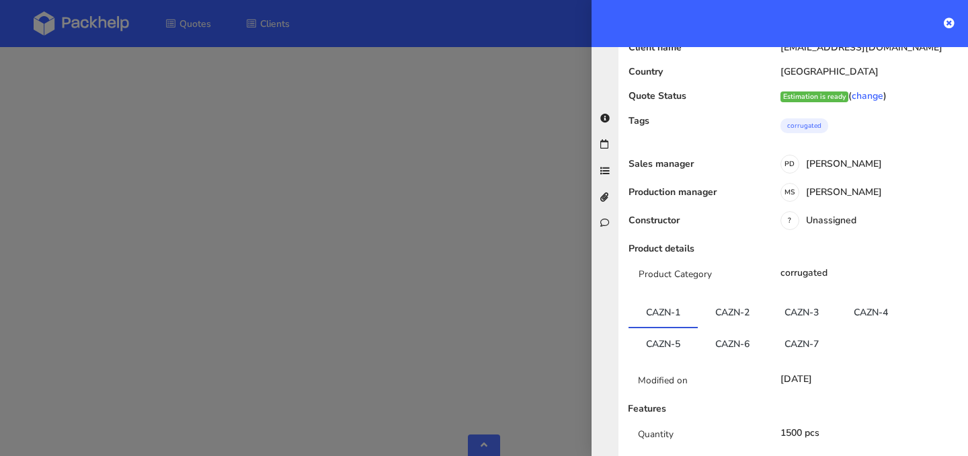
scroll to position [99, 0]
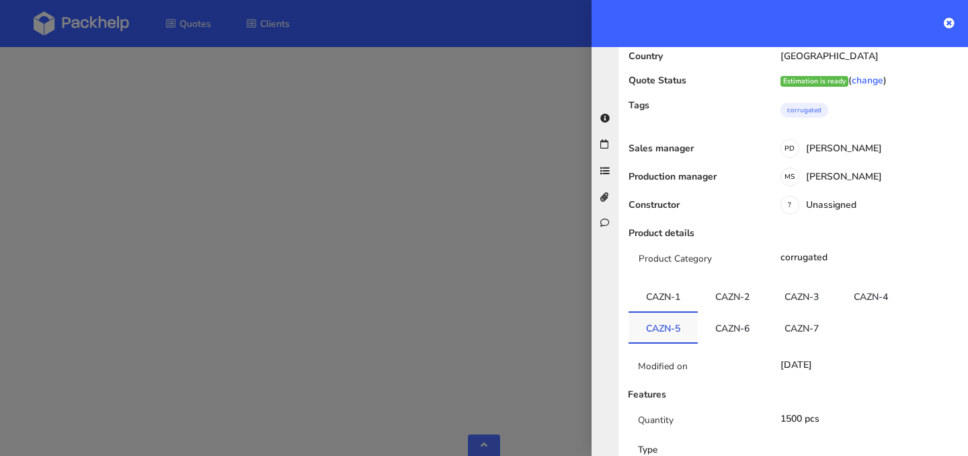
click at [679, 312] on link "CAZN-5" at bounding box center [662, 327] width 69 height 30
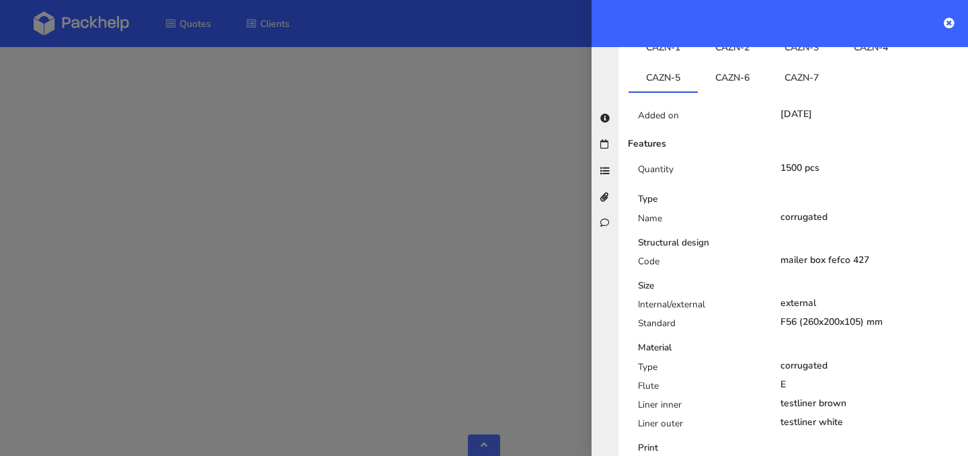
scroll to position [0, 0]
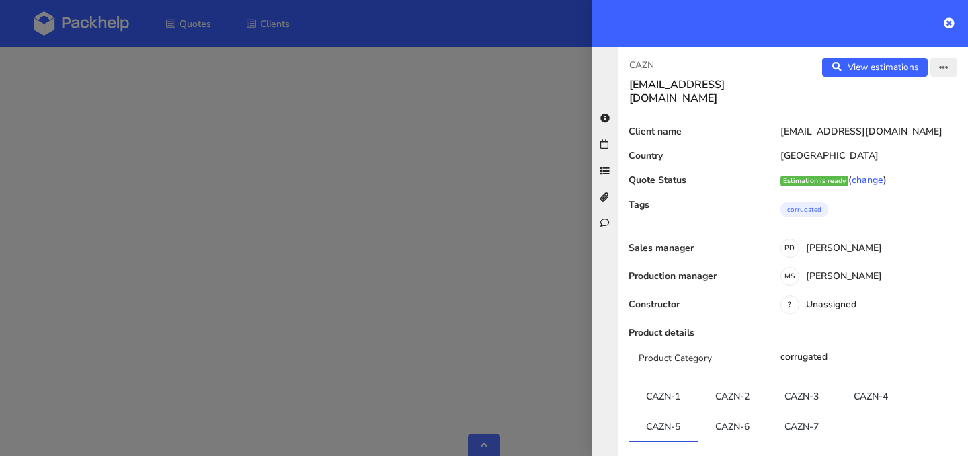
click at [942, 67] on icon "button" at bounding box center [943, 67] width 9 height 9
click at [914, 114] on link "Edit quote" at bounding box center [900, 120] width 118 height 22
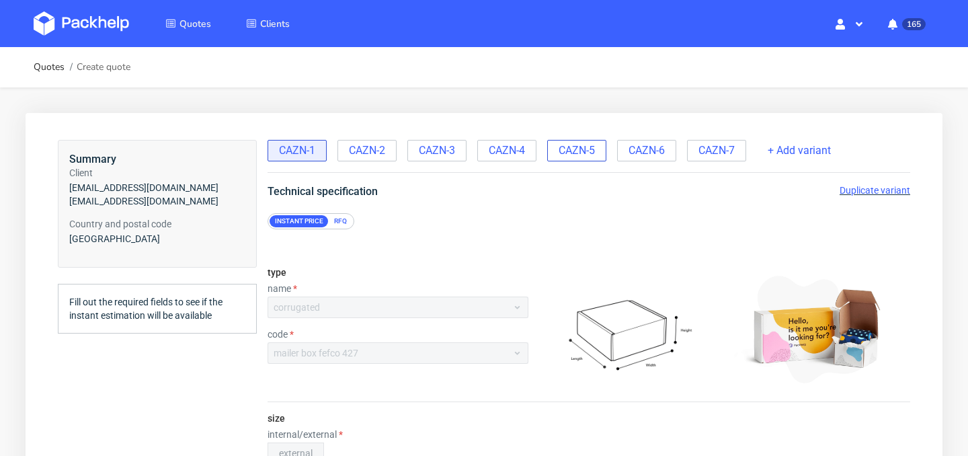
click at [583, 156] on span "CAZN-5" at bounding box center [576, 150] width 36 height 15
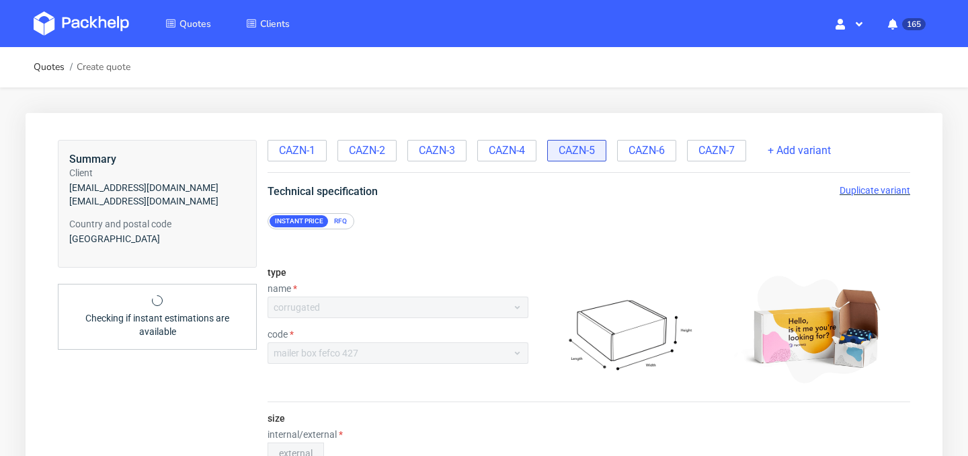
scroll to position [37, 0]
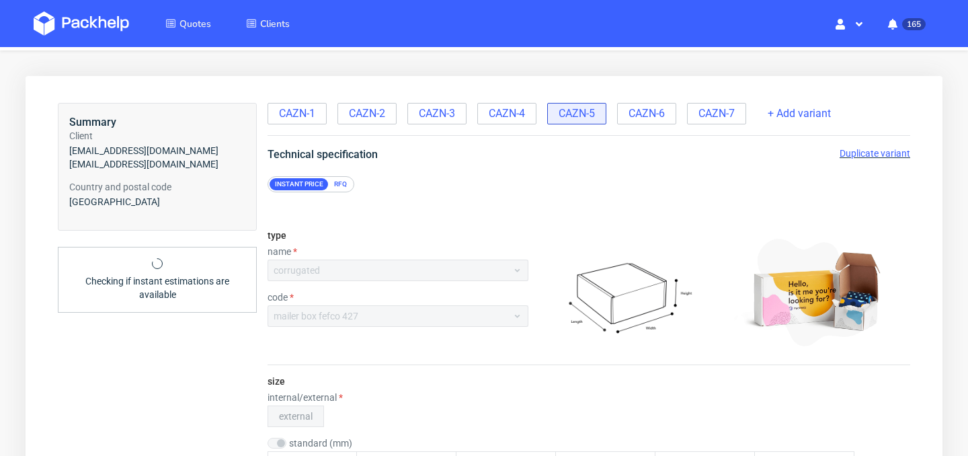
click at [863, 151] on span "Duplicate variant" at bounding box center [874, 153] width 71 height 11
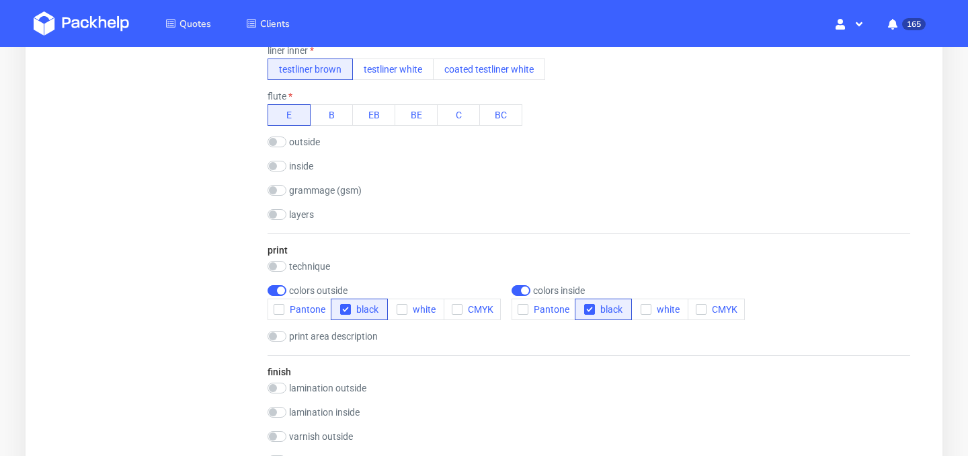
scroll to position [656, 0]
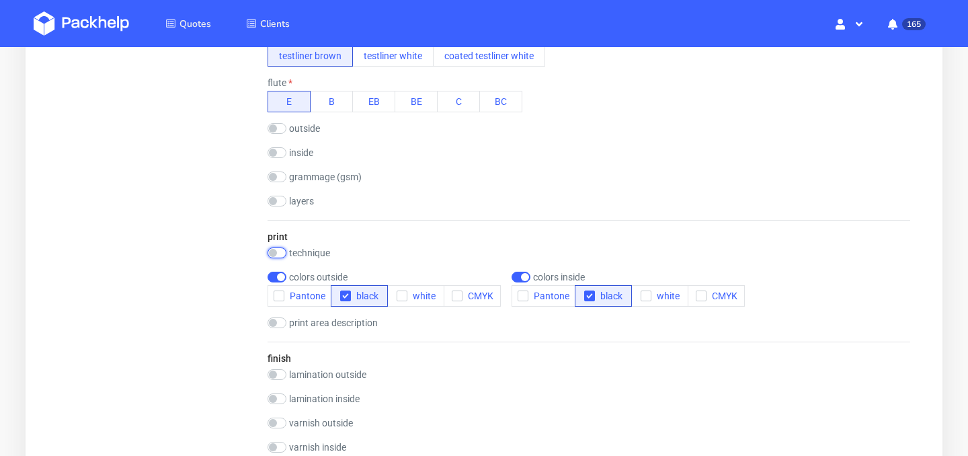
click at [275, 251] on input "checkbox" at bounding box center [276, 252] width 19 height 11
checkbox input "true"
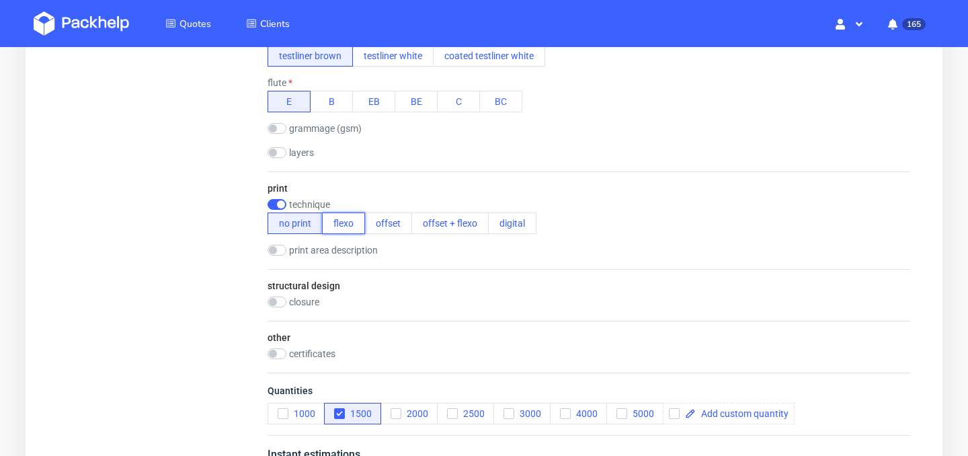
click at [341, 226] on button "flexo" at bounding box center [343, 223] width 43 height 22
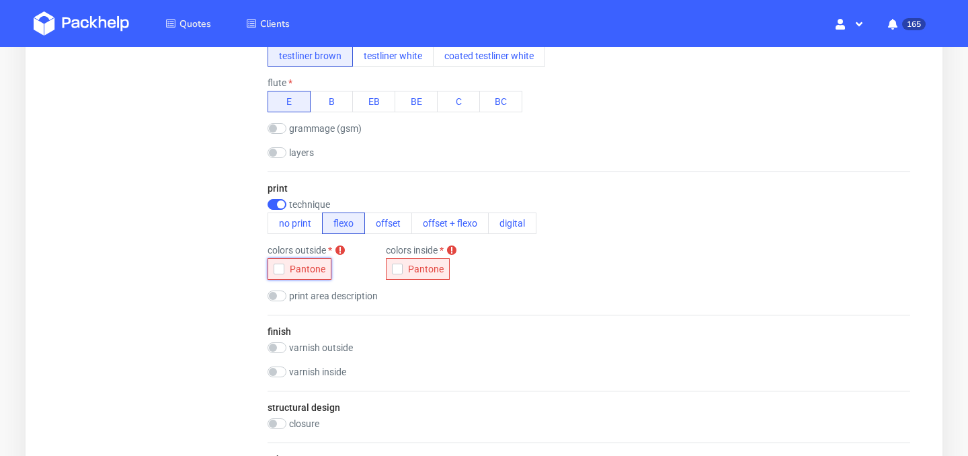
click at [281, 267] on use "button" at bounding box center [279, 269] width 6 height 5
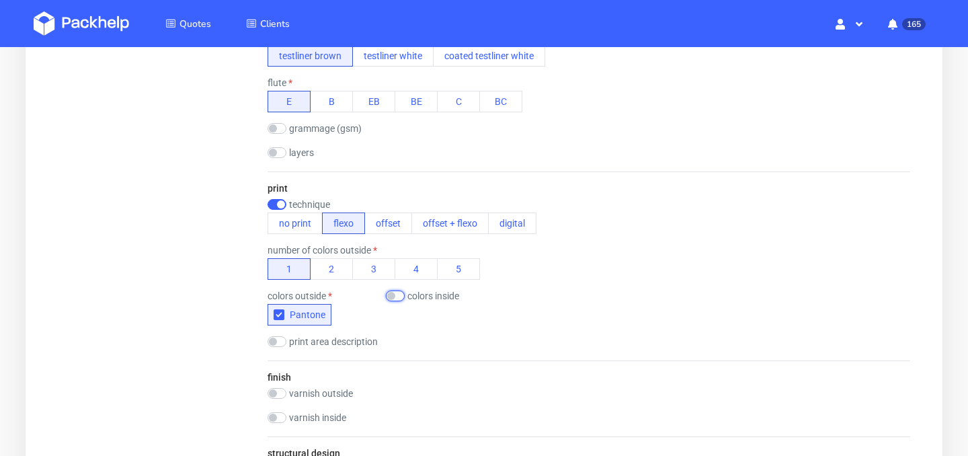
click at [392, 294] on input "checkbox" at bounding box center [395, 295] width 19 height 11
checkbox input "true"
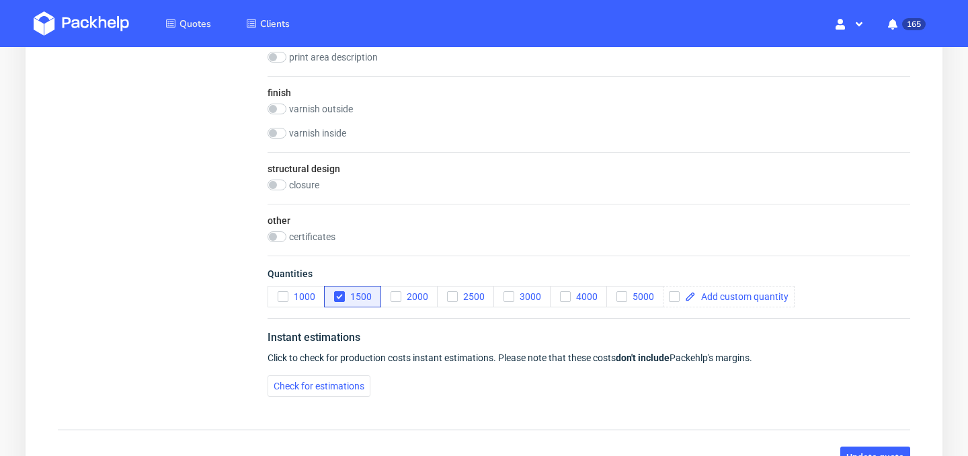
scroll to position [943, 0]
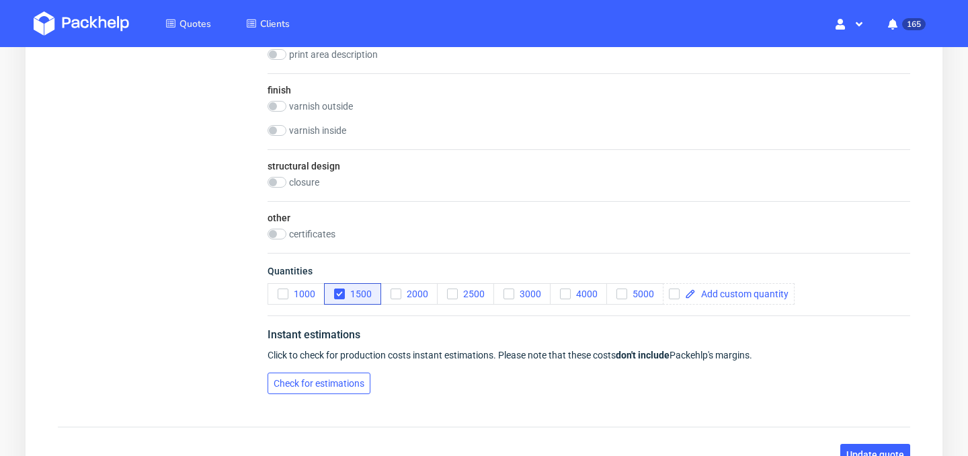
click at [343, 386] on span "Check for estimations" at bounding box center [319, 382] width 91 height 9
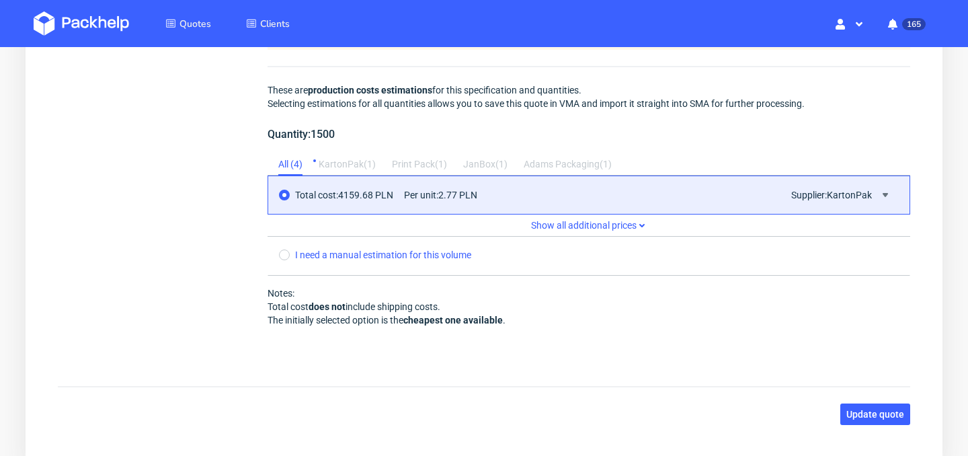
scroll to position [1347, 0]
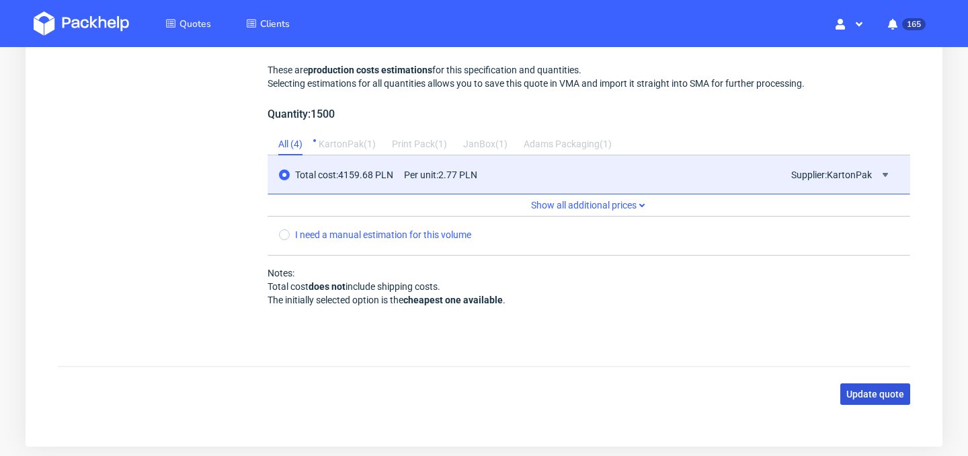
click at [866, 396] on span "Update quote" at bounding box center [875, 393] width 58 height 9
